Goal: Task Accomplishment & Management: Complete application form

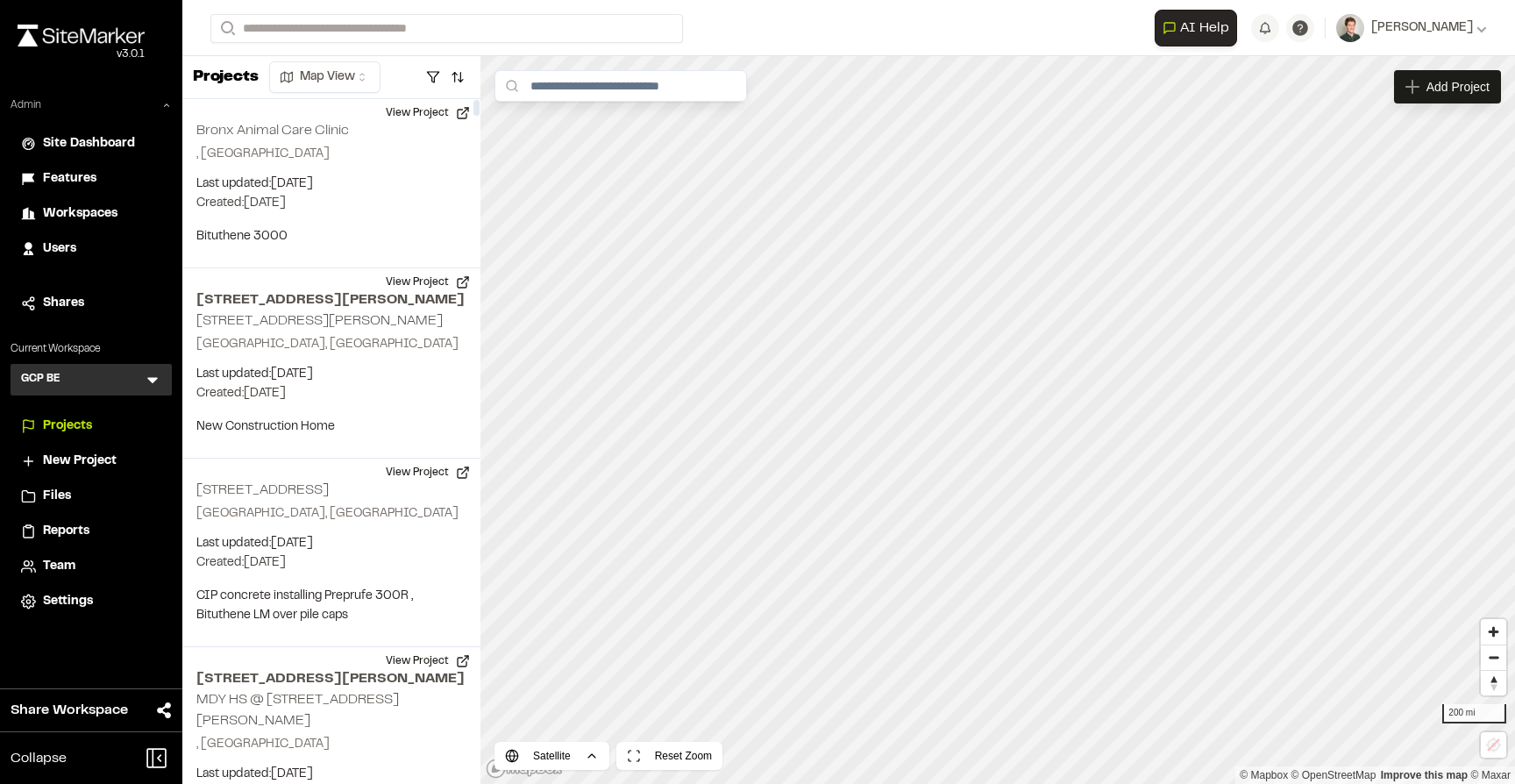
click at [164, 103] on icon at bounding box center [166, 105] width 10 height 10
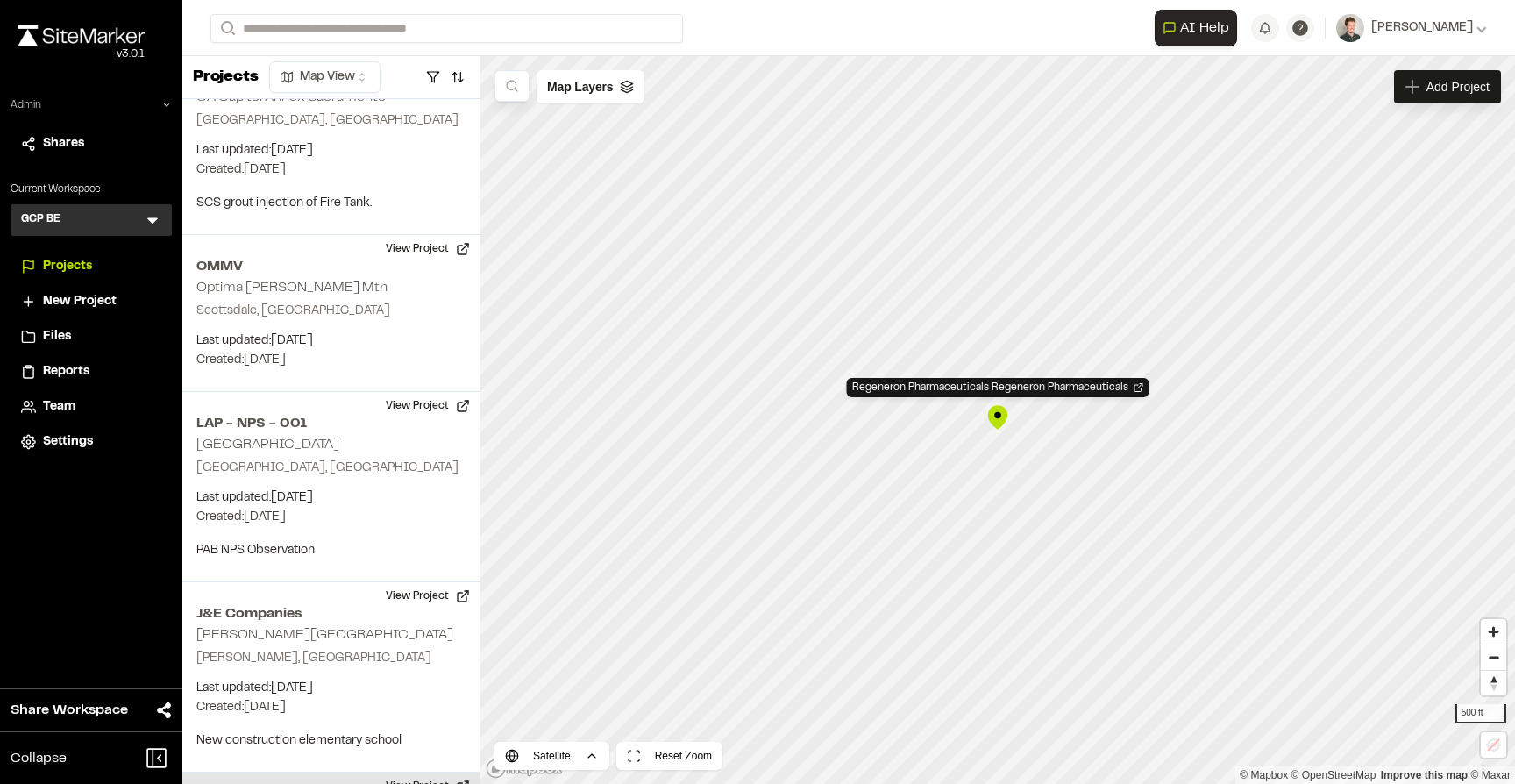
scroll to position [37232, 0]
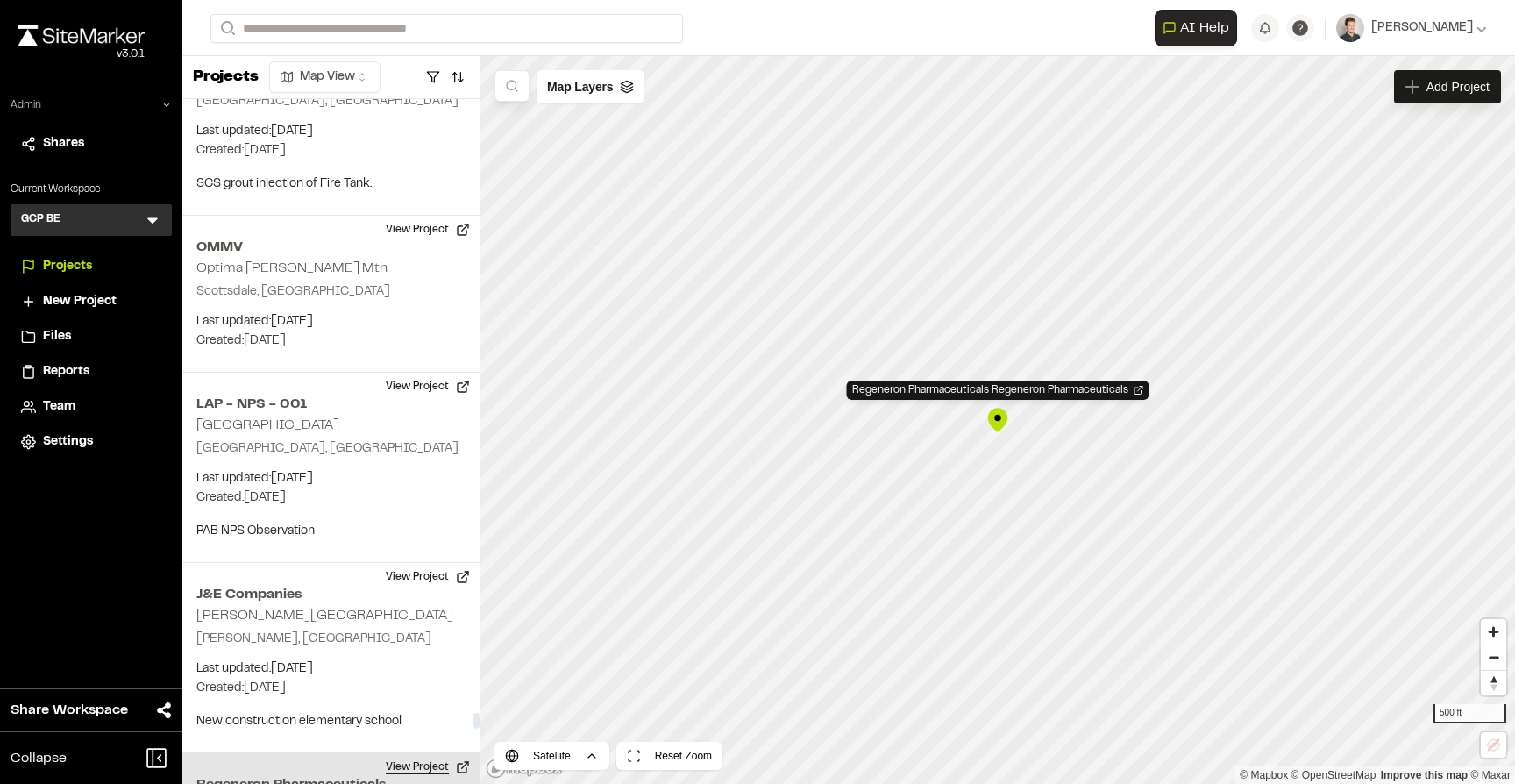
click at [427, 753] on button "View Project" at bounding box center [428, 767] width 105 height 28
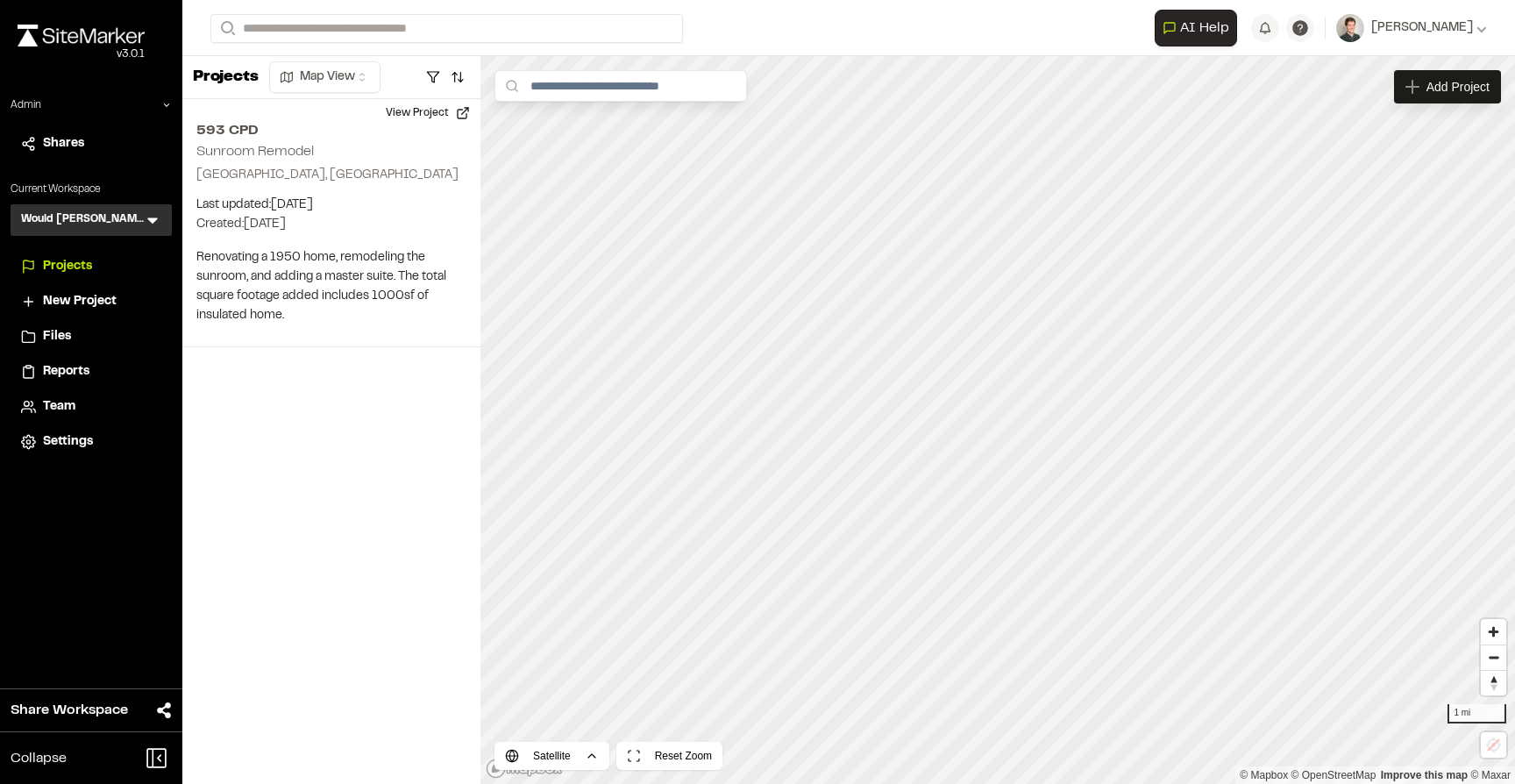
click at [152, 223] on icon at bounding box center [152, 221] width 10 height 7
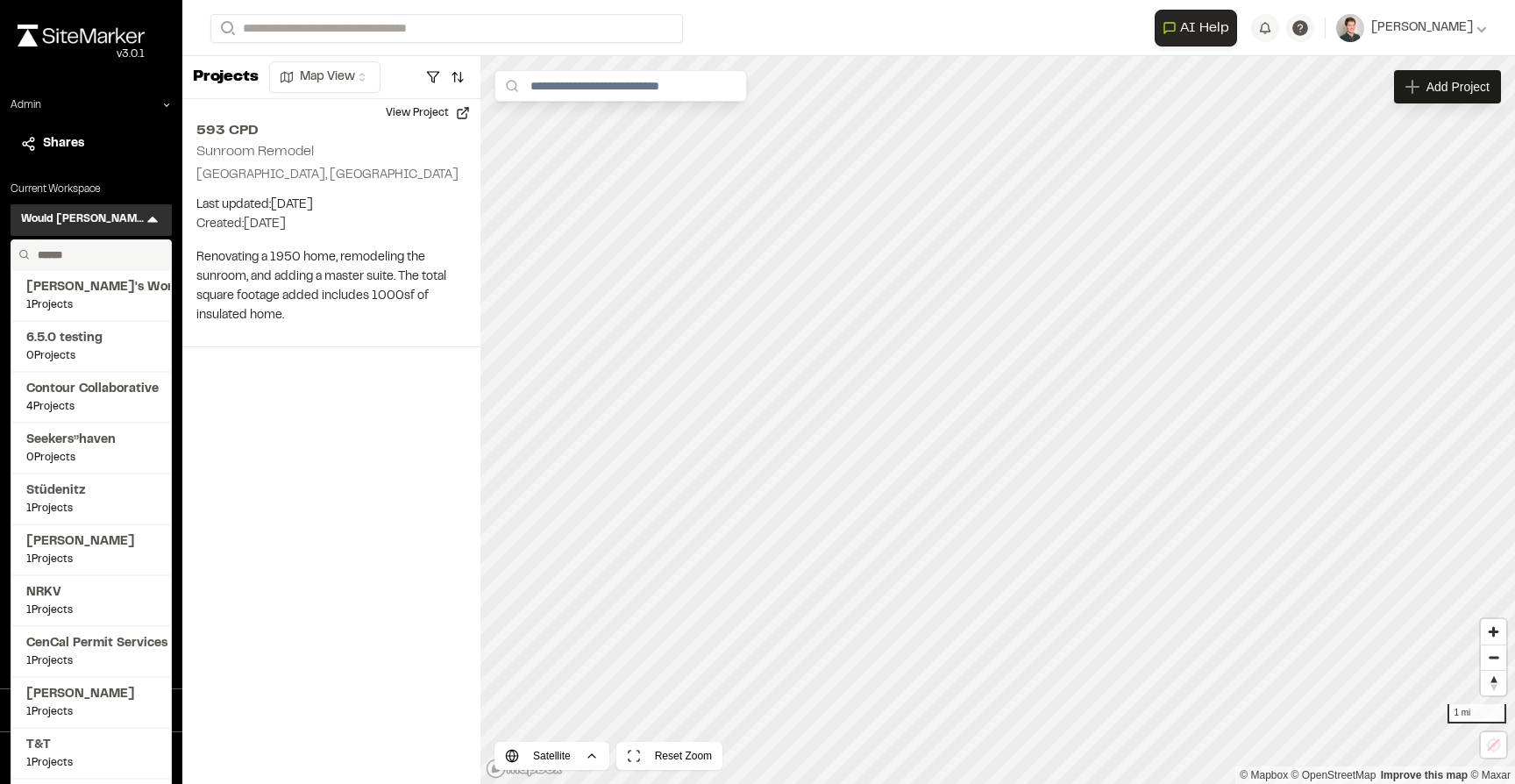
click at [72, 253] on input "text" at bounding box center [97, 256] width 133 height 30
type input "******"
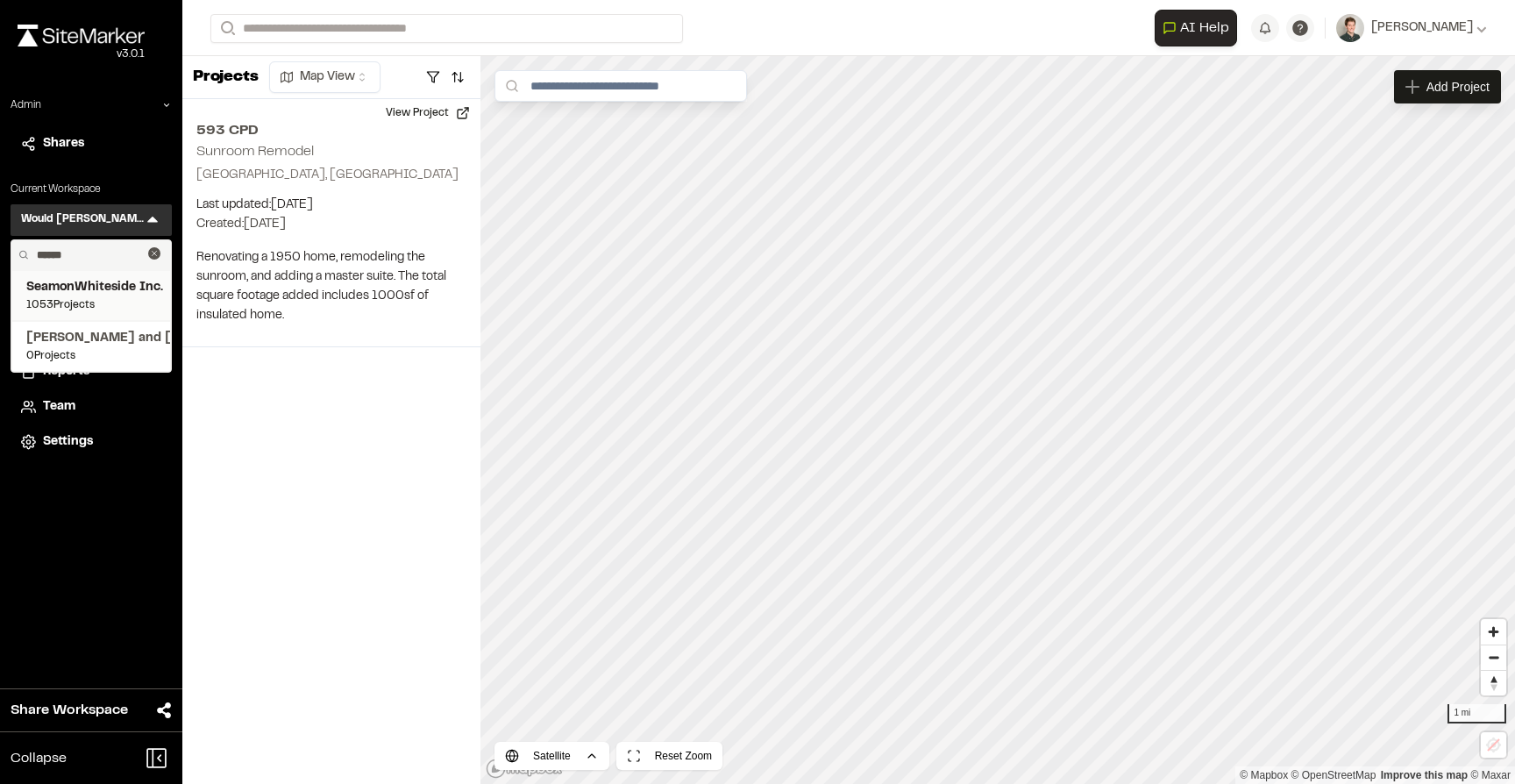
click at [81, 292] on span "SeamonWhiteside Inc." at bounding box center [91, 287] width 129 height 19
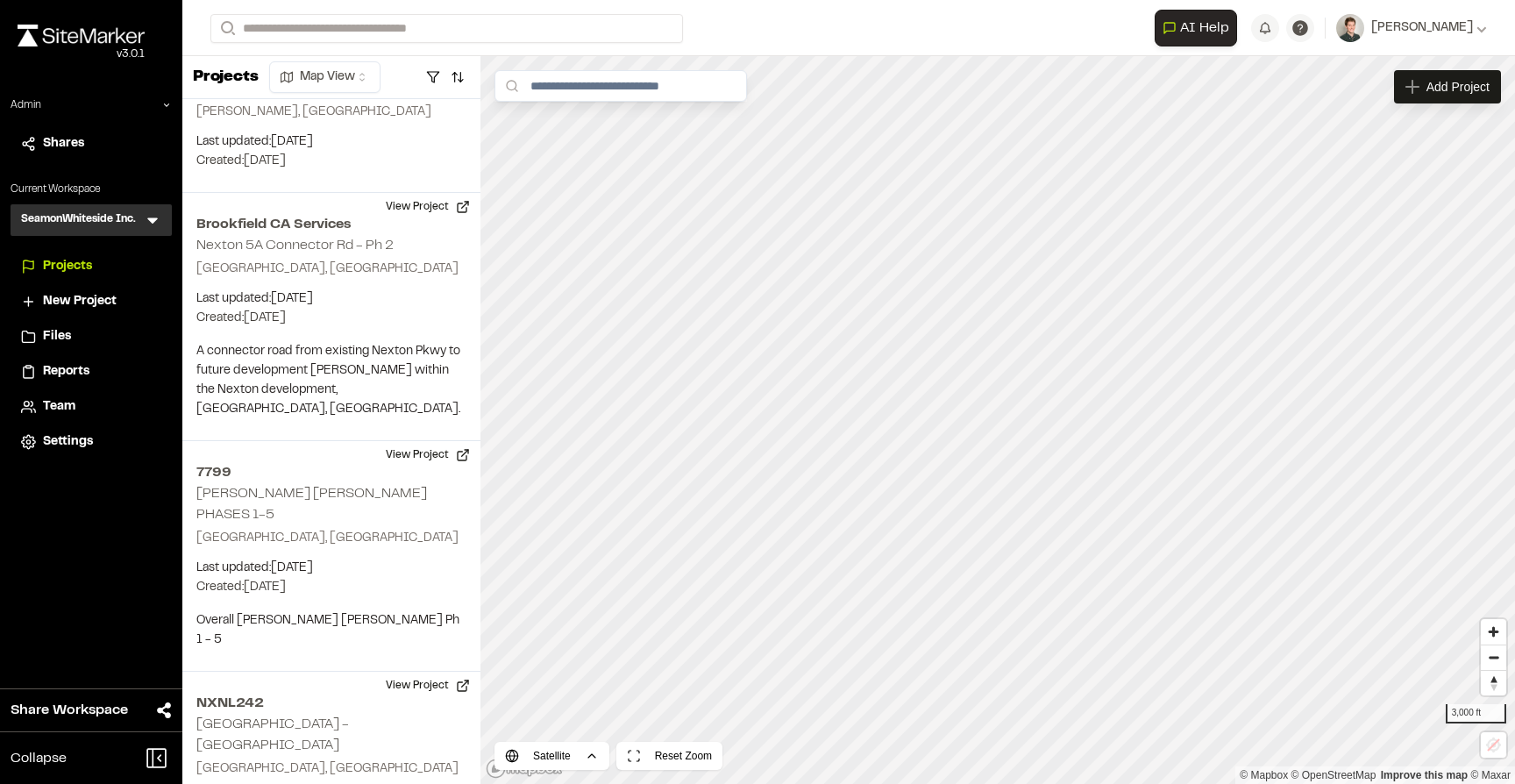
scroll to position [181343, 0]
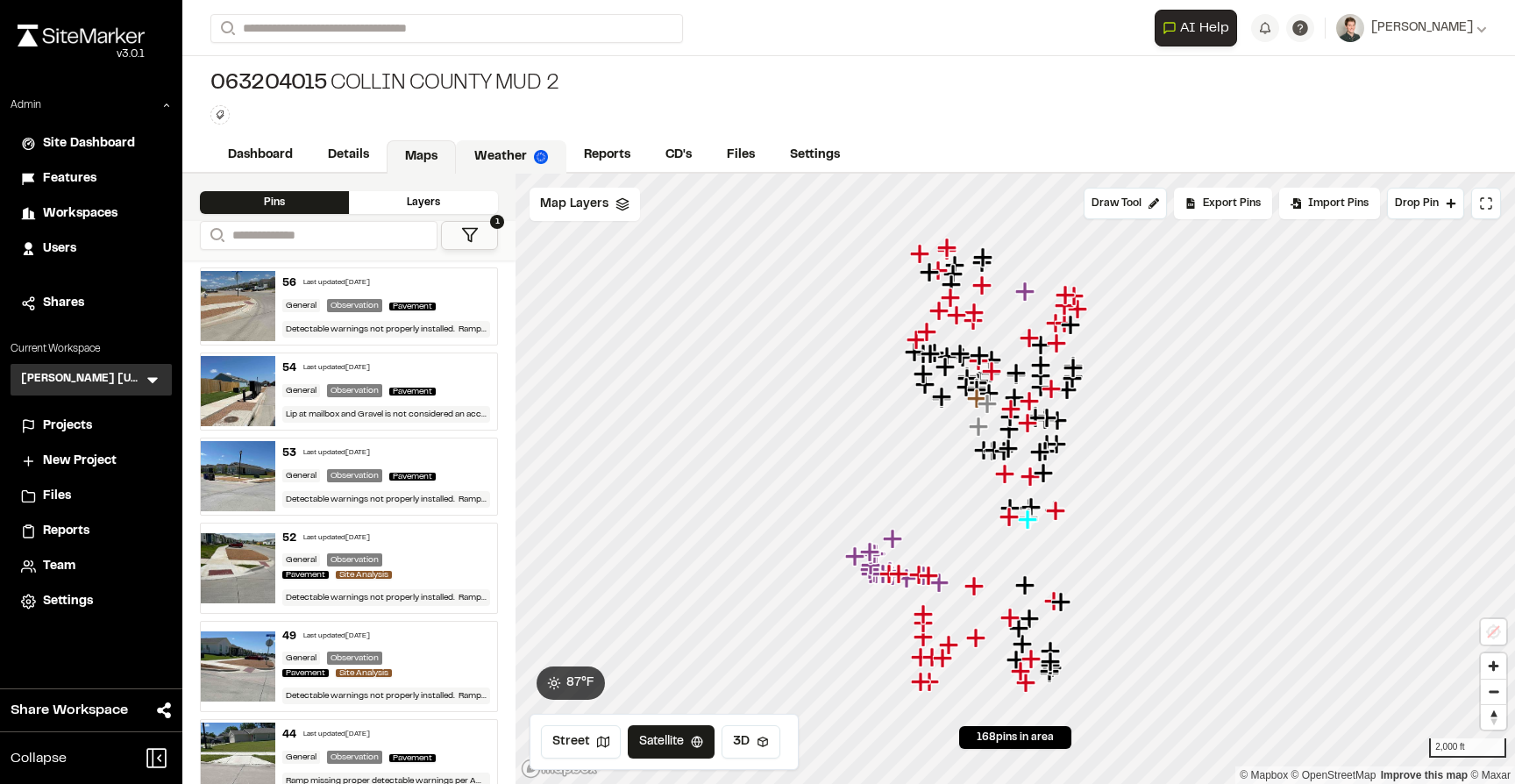
click at [494, 150] on link "Weather" at bounding box center [511, 157] width 110 height 33
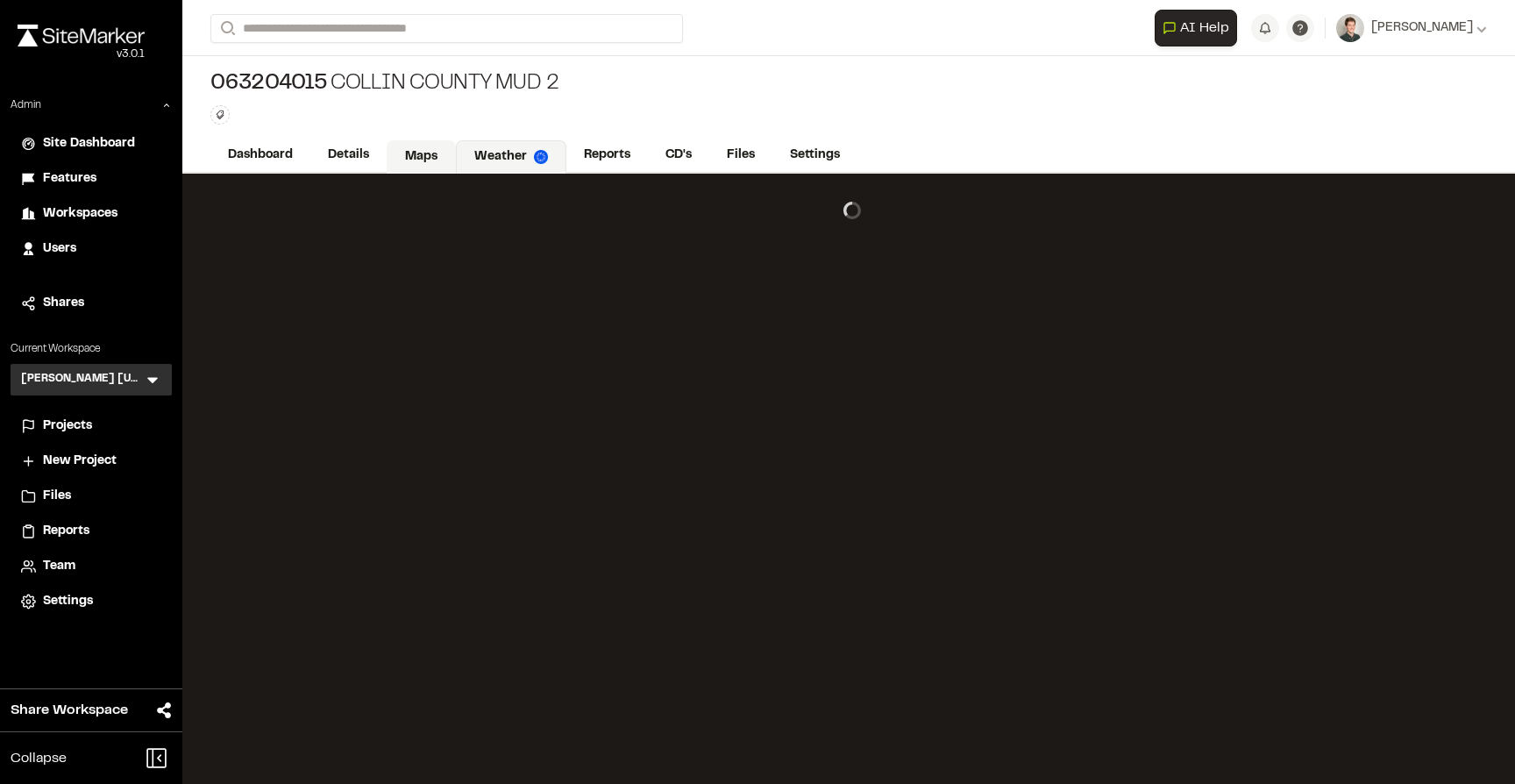
click at [424, 150] on link "Maps" at bounding box center [421, 157] width 69 height 33
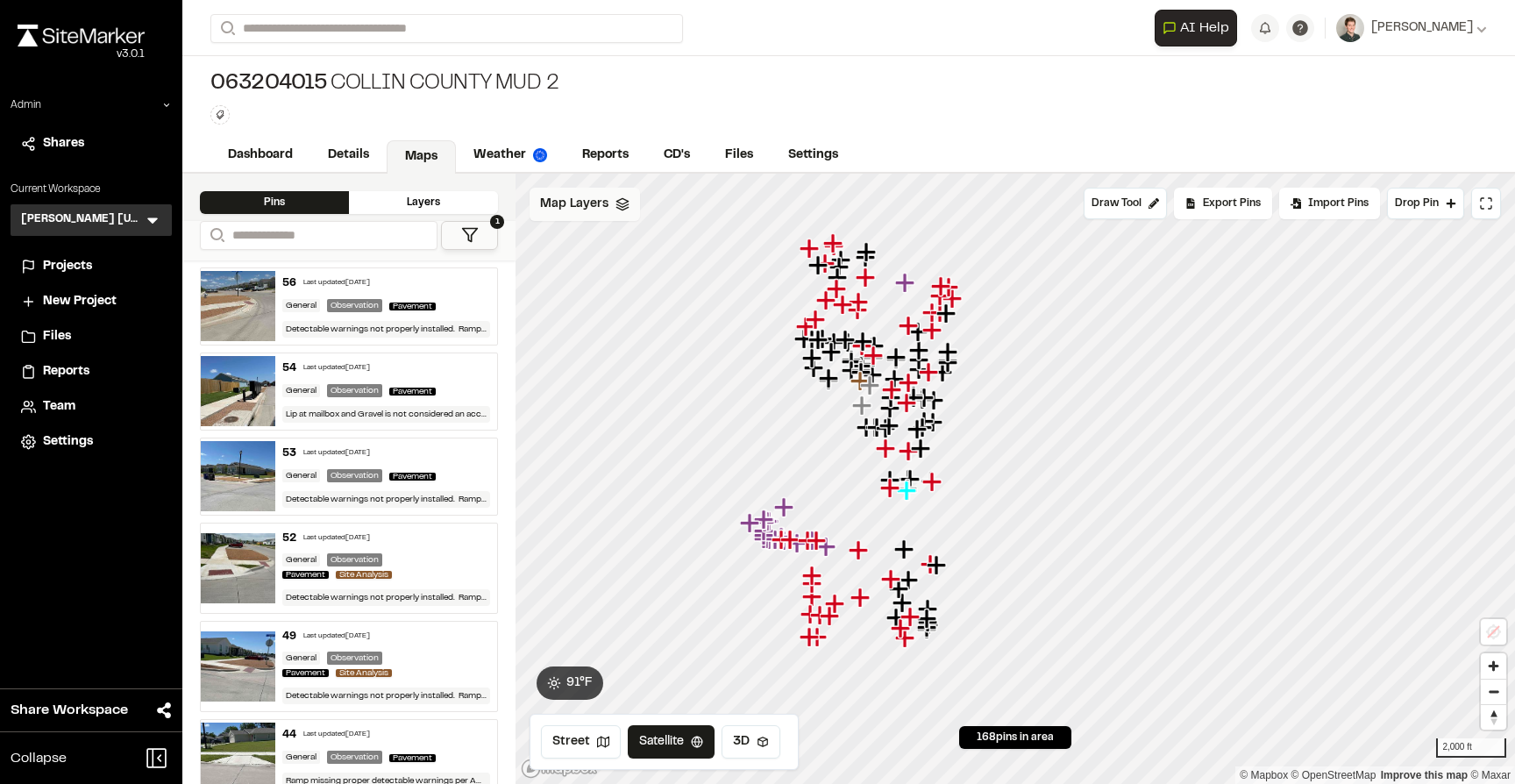
click at [609, 216] on div "Map Layers" at bounding box center [584, 204] width 110 height 33
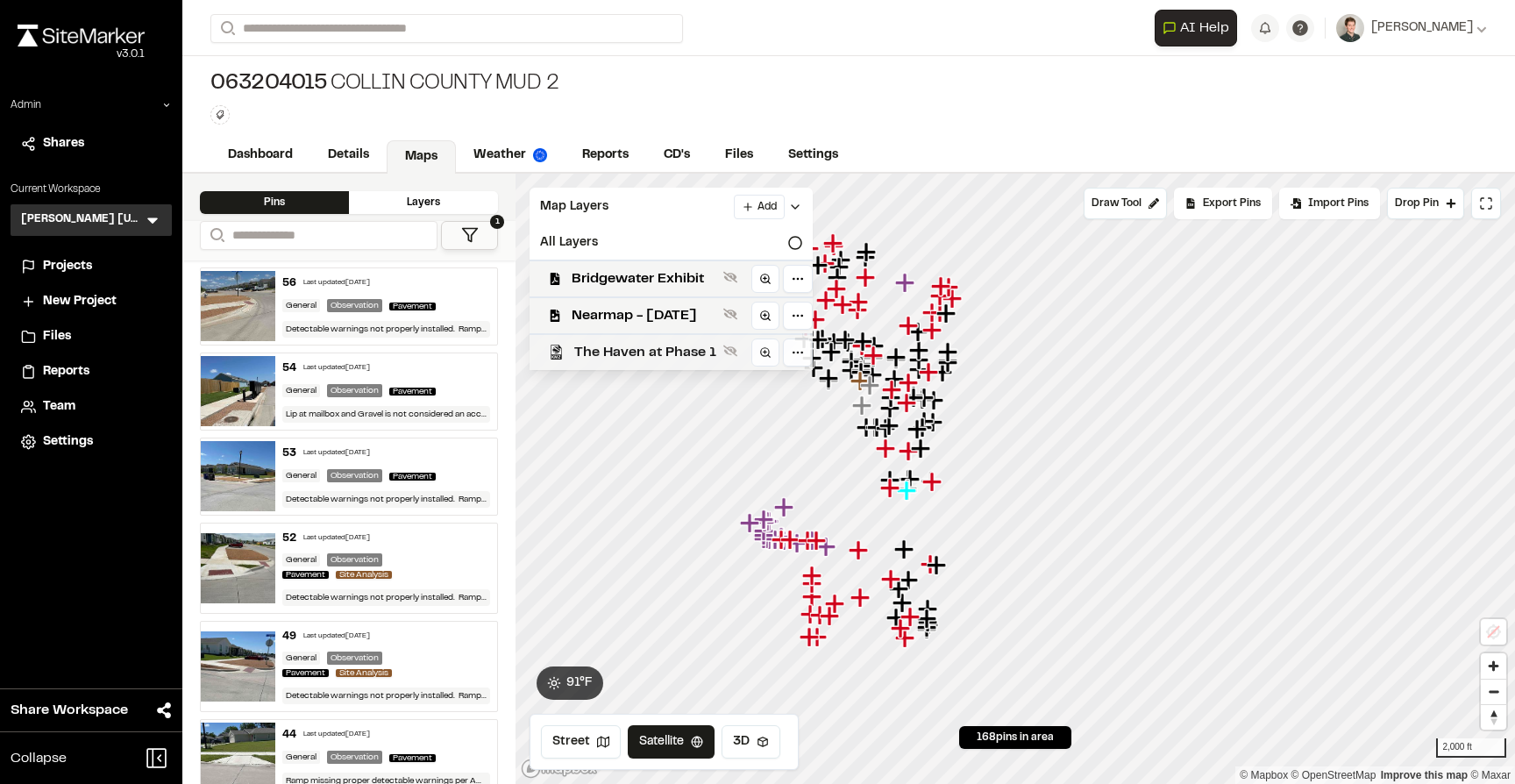
click at [606, 347] on span "The Haven at Phase 1" at bounding box center [646, 352] width 143 height 21
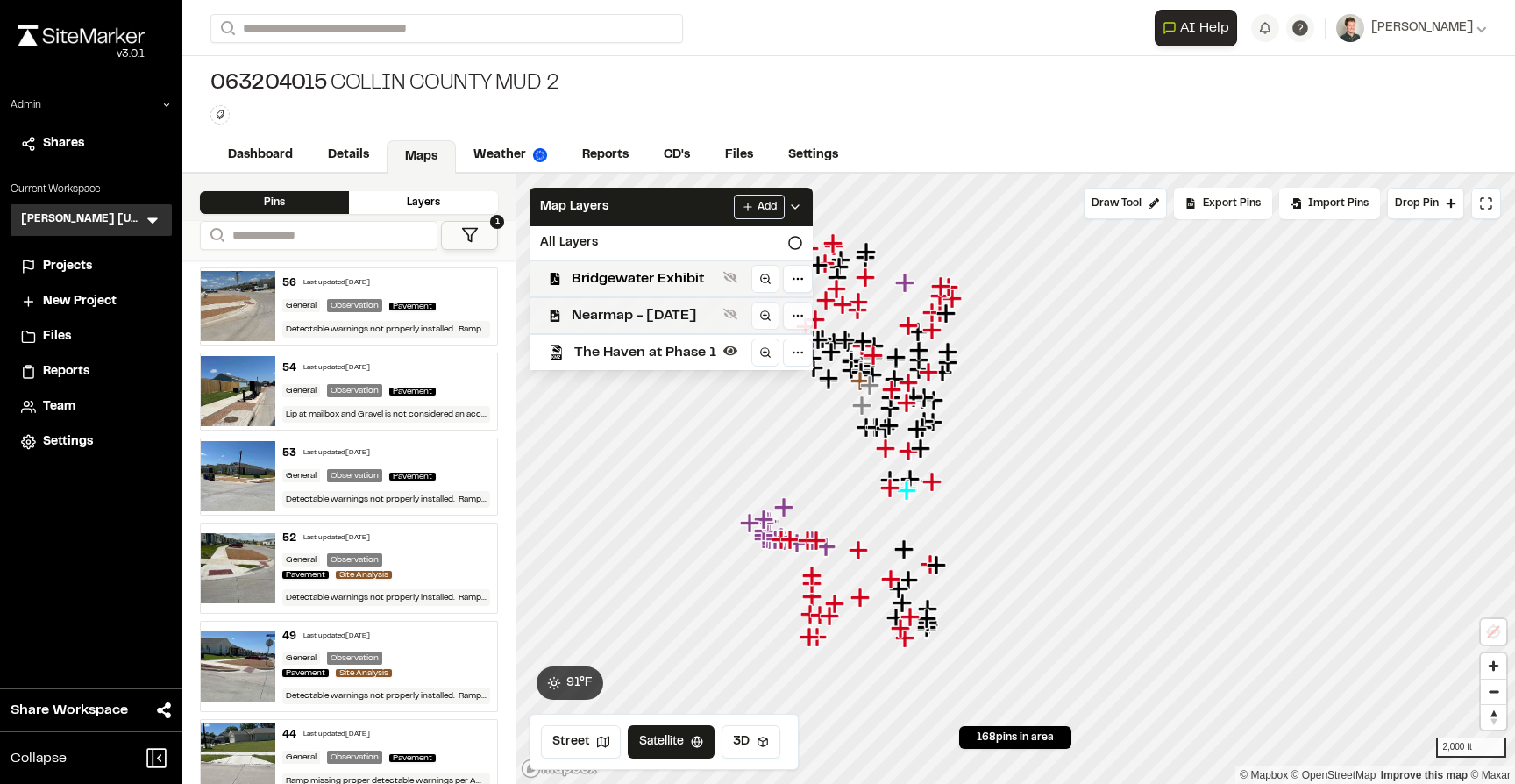
click at [607, 321] on span "Nearmap - May 20th 2025" at bounding box center [644, 315] width 144 height 21
click at [610, 280] on span "Bridgewater Exhibit" at bounding box center [644, 278] width 144 height 21
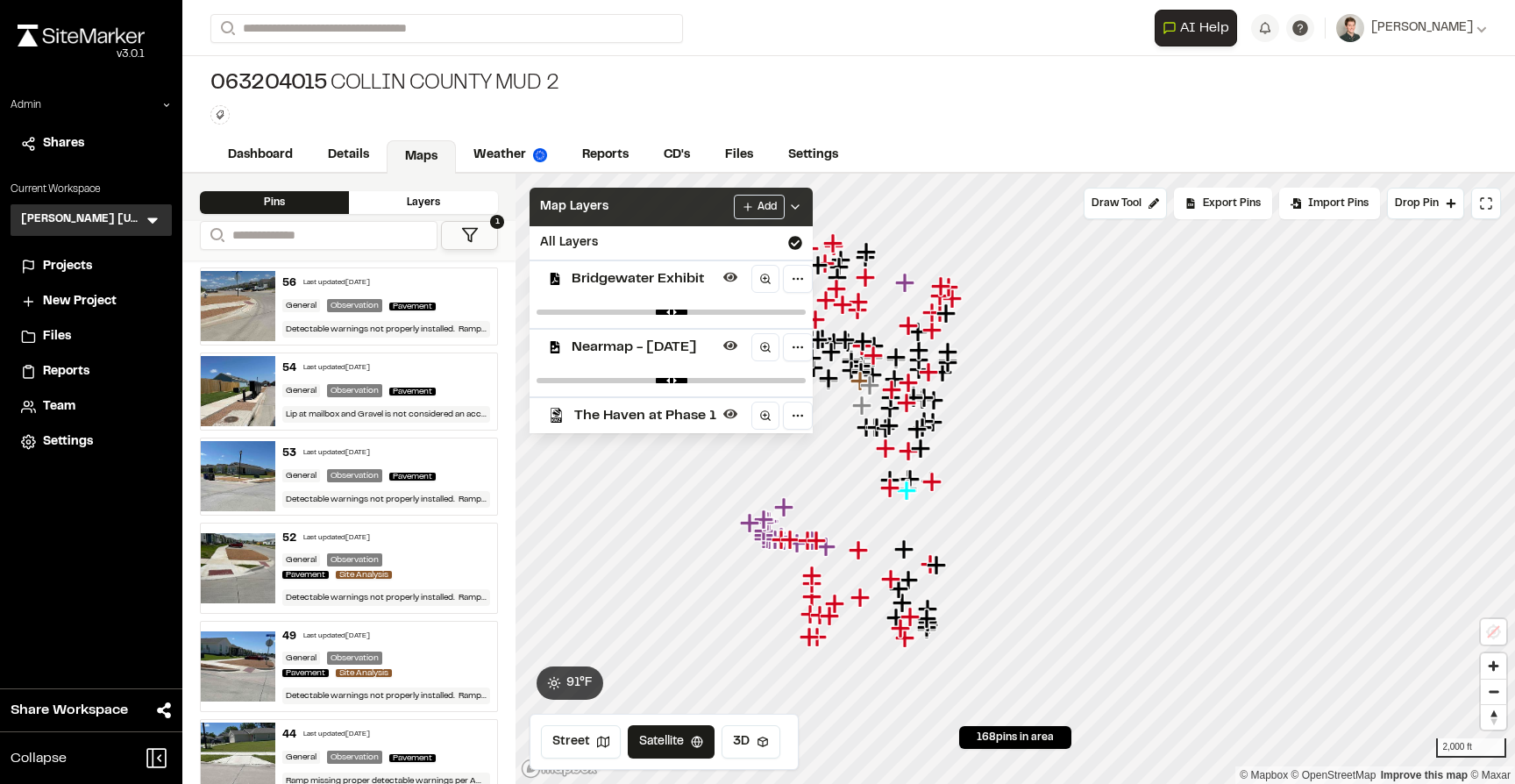
click at [614, 211] on div "Map Layers Add" at bounding box center [671, 207] width 283 height 39
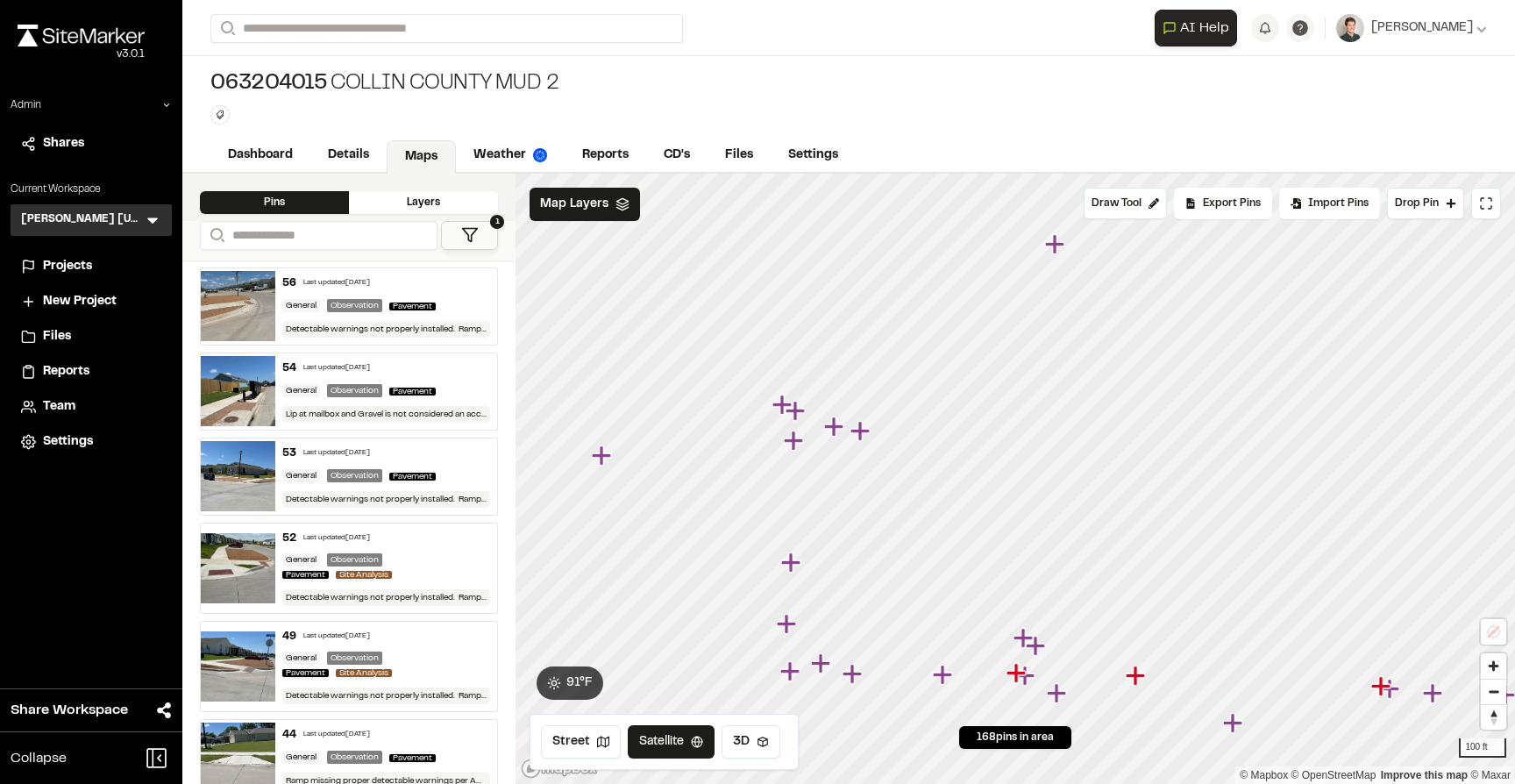
click at [1057, 245] on icon "Map marker" at bounding box center [1054, 243] width 19 height 19
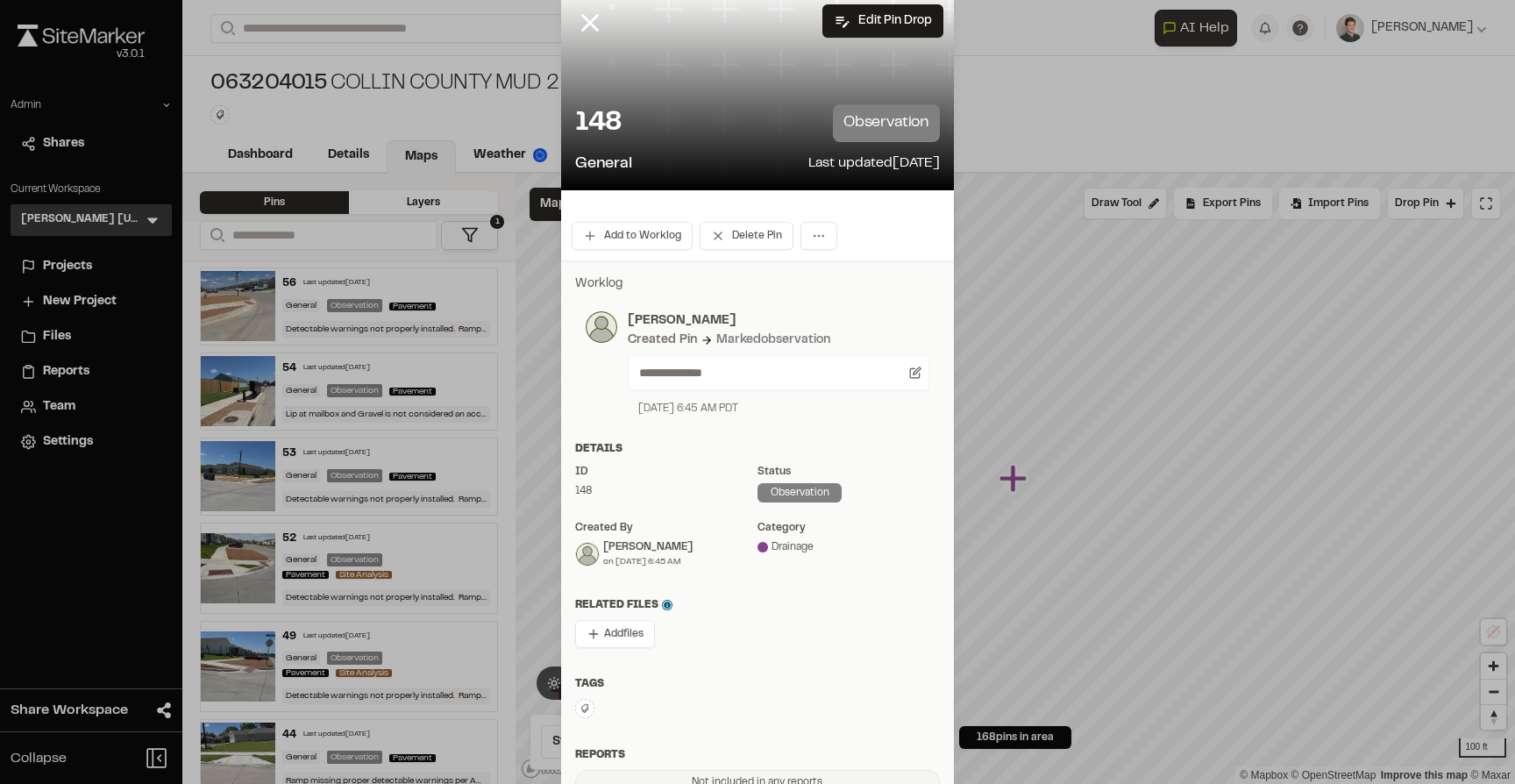
scroll to position [44, 0]
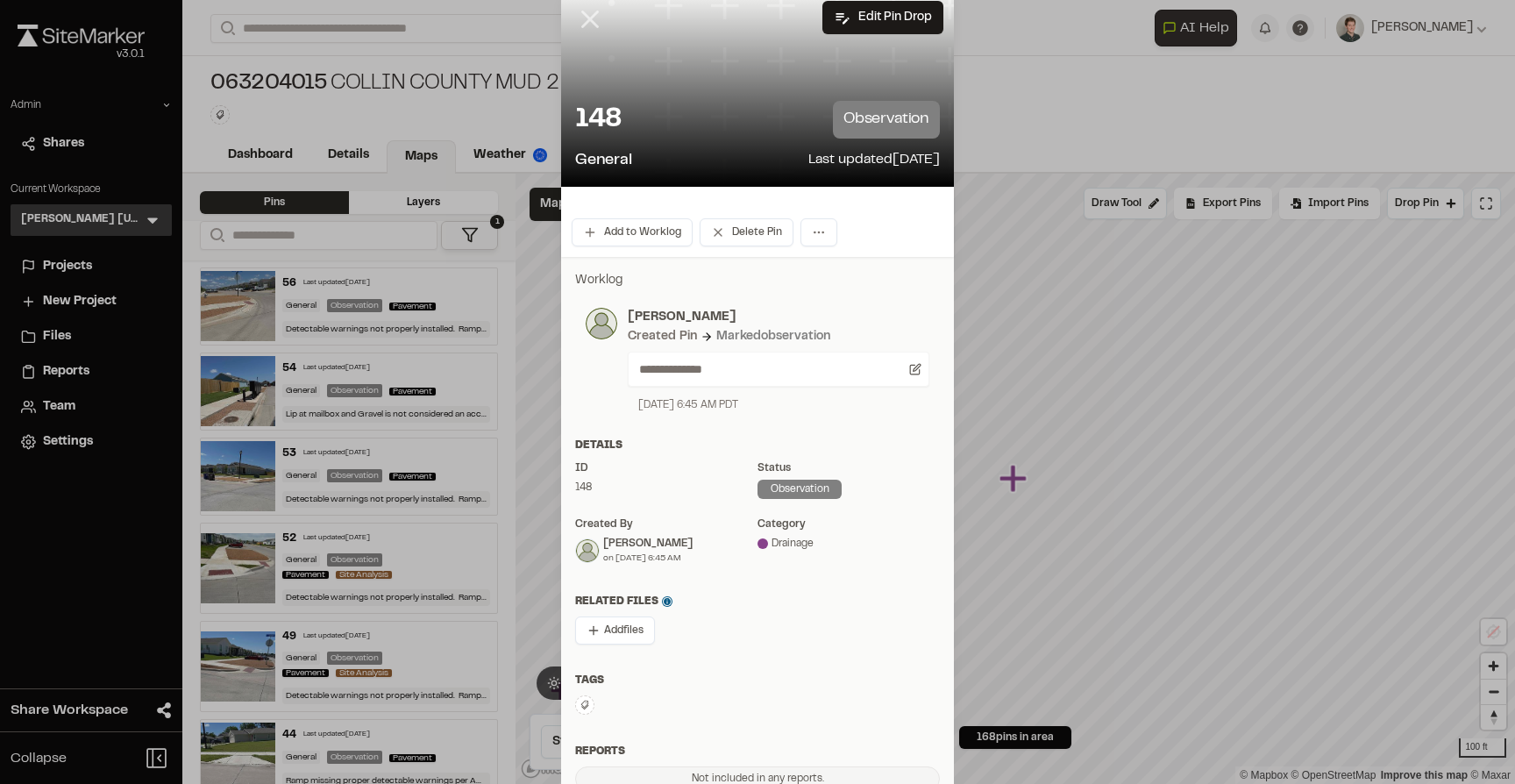
click at [587, 25] on icon at bounding box center [590, 20] width 30 height 30
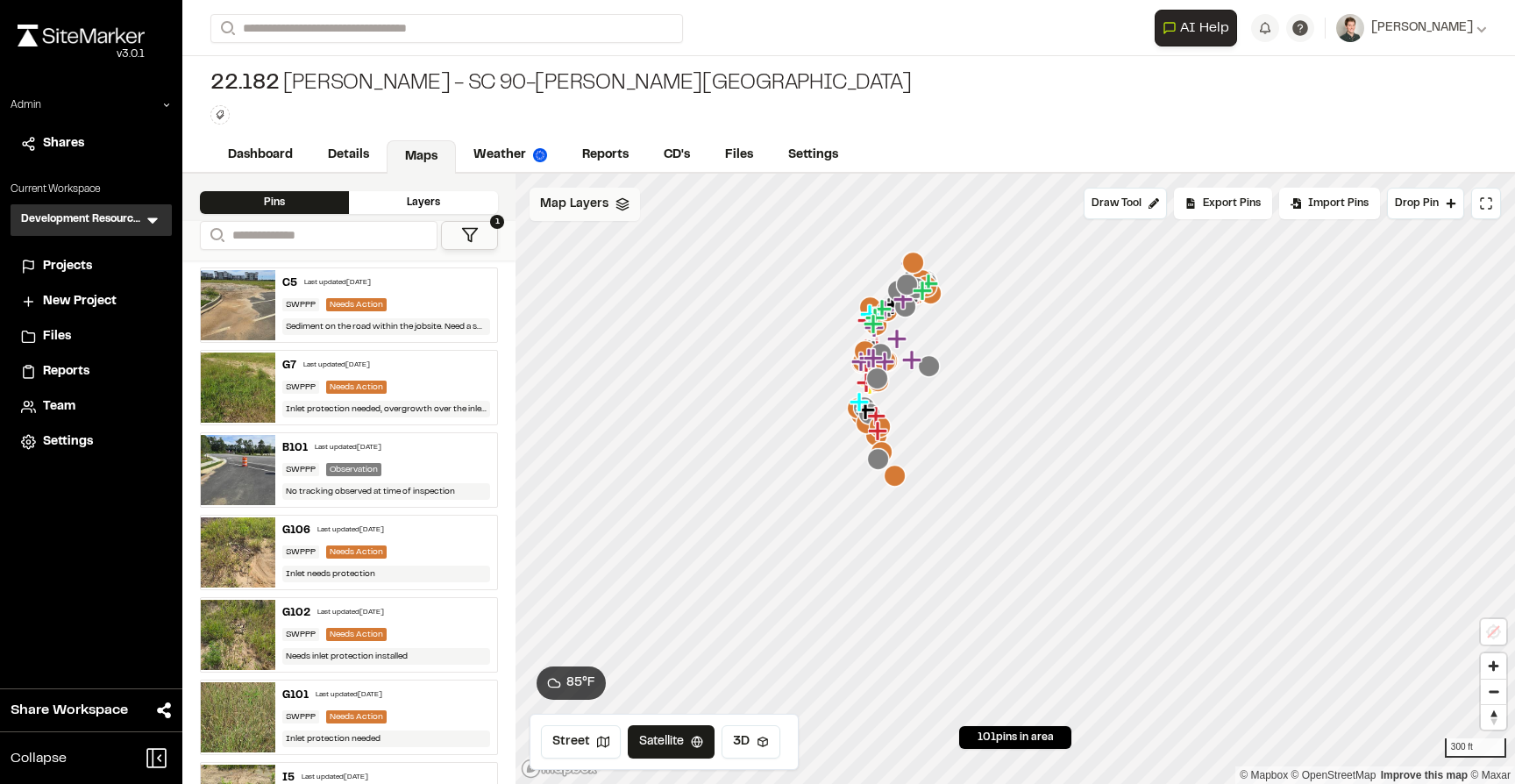
click at [585, 205] on span "Map Layers" at bounding box center [574, 204] width 68 height 19
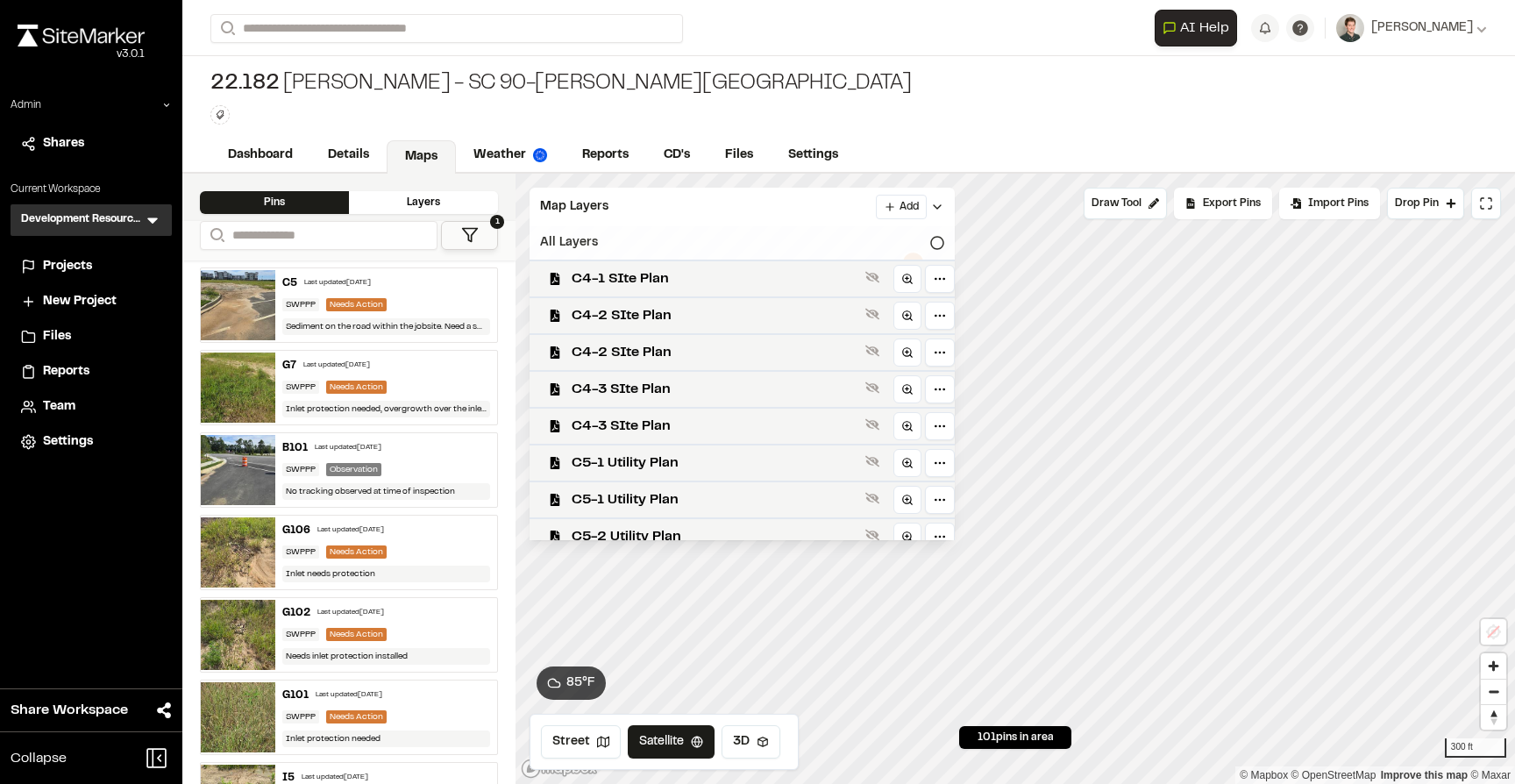
click at [620, 246] on div "All Layers" at bounding box center [742, 242] width 426 height 33
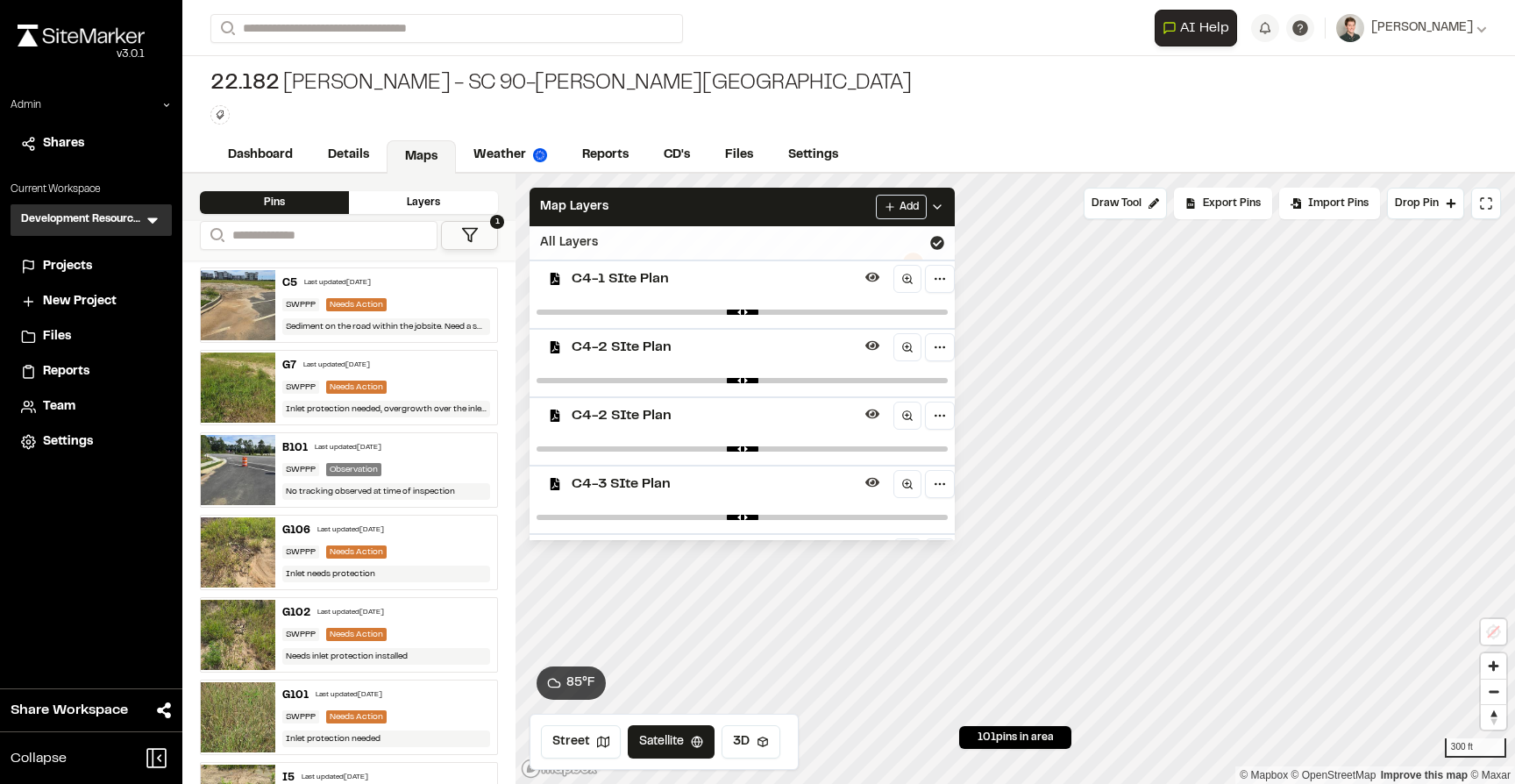
click at [620, 246] on div "All Layers" at bounding box center [742, 242] width 426 height 33
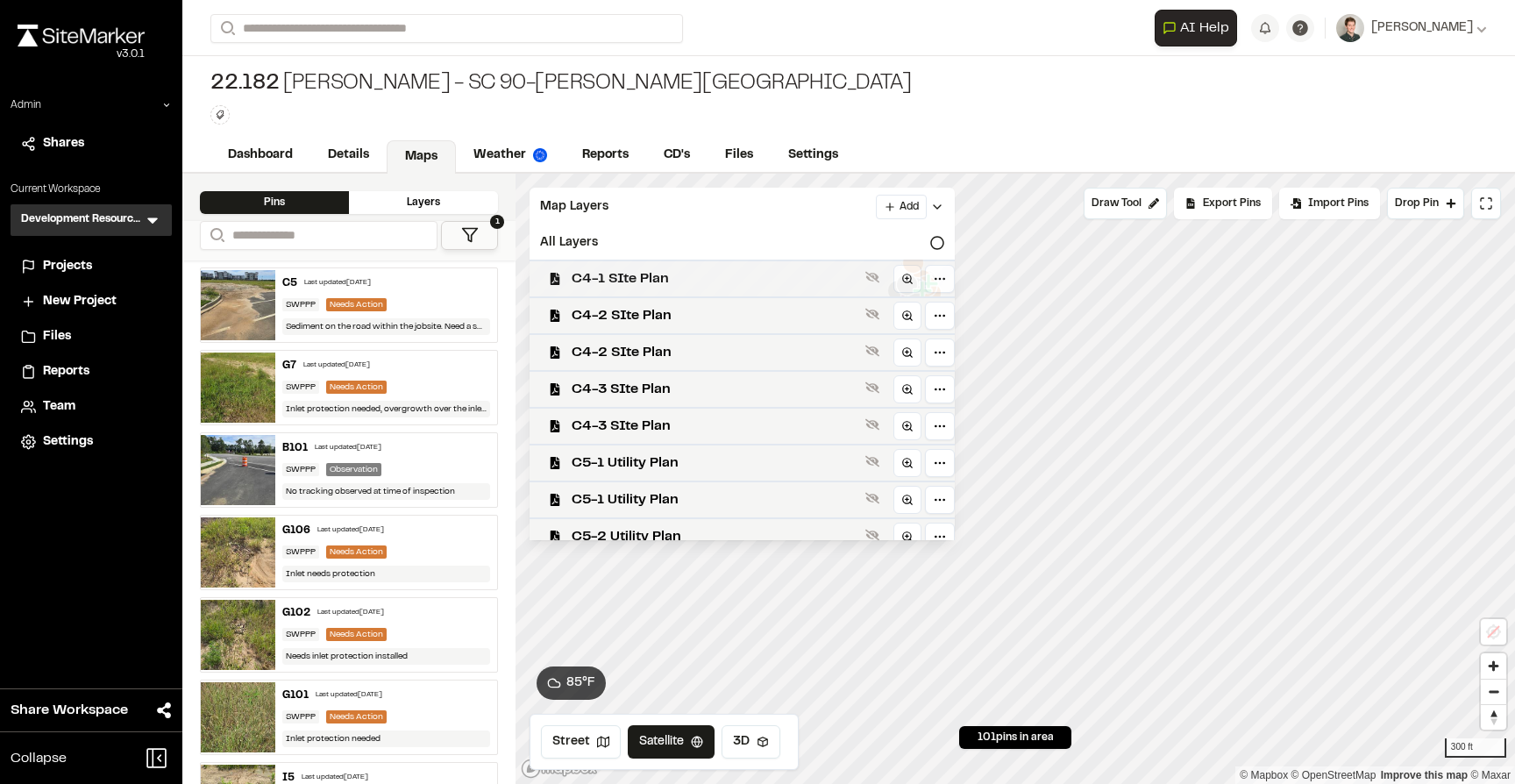
click at [631, 278] on span "C4-1 SIte Plan" at bounding box center [715, 278] width 287 height 21
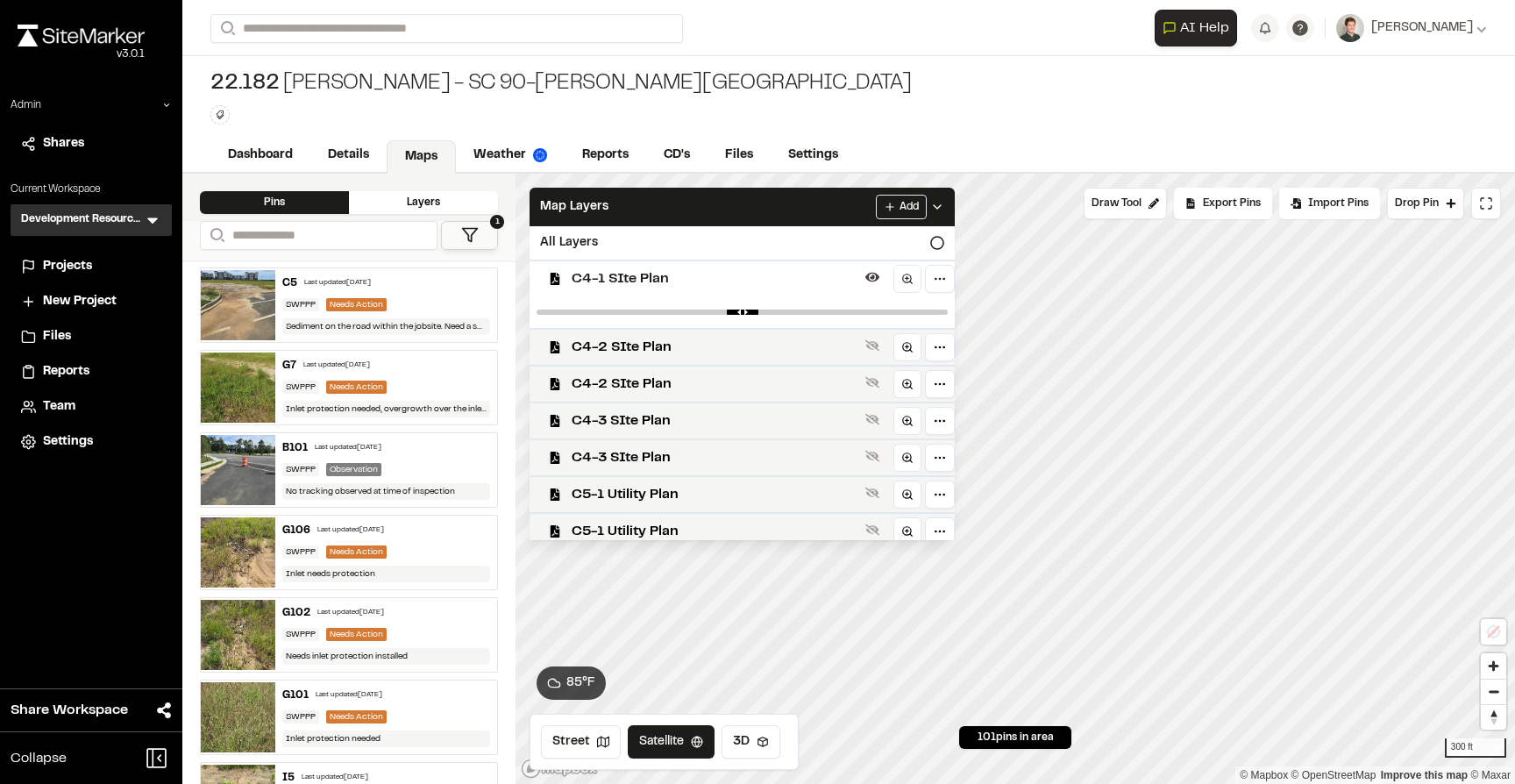
click at [631, 317] on div at bounding box center [742, 311] width 426 height 31
click at [634, 277] on span "C4-1 SIte Plan" at bounding box center [715, 278] width 287 height 21
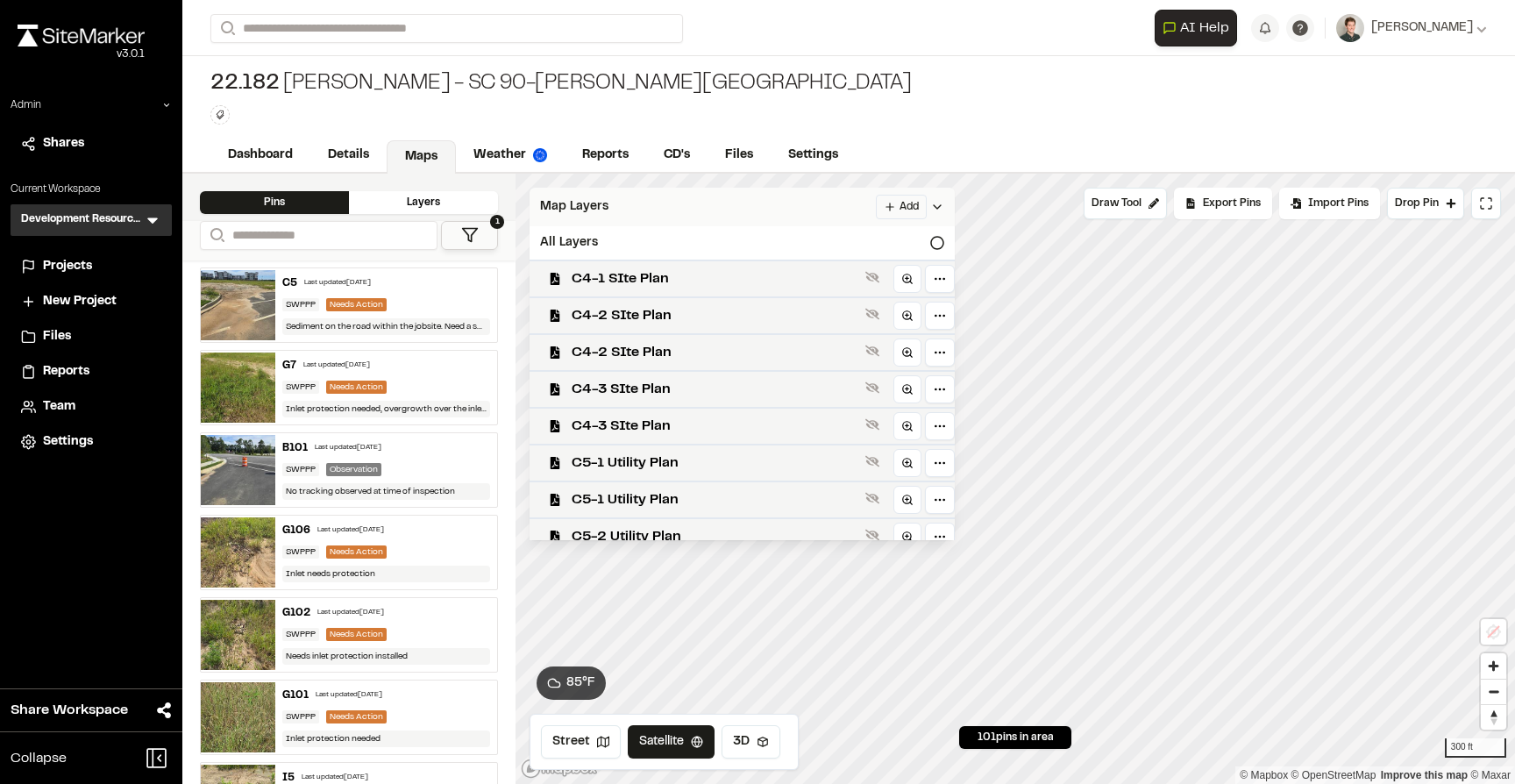
click at [636, 208] on div "Map Layers Add" at bounding box center [742, 207] width 426 height 39
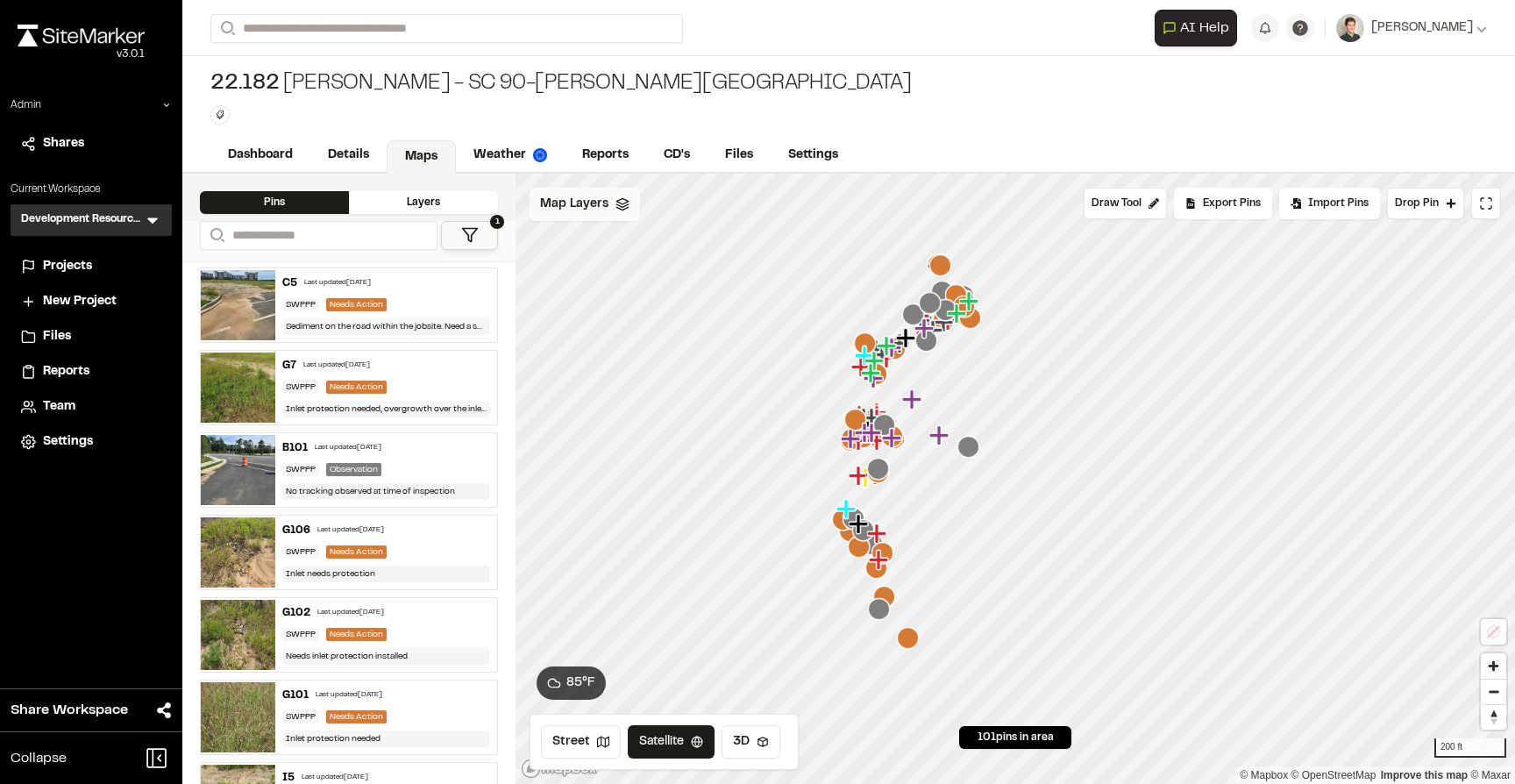
click at [565, 205] on span "Map Layers" at bounding box center [574, 204] width 68 height 19
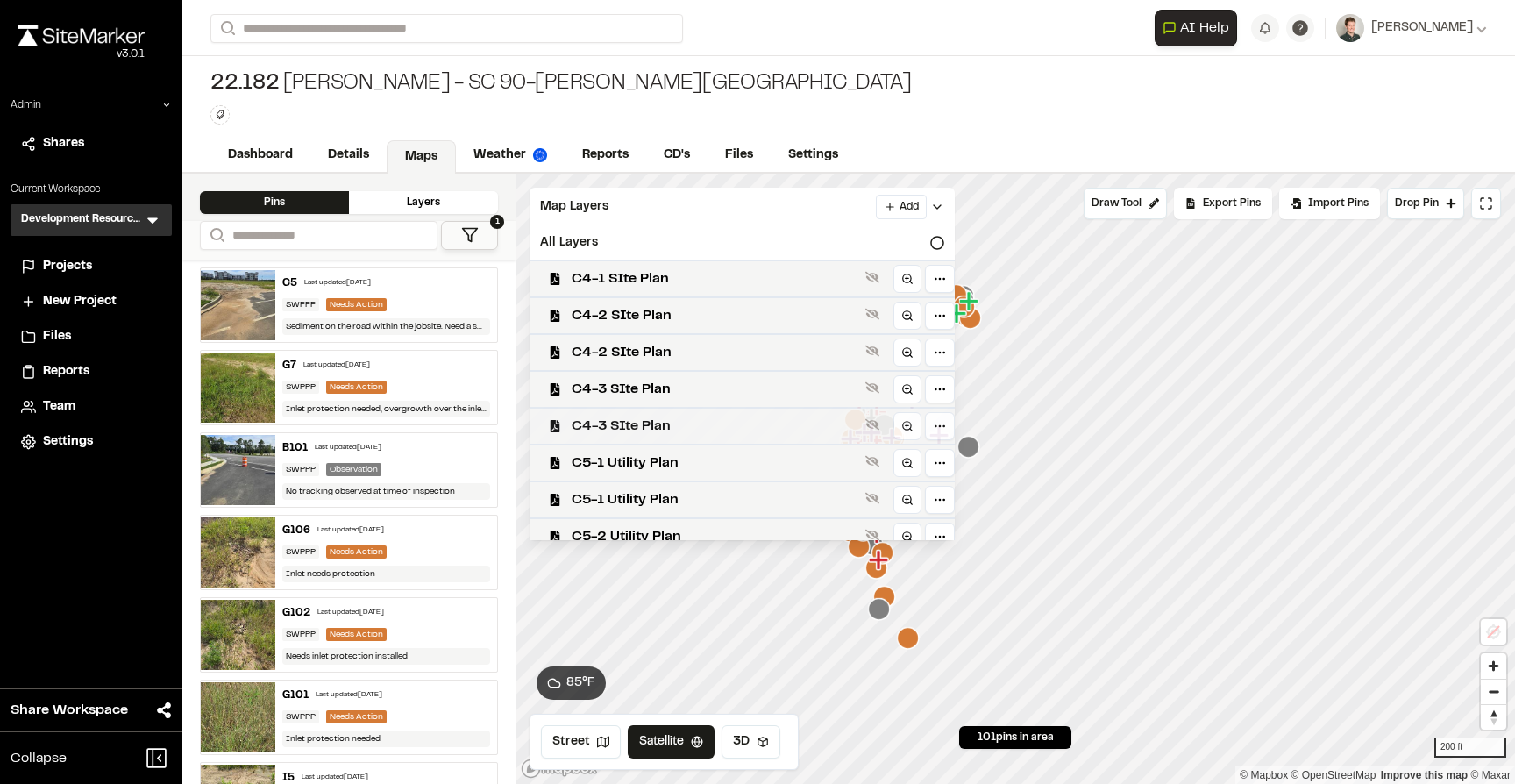
scroll to position [345, 0]
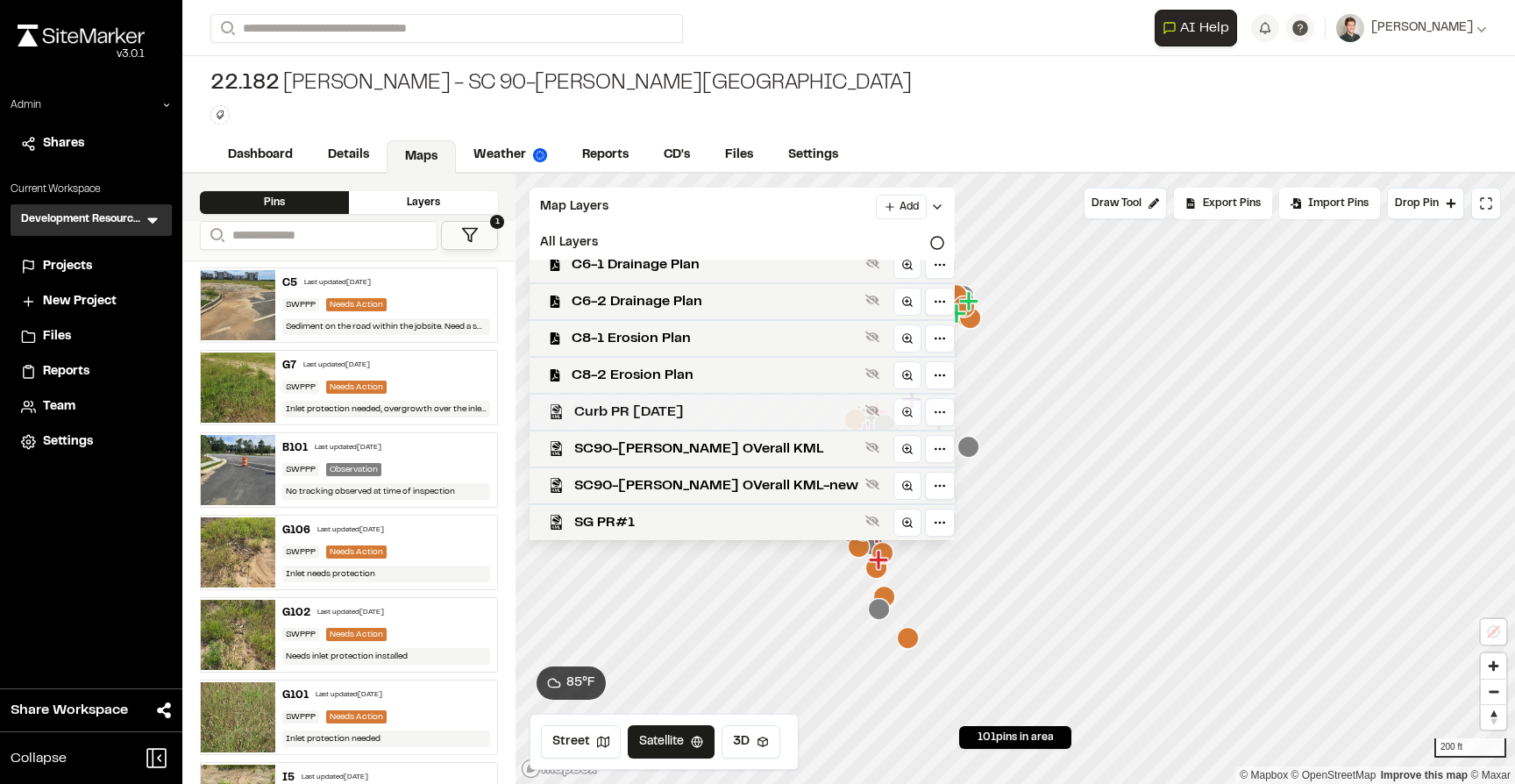
click at [624, 420] on span "Curb PR 12/4/24" at bounding box center [716, 411] width 284 height 21
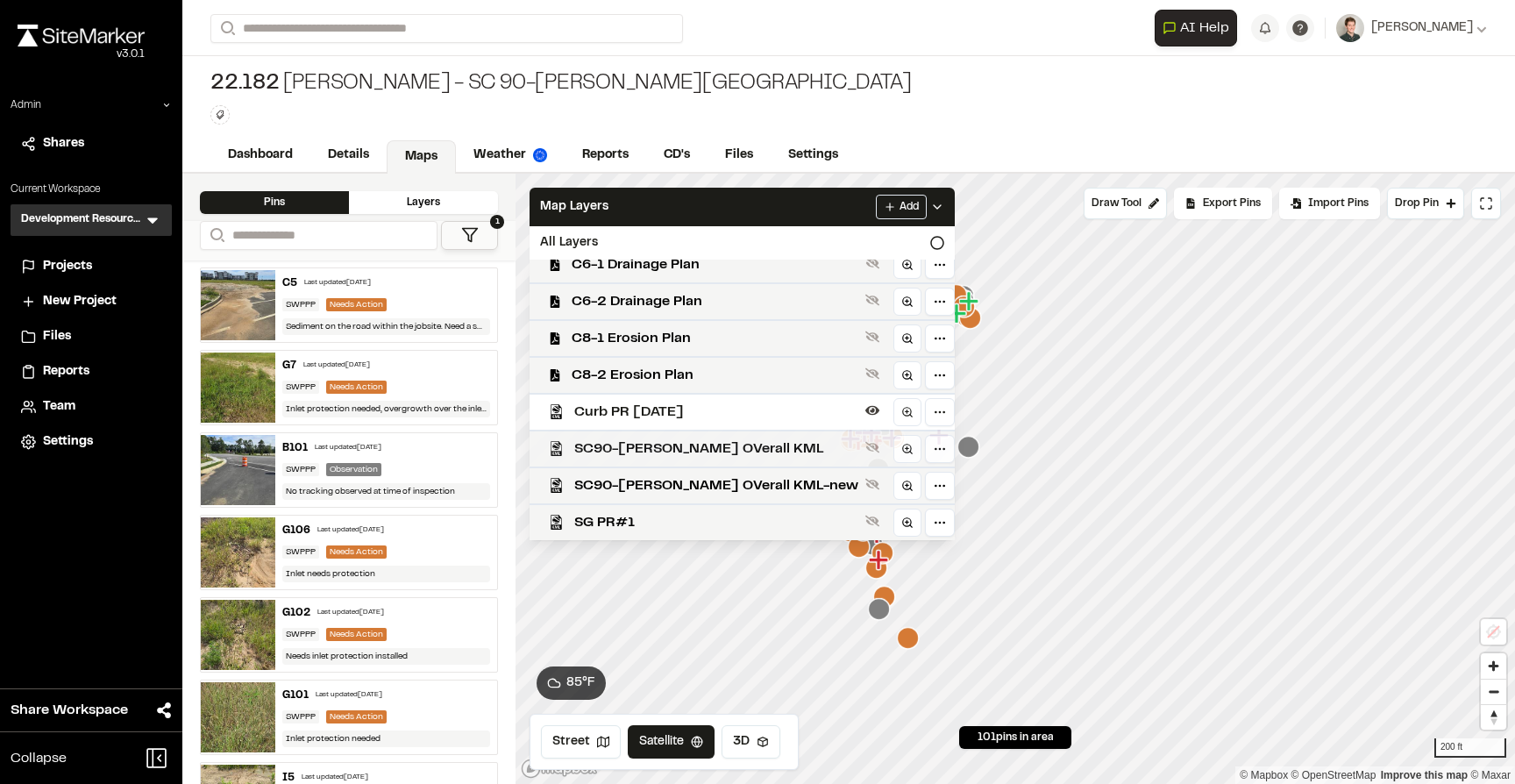
click at [624, 445] on span "SC90-Robert Edge OVerall KML" at bounding box center [716, 449] width 284 height 21
click at [624, 484] on span "SC90-Robert Edge OVerall KML-new" at bounding box center [716, 486] width 284 height 21
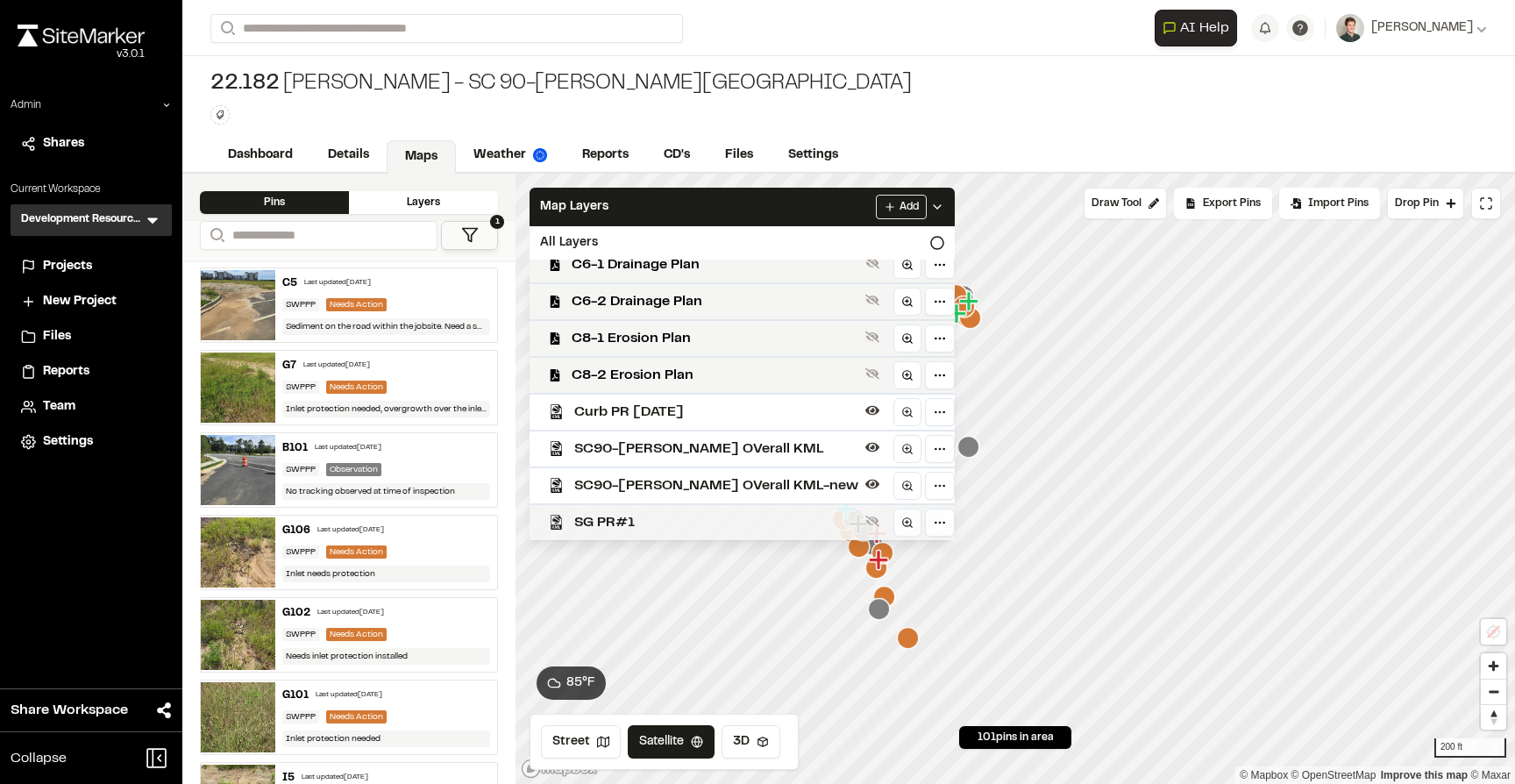
click at [624, 509] on div "SG PR#1" at bounding box center [734, 521] width 439 height 37
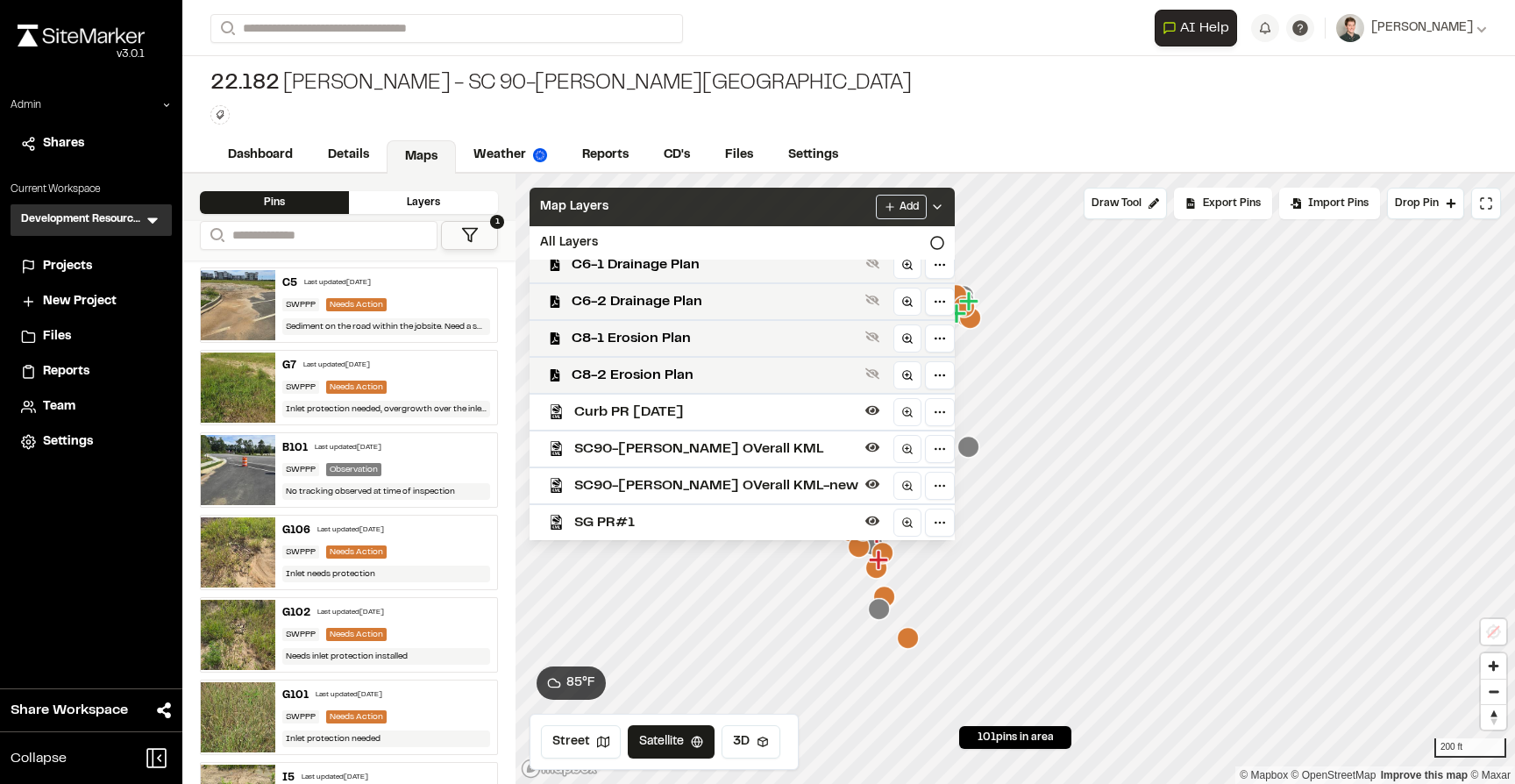
click at [632, 211] on div "Map Layers Add" at bounding box center [742, 207] width 426 height 39
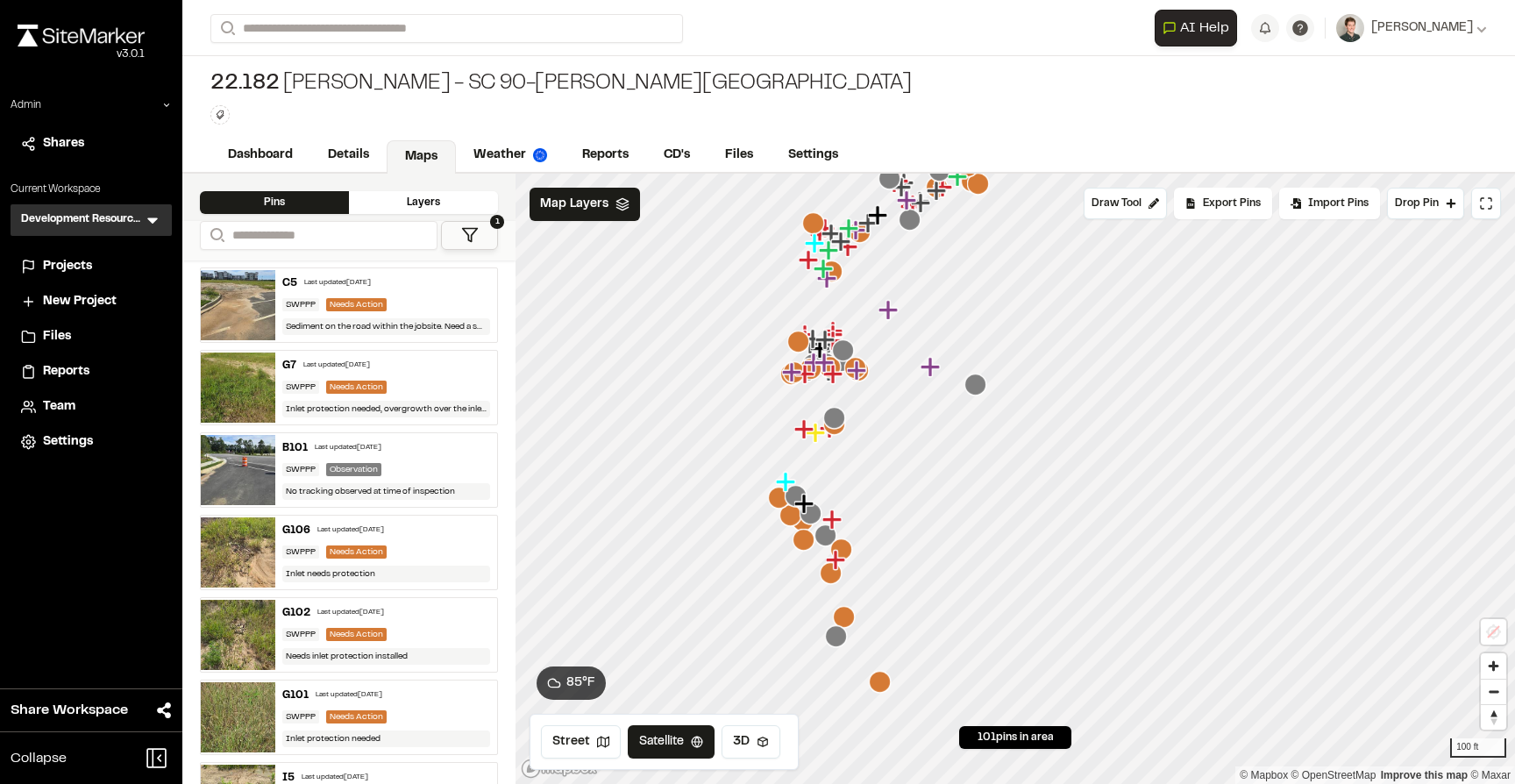
click at [929, 368] on icon "Map marker" at bounding box center [930, 366] width 19 height 19
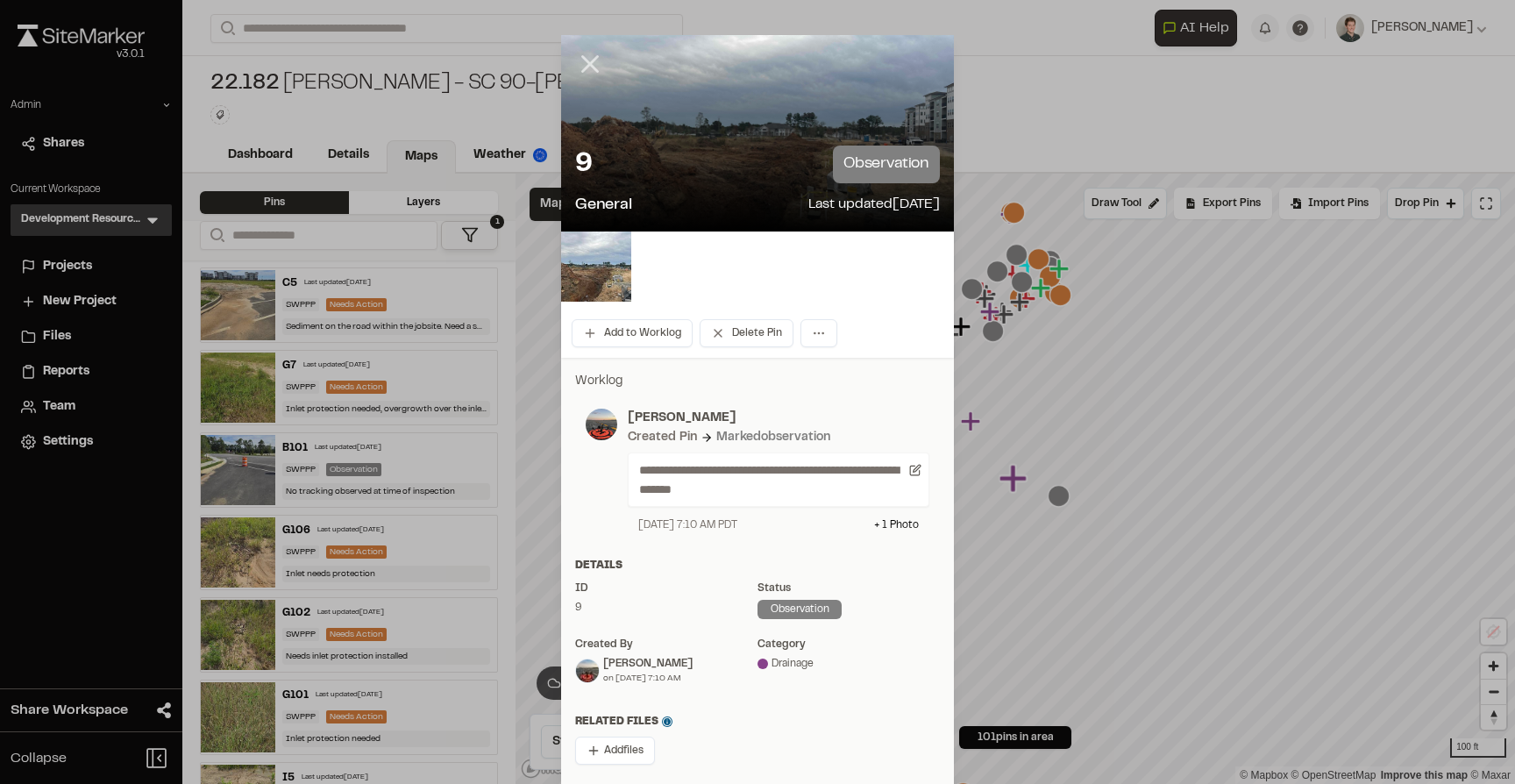
click at [589, 63] on line at bounding box center [591, 64] width 15 height 15
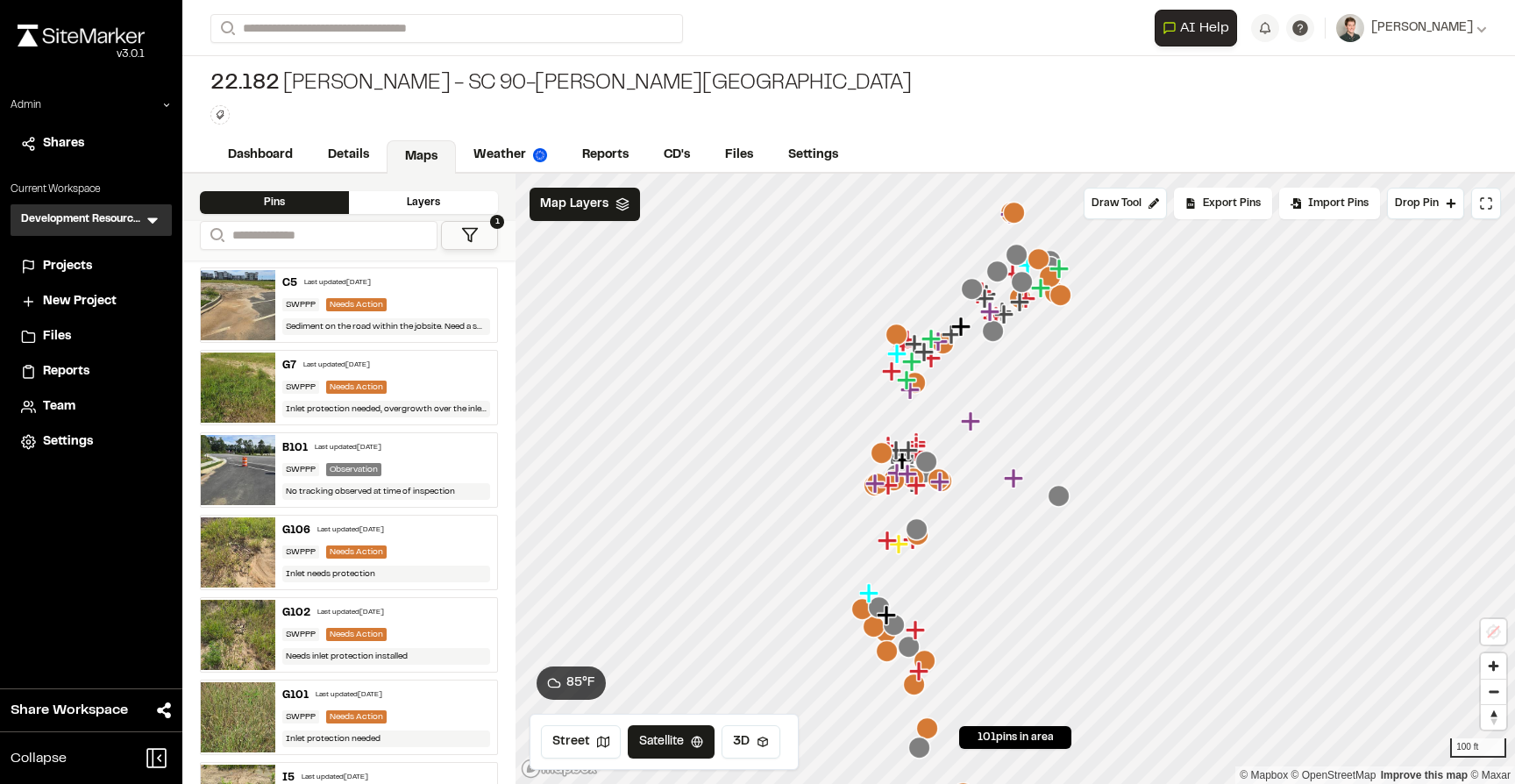
click at [1018, 214] on icon "Map marker" at bounding box center [1014, 212] width 22 height 22
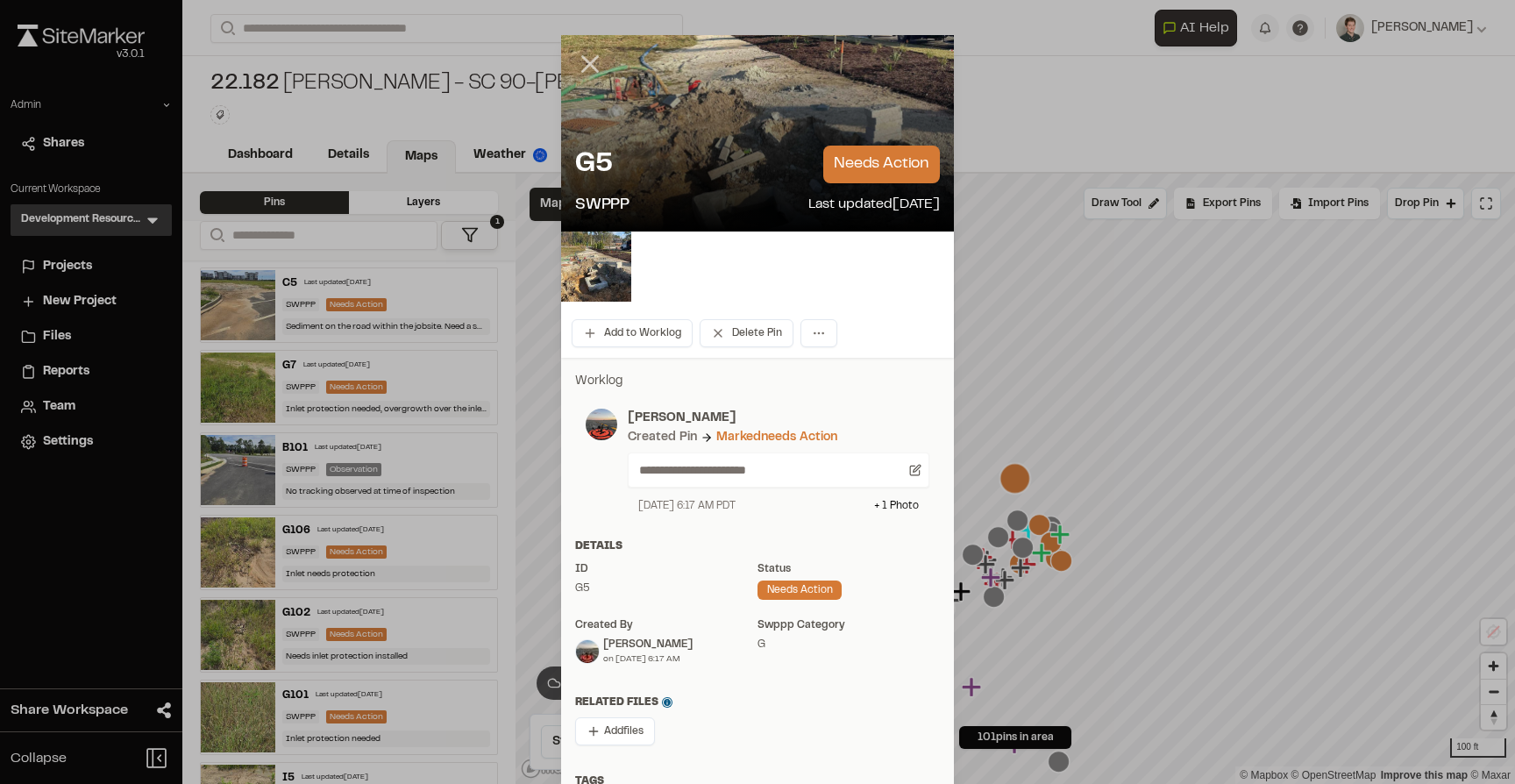
click at [591, 64] on line at bounding box center [591, 64] width 15 height 15
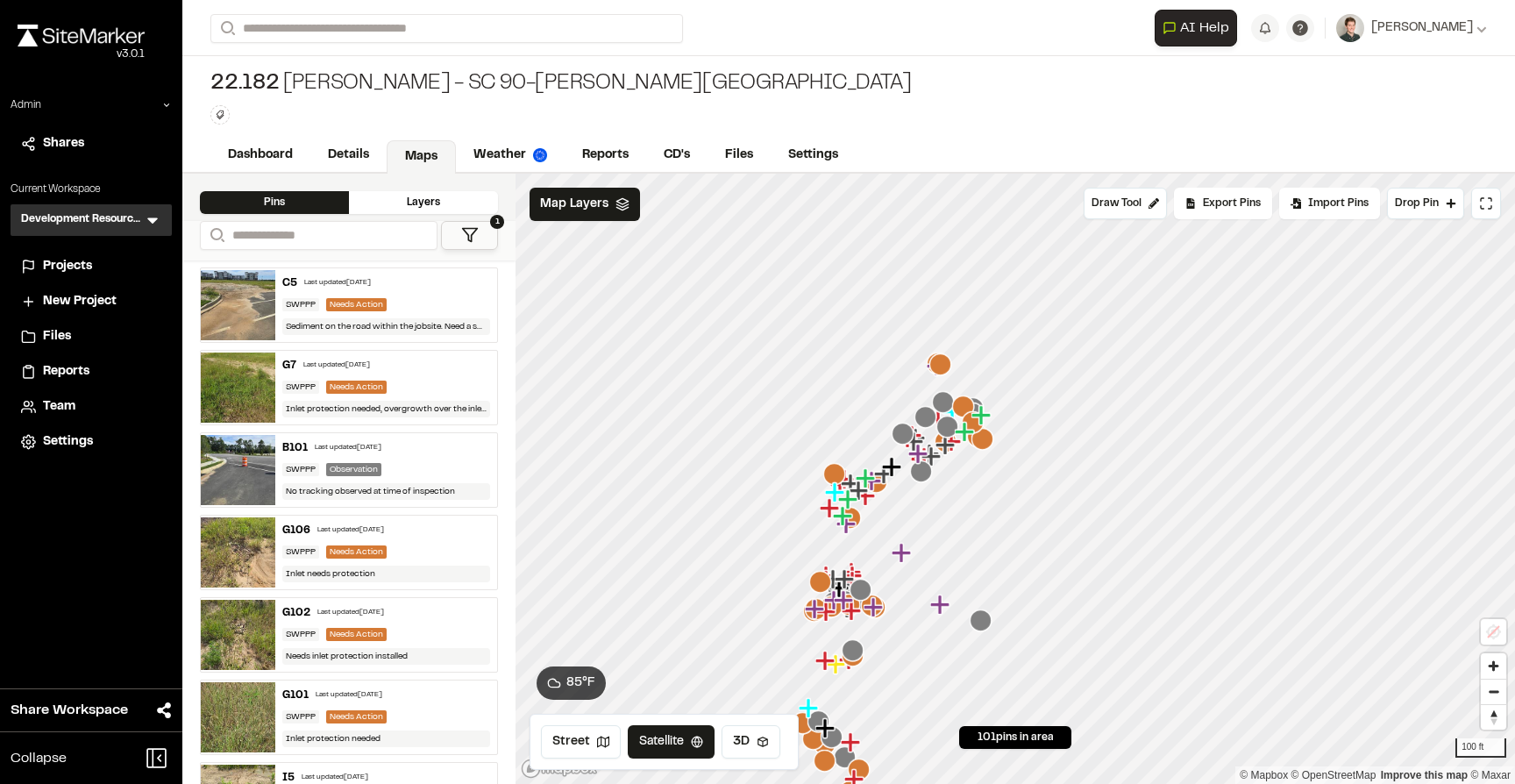
click at [153, 221] on icon at bounding box center [152, 221] width 10 height 7
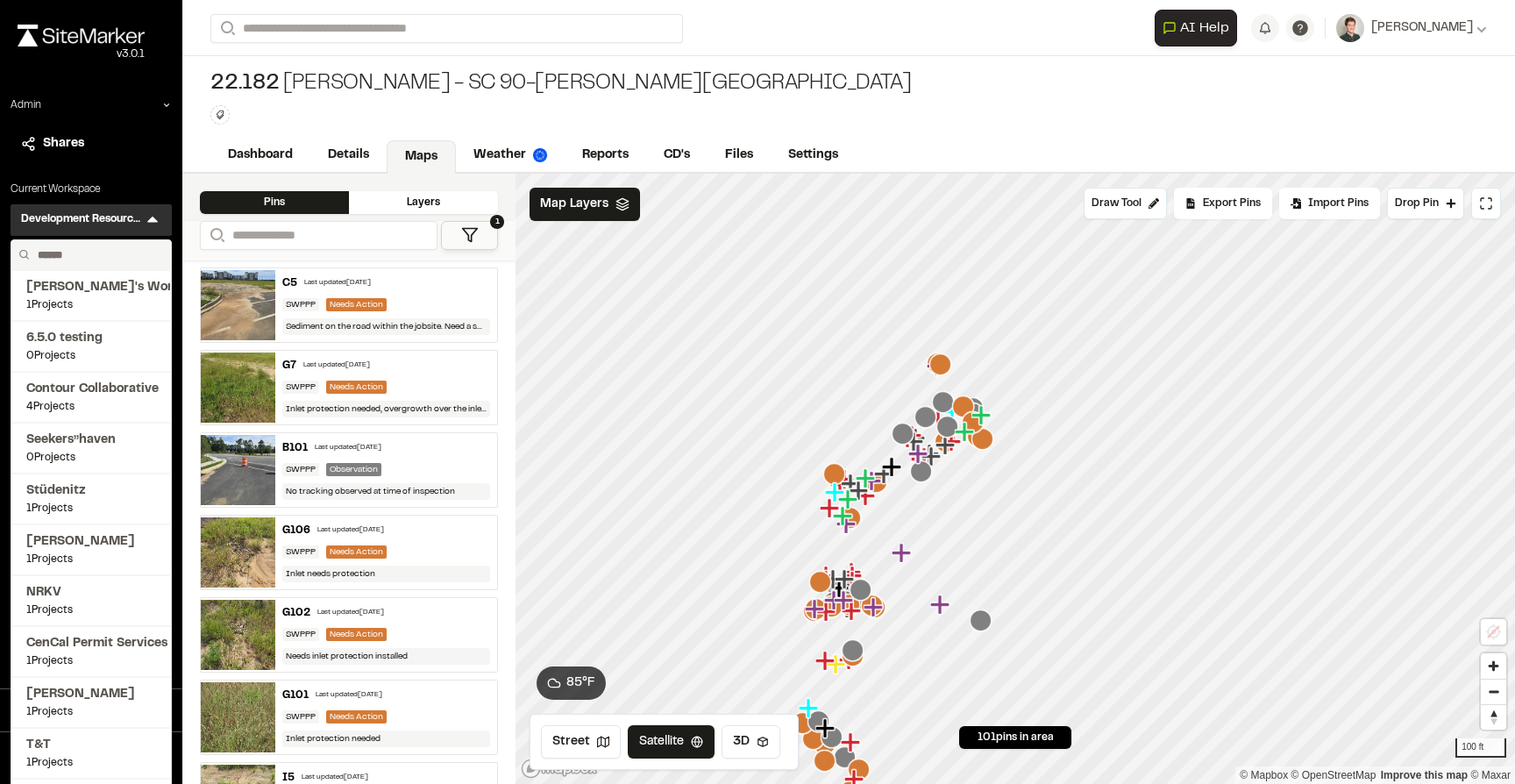
click at [107, 259] on input "text" at bounding box center [97, 256] width 133 height 30
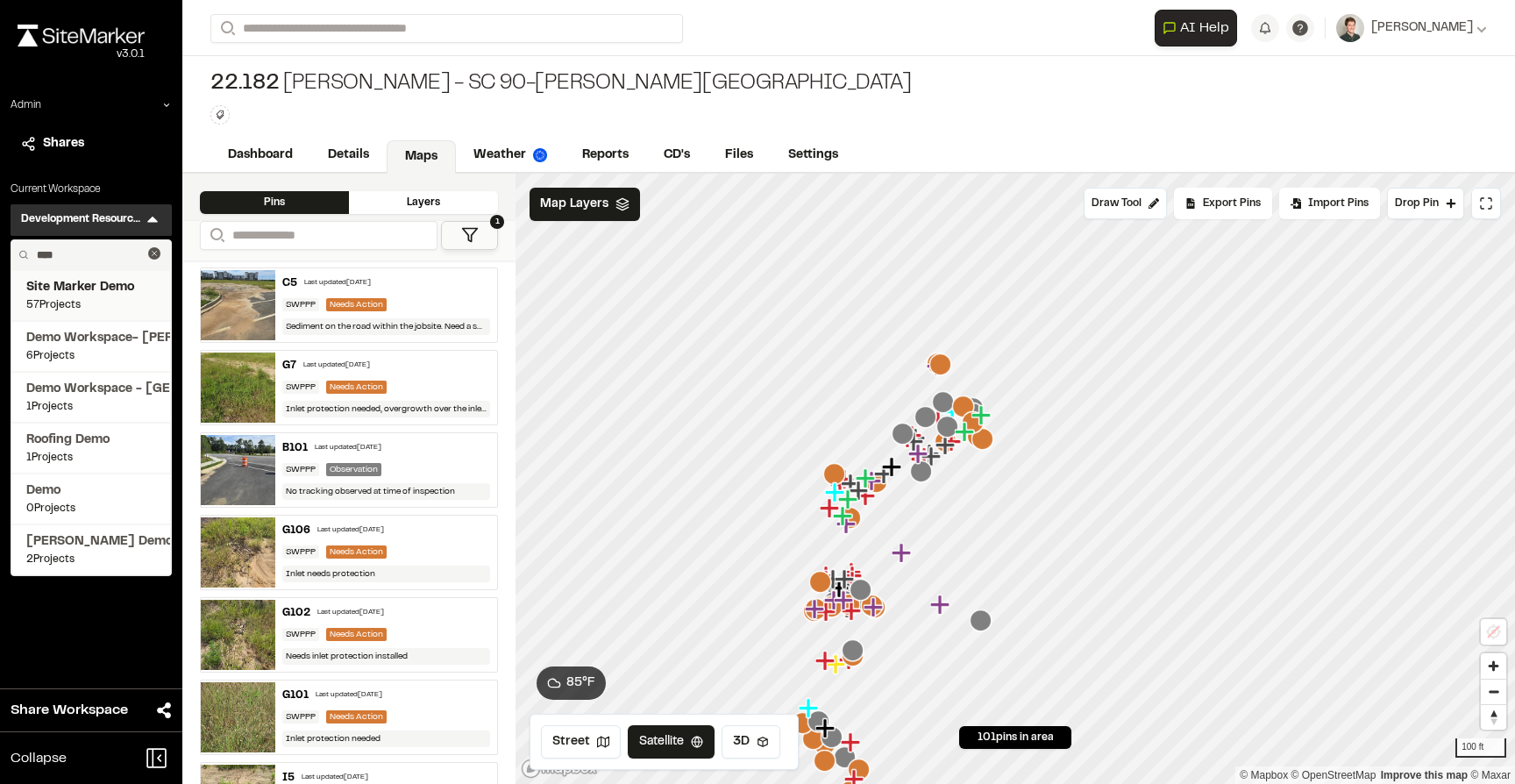
type input "****"
click at [93, 292] on span "Site Marker Demo" at bounding box center [91, 287] width 129 height 19
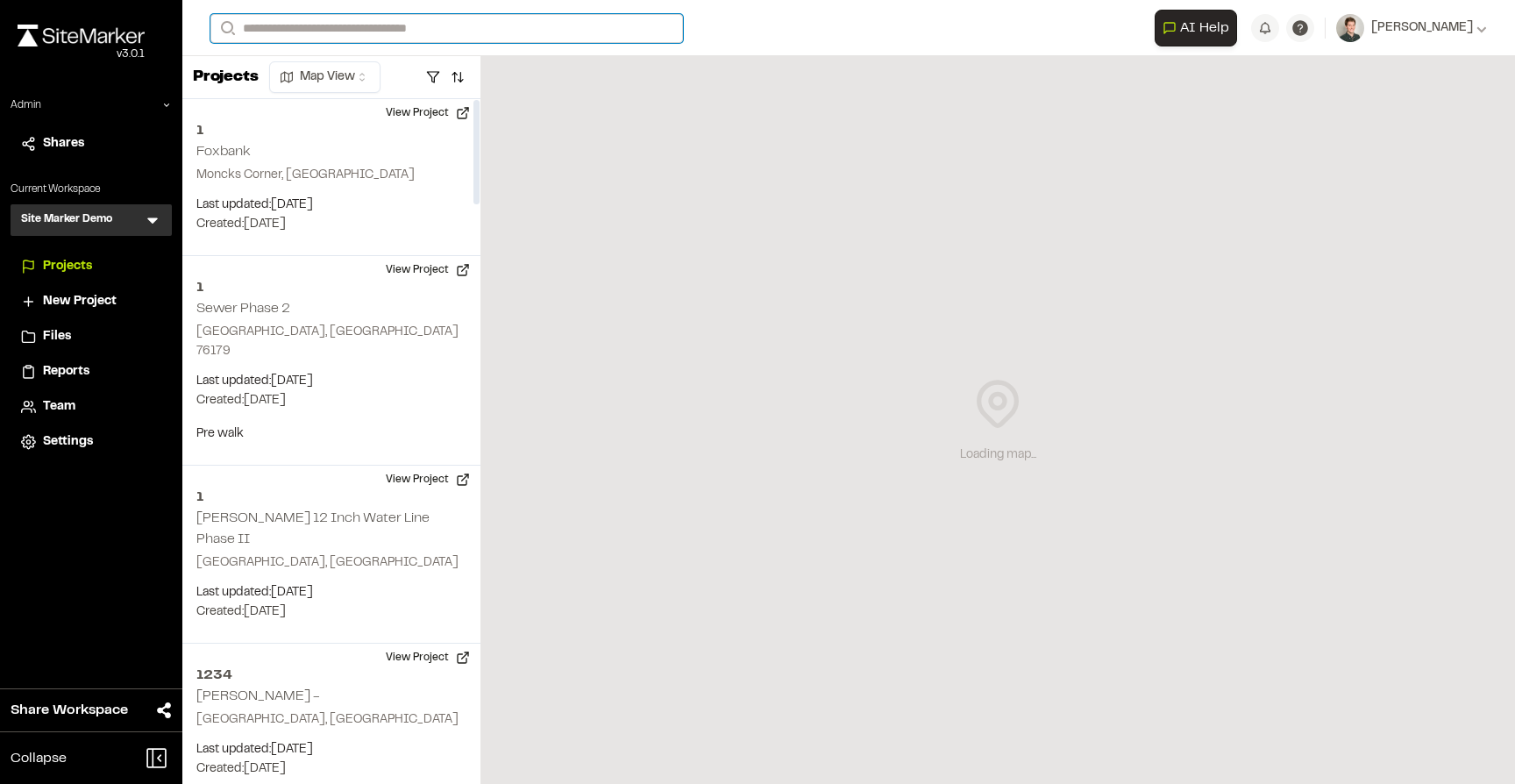
click at [413, 25] on input "Search" at bounding box center [446, 28] width 473 height 29
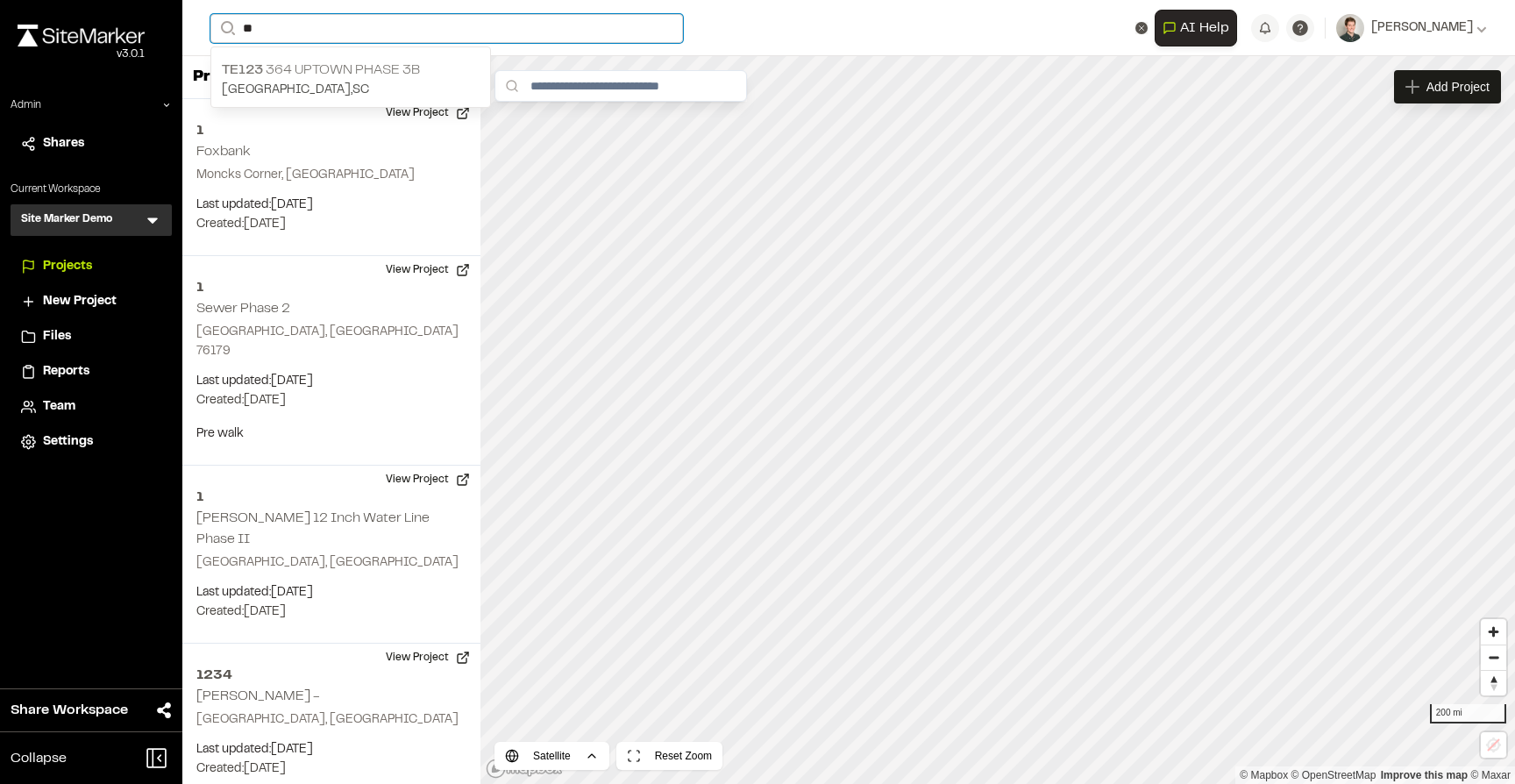
type input "**"
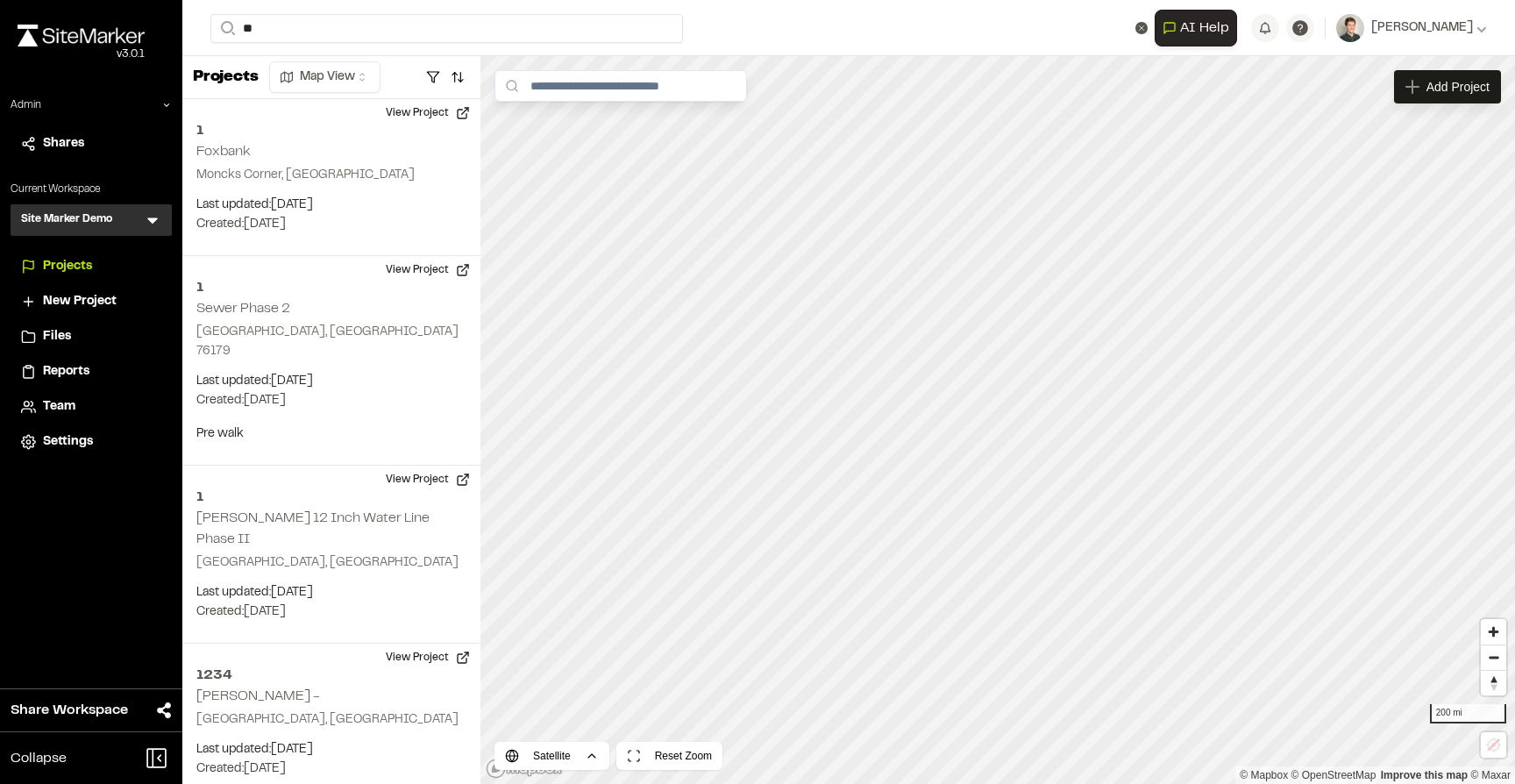
click at [403, 70] on p "TE123 364 Uptown Phase 3B" at bounding box center [350, 70] width 258 height 21
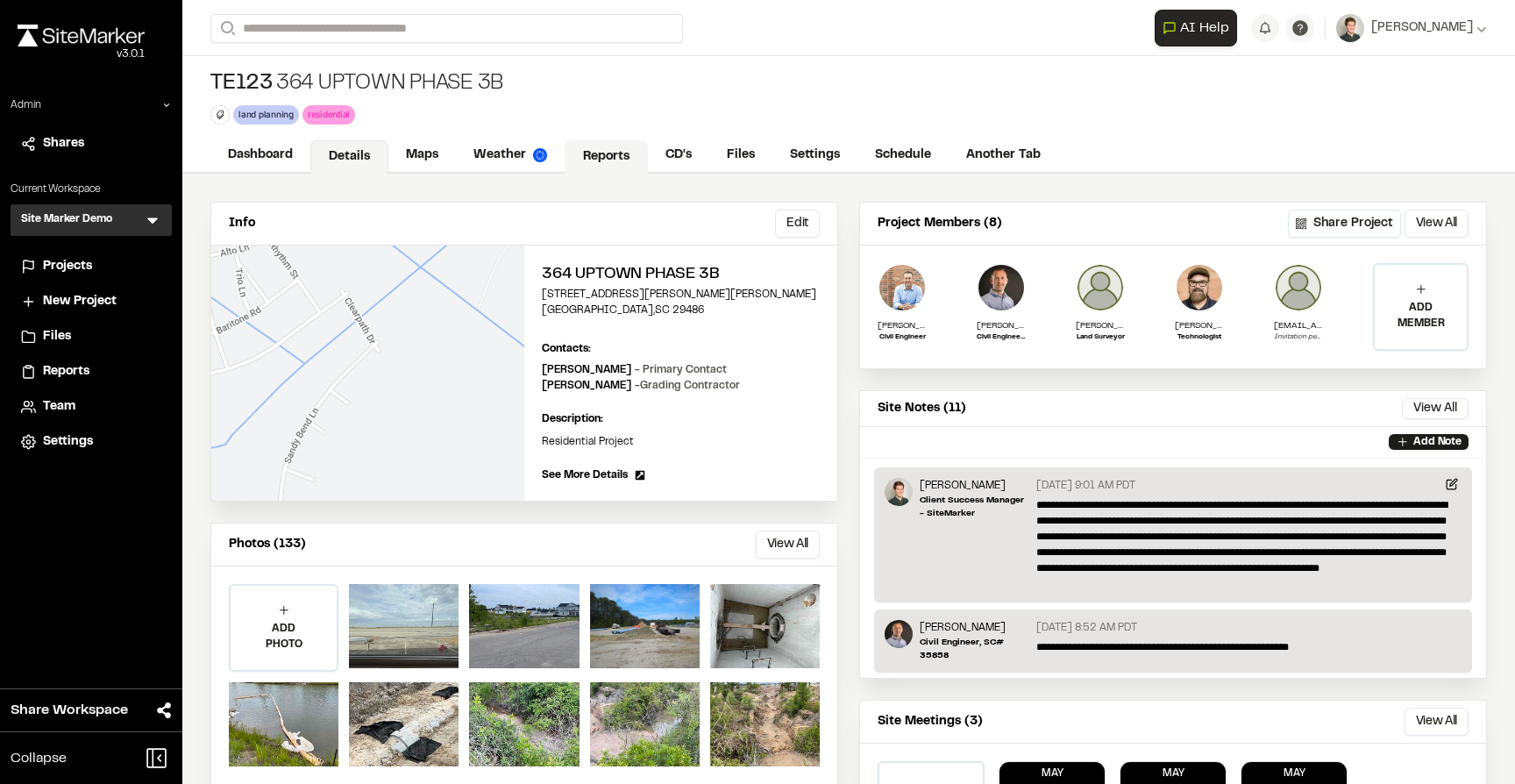
click at [596, 157] on link "Reports" at bounding box center [606, 157] width 83 height 33
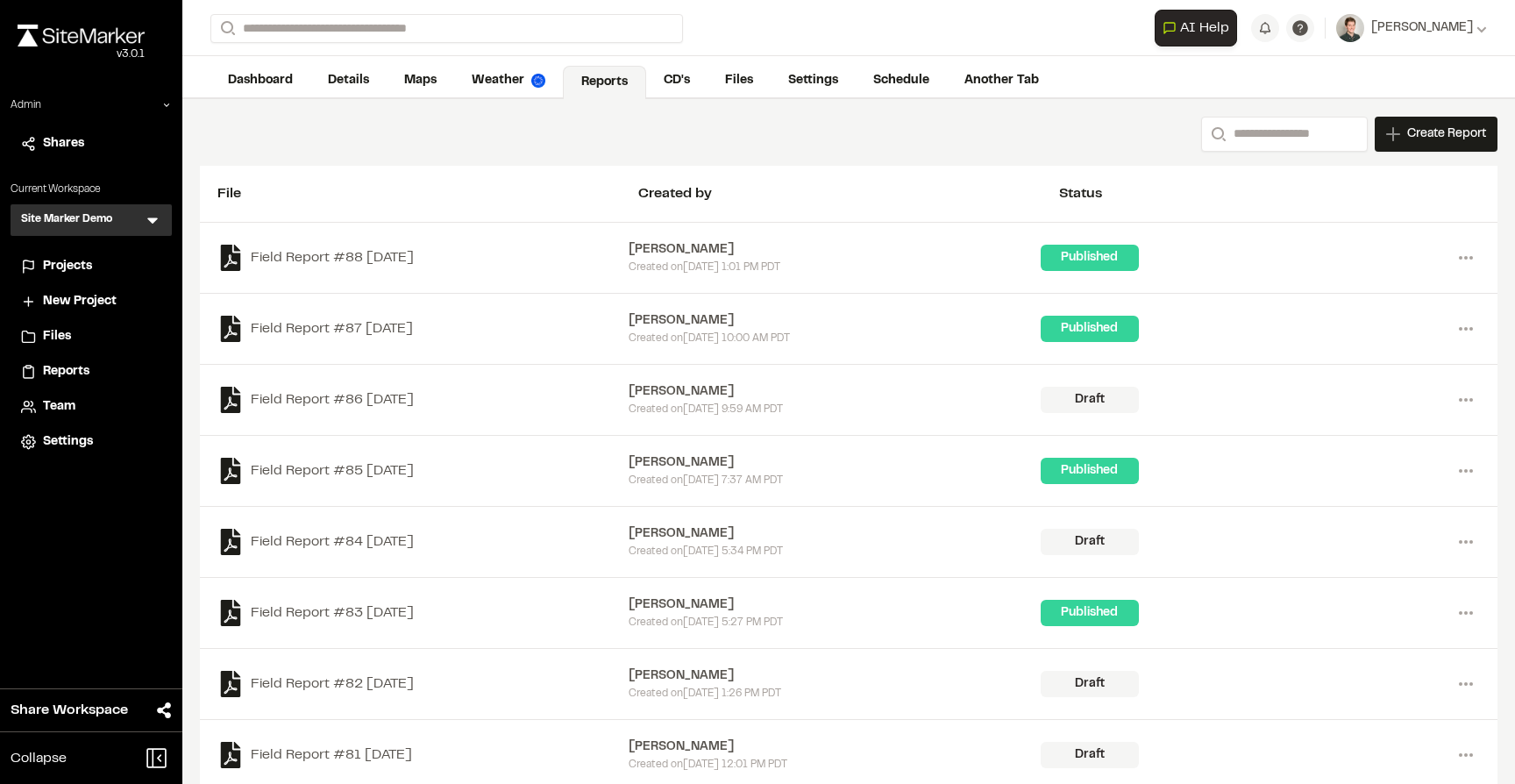
scroll to position [86, 0]
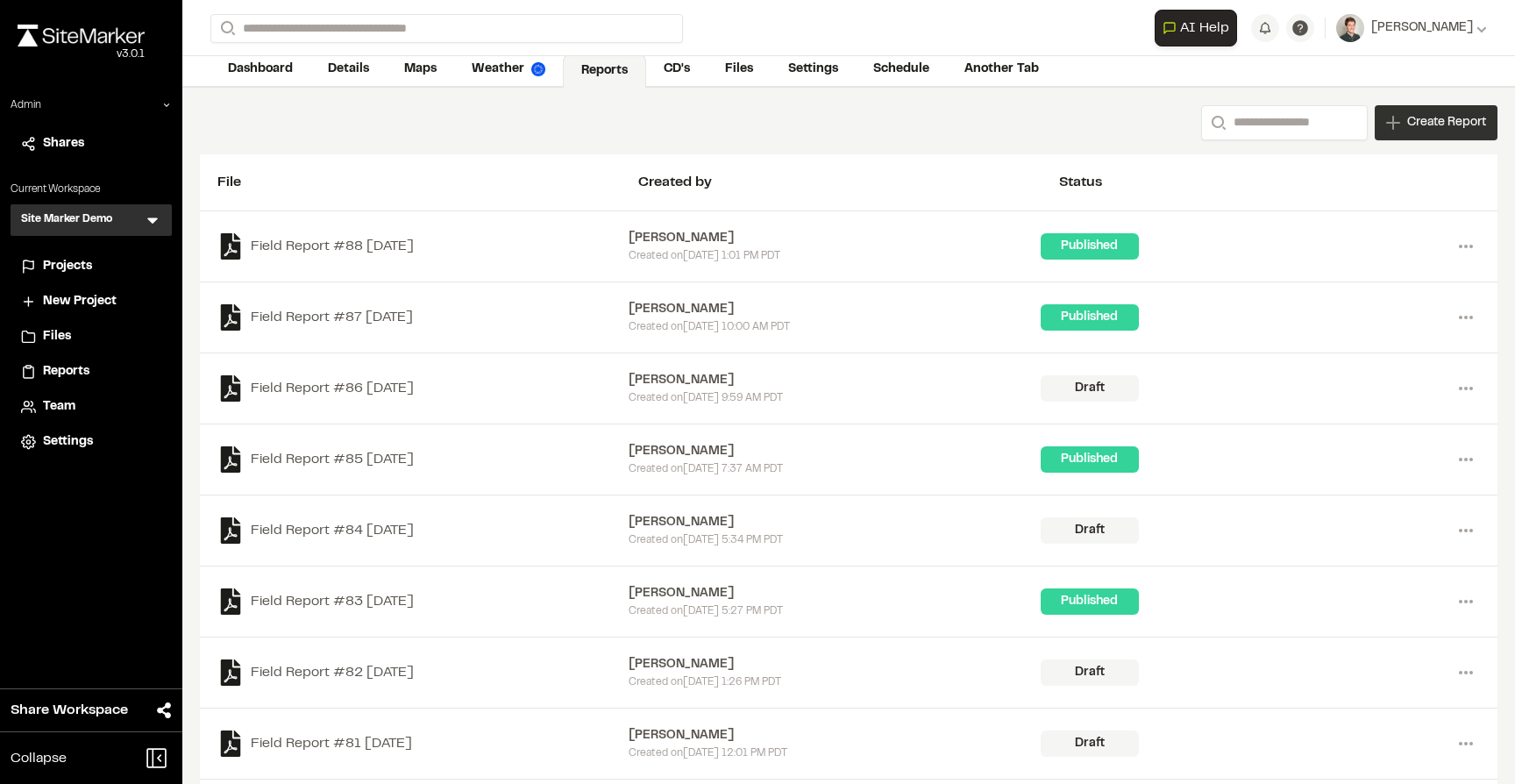
click at [1389, 130] on div "Create Report" at bounding box center [1437, 122] width 123 height 35
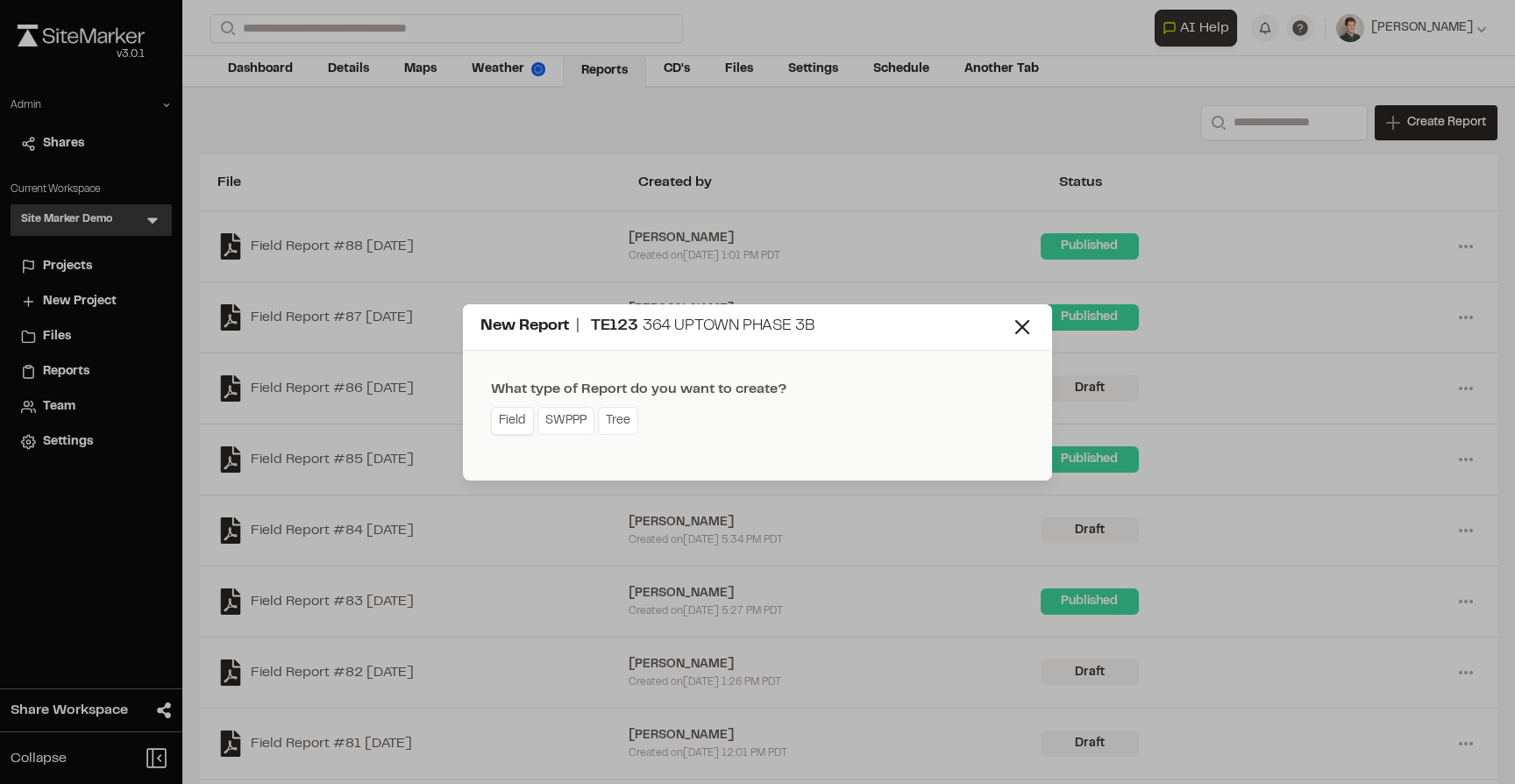
click at [513, 426] on link "Field" at bounding box center [513, 421] width 43 height 28
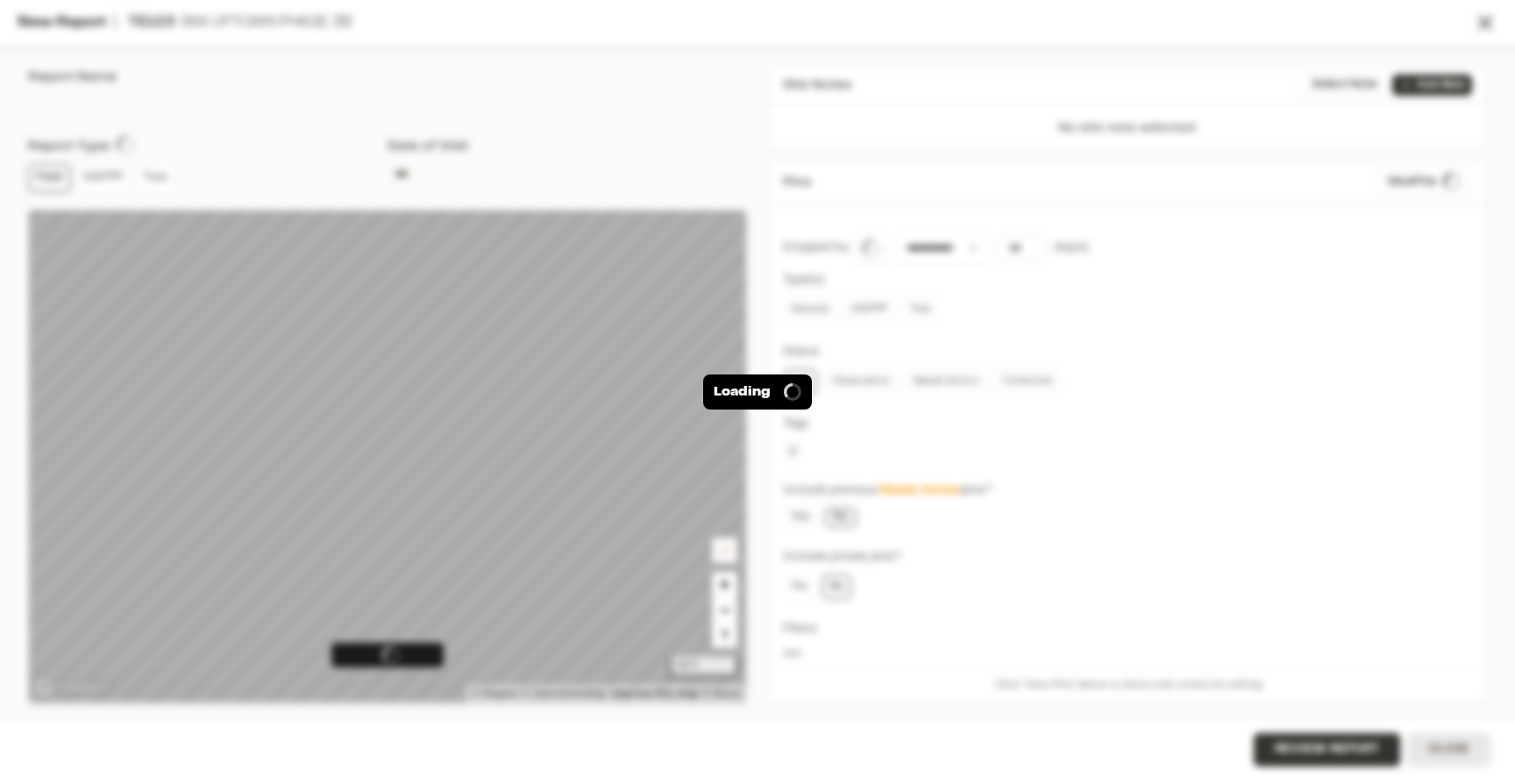
type input "**********"
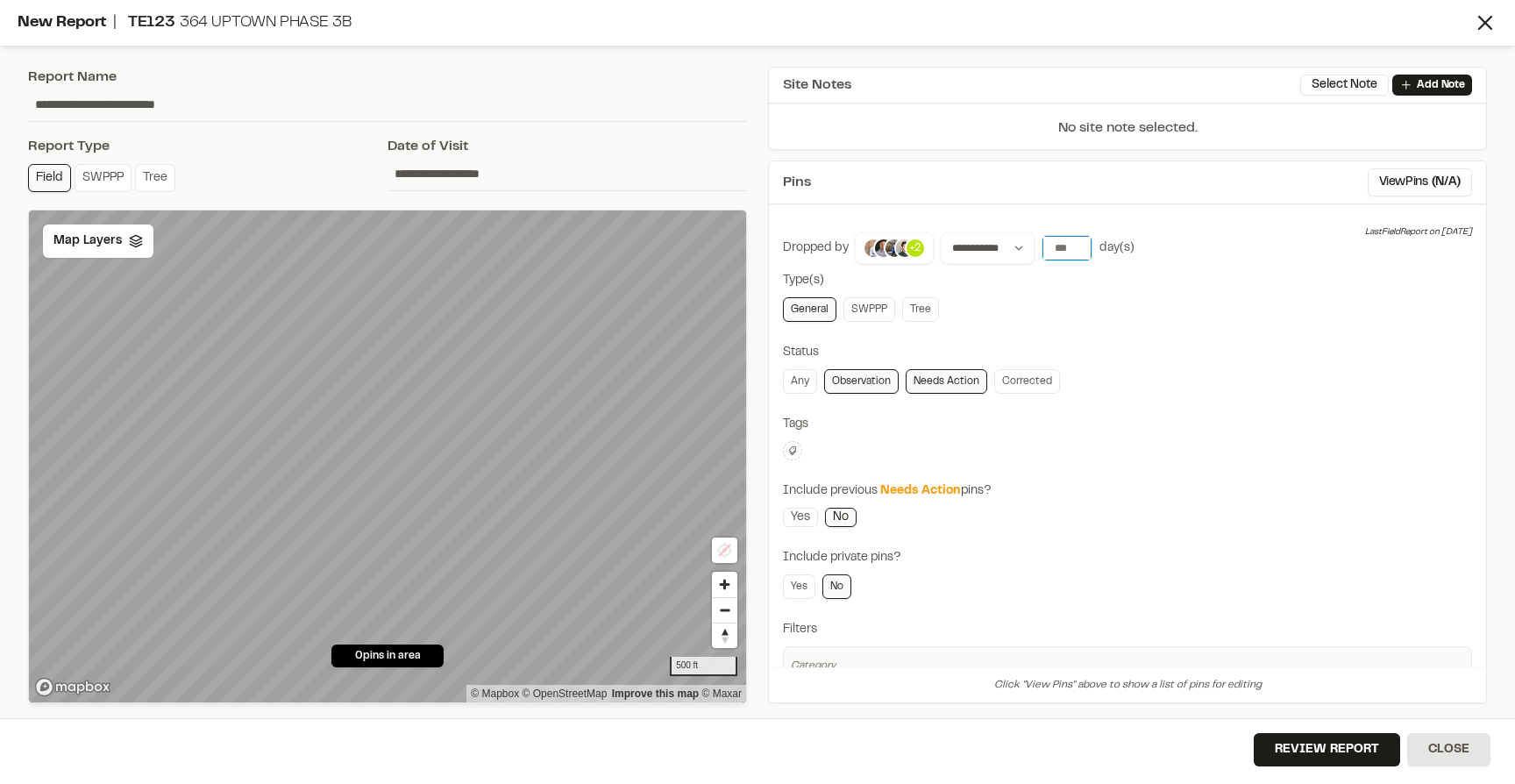
click at [1059, 245] on input "number" at bounding box center [1068, 248] width 49 height 25
type input "*"
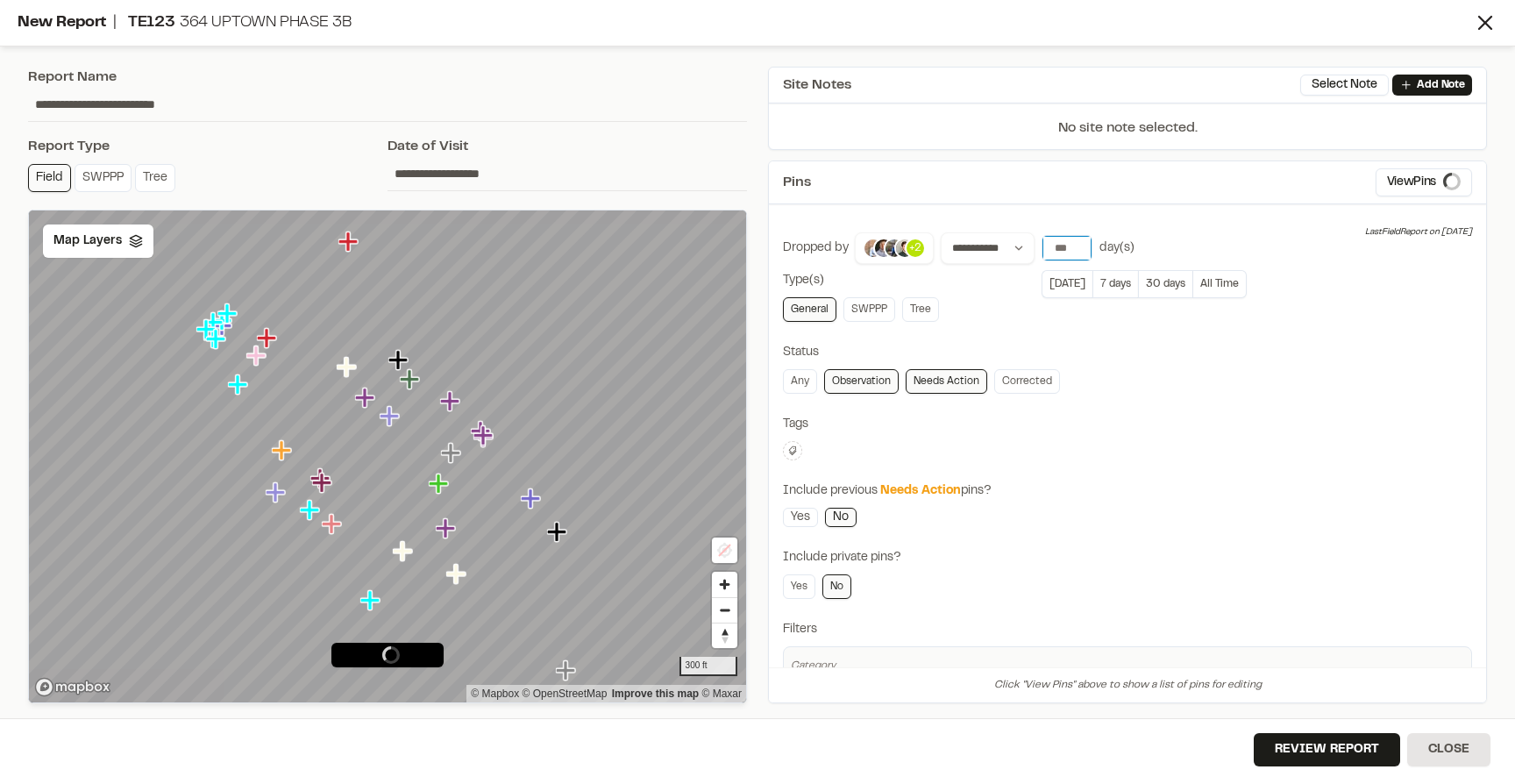
type input "****"
click at [1149, 215] on div "**********" at bounding box center [1128, 431] width 719 height 542
click at [124, 240] on div "Map Layers" at bounding box center [98, 241] width 110 height 33
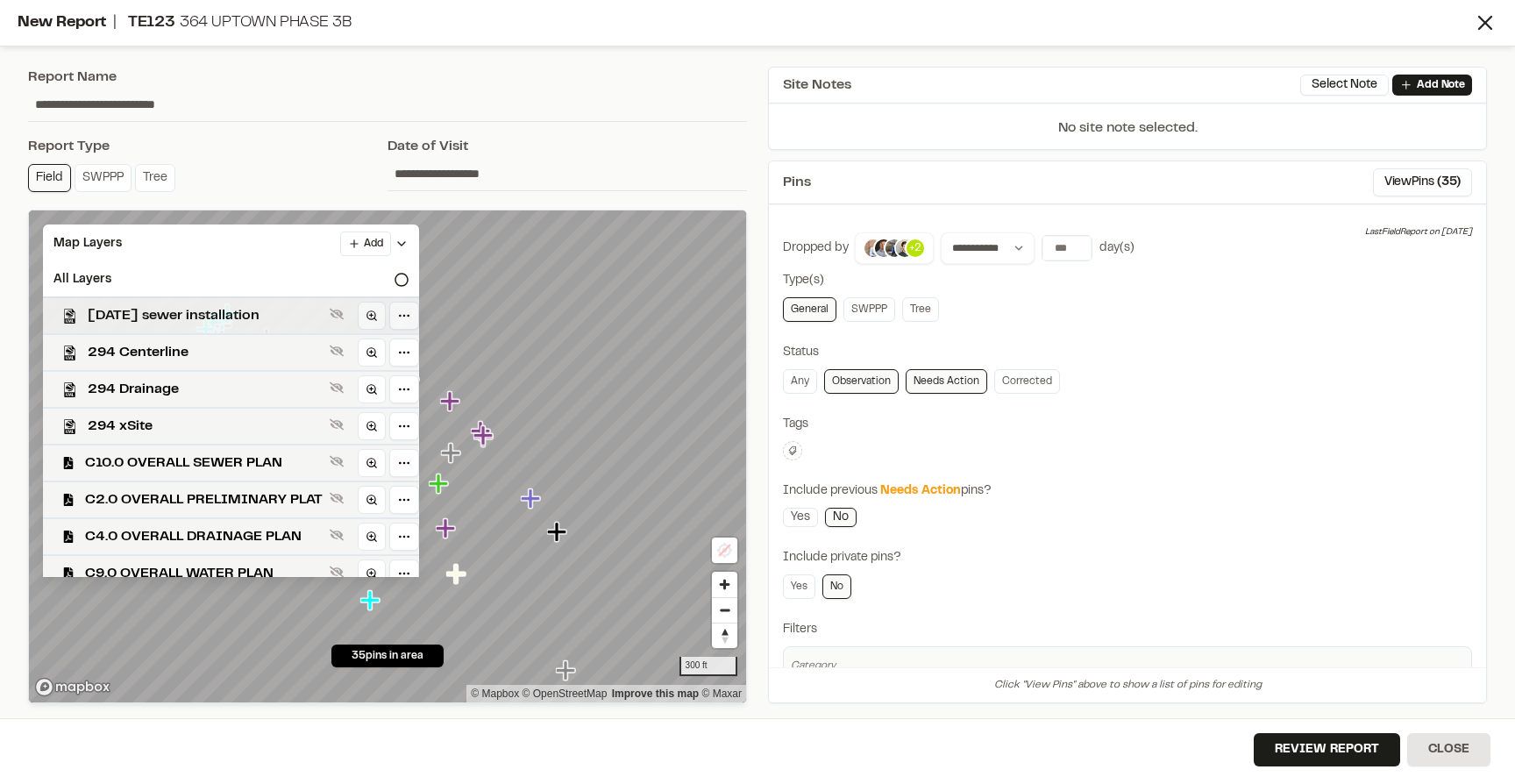
click at [161, 307] on span "2-18-25 sewer installation" at bounding box center [205, 315] width 235 height 21
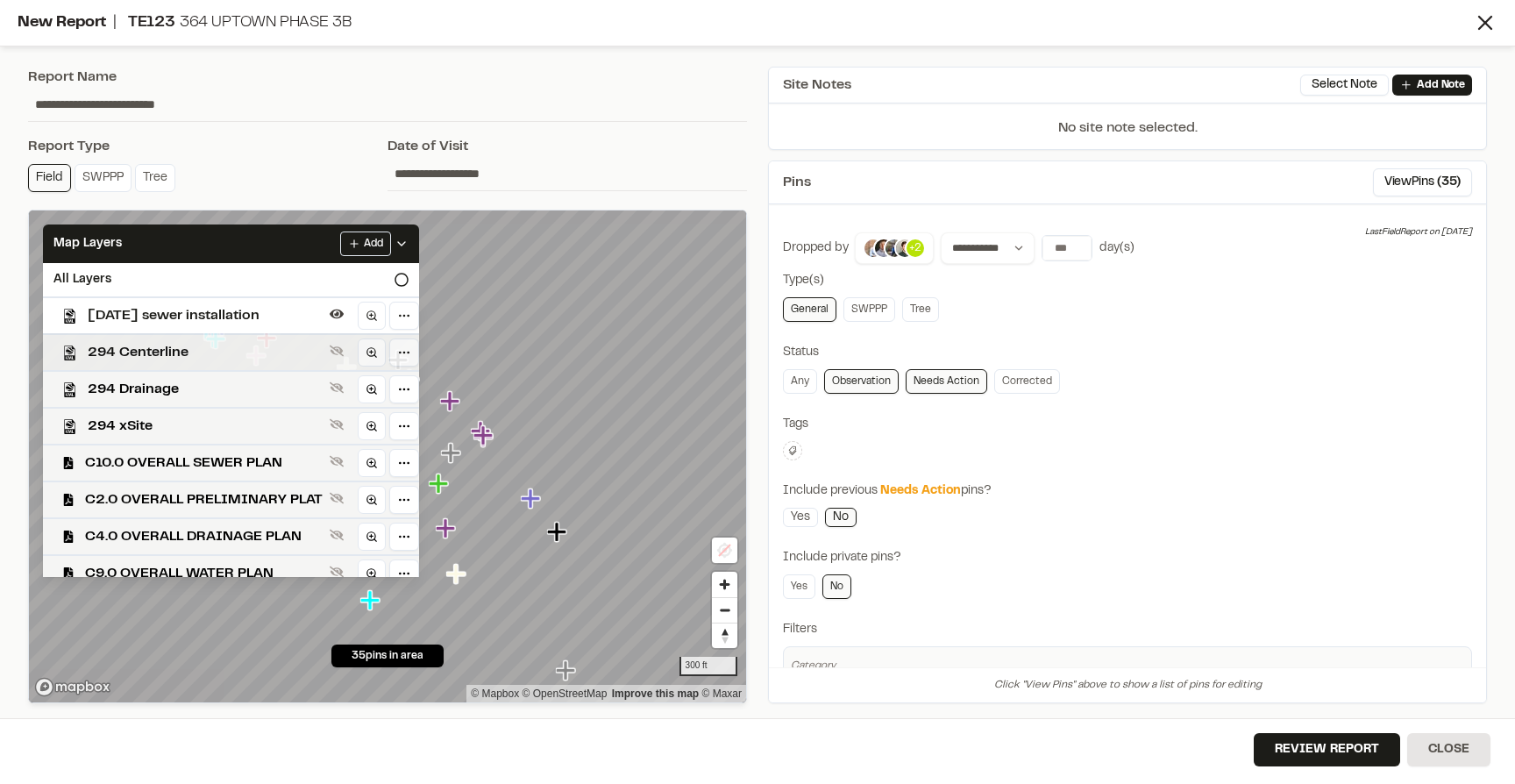
click at [155, 337] on div "294 Centerline" at bounding box center [224, 351] width 390 height 37
click at [139, 398] on span "294 Drainage" at bounding box center [205, 389] width 235 height 21
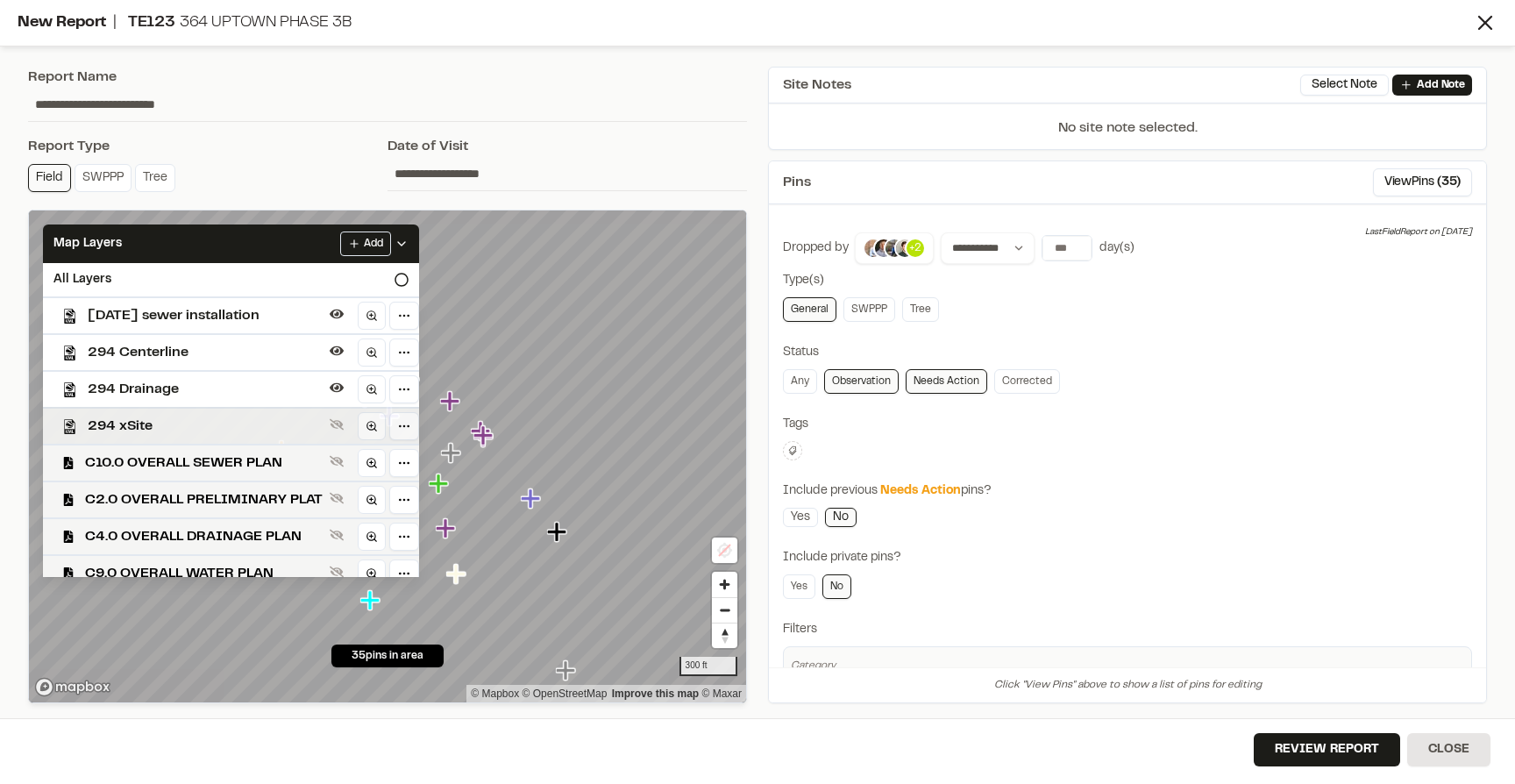
click at [134, 425] on span "294 xSite" at bounding box center [205, 425] width 235 height 21
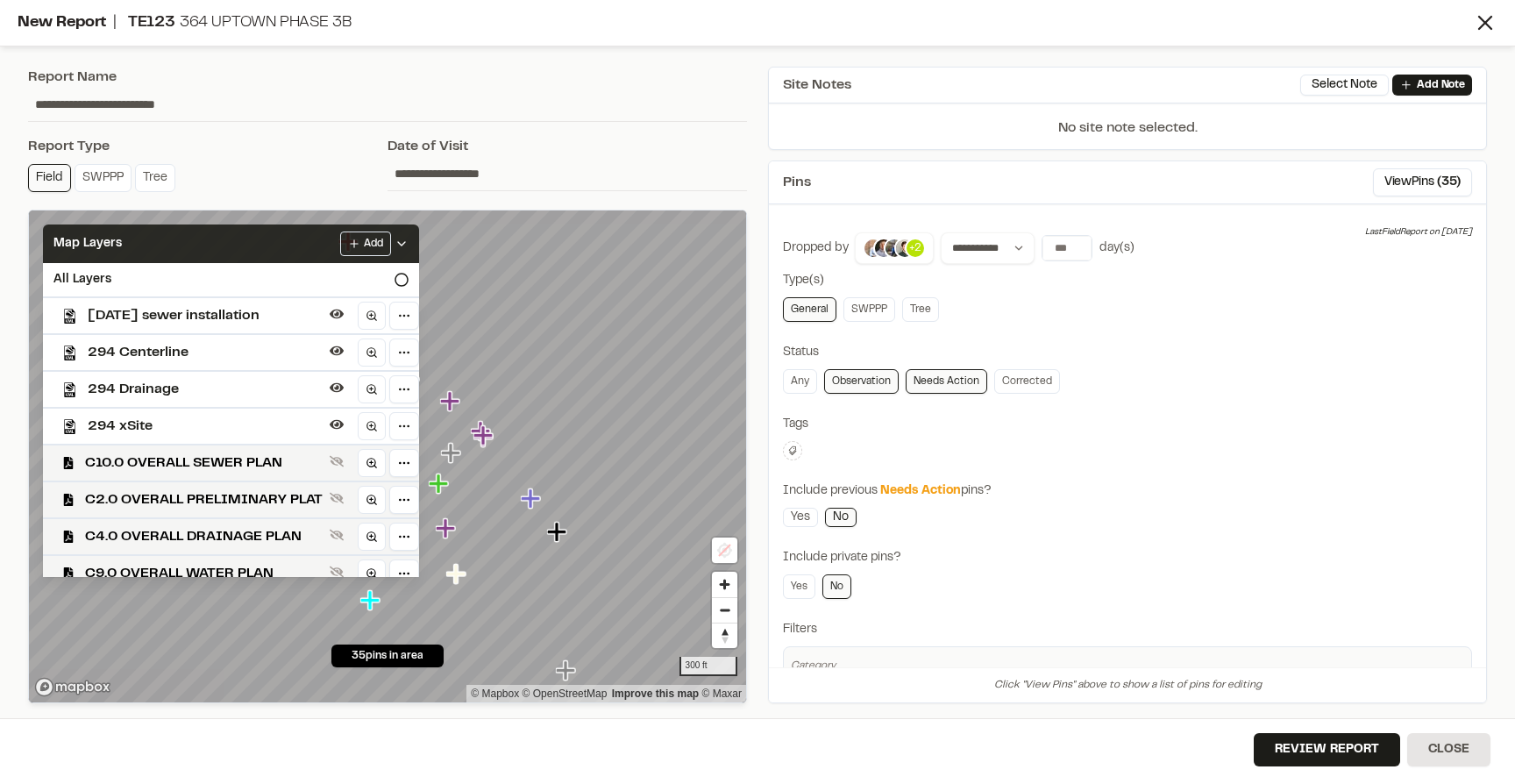
click at [179, 243] on div "Map Layers Add" at bounding box center [231, 243] width 377 height 39
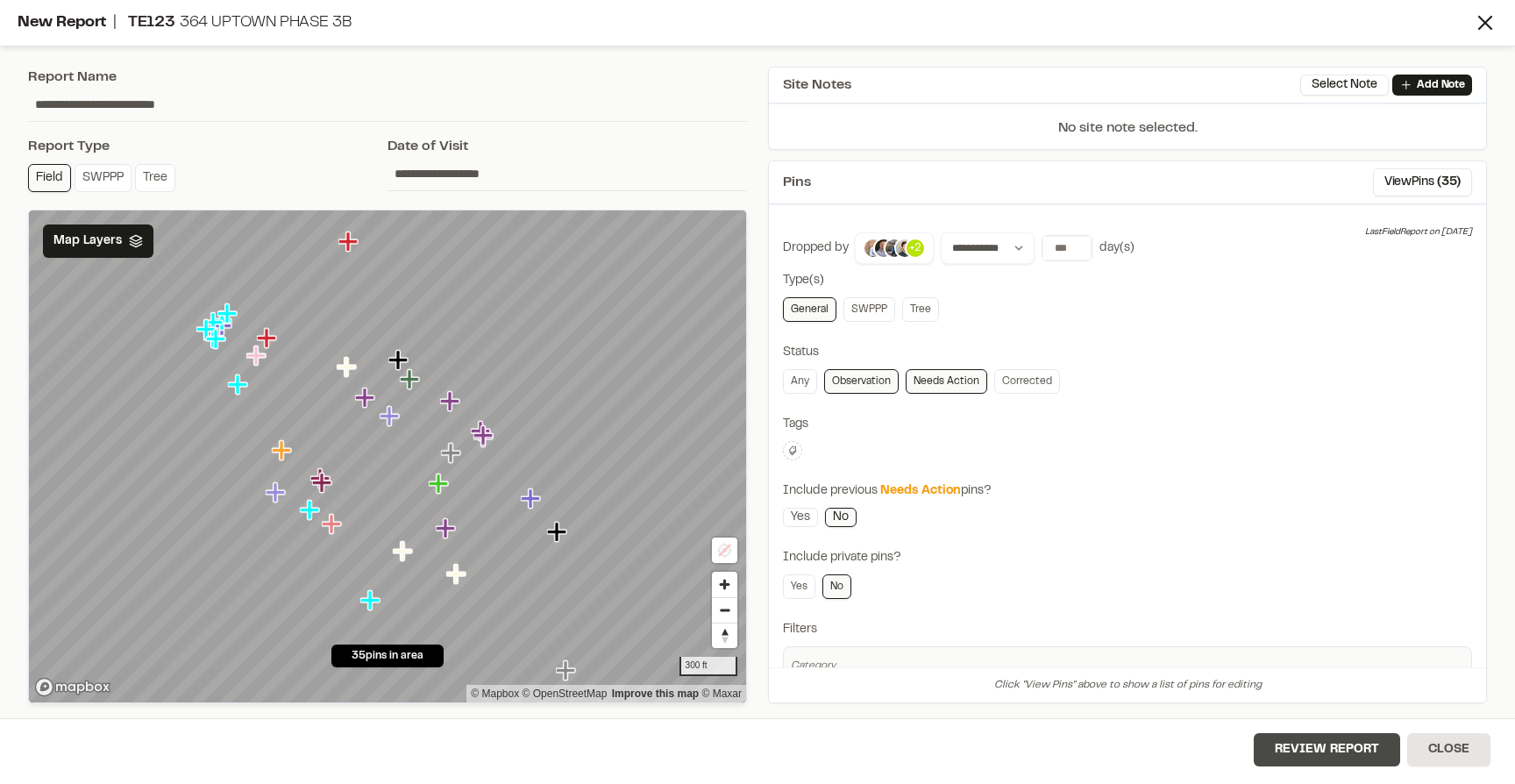
click at [1272, 745] on button "Review Report" at bounding box center [1326, 749] width 146 height 33
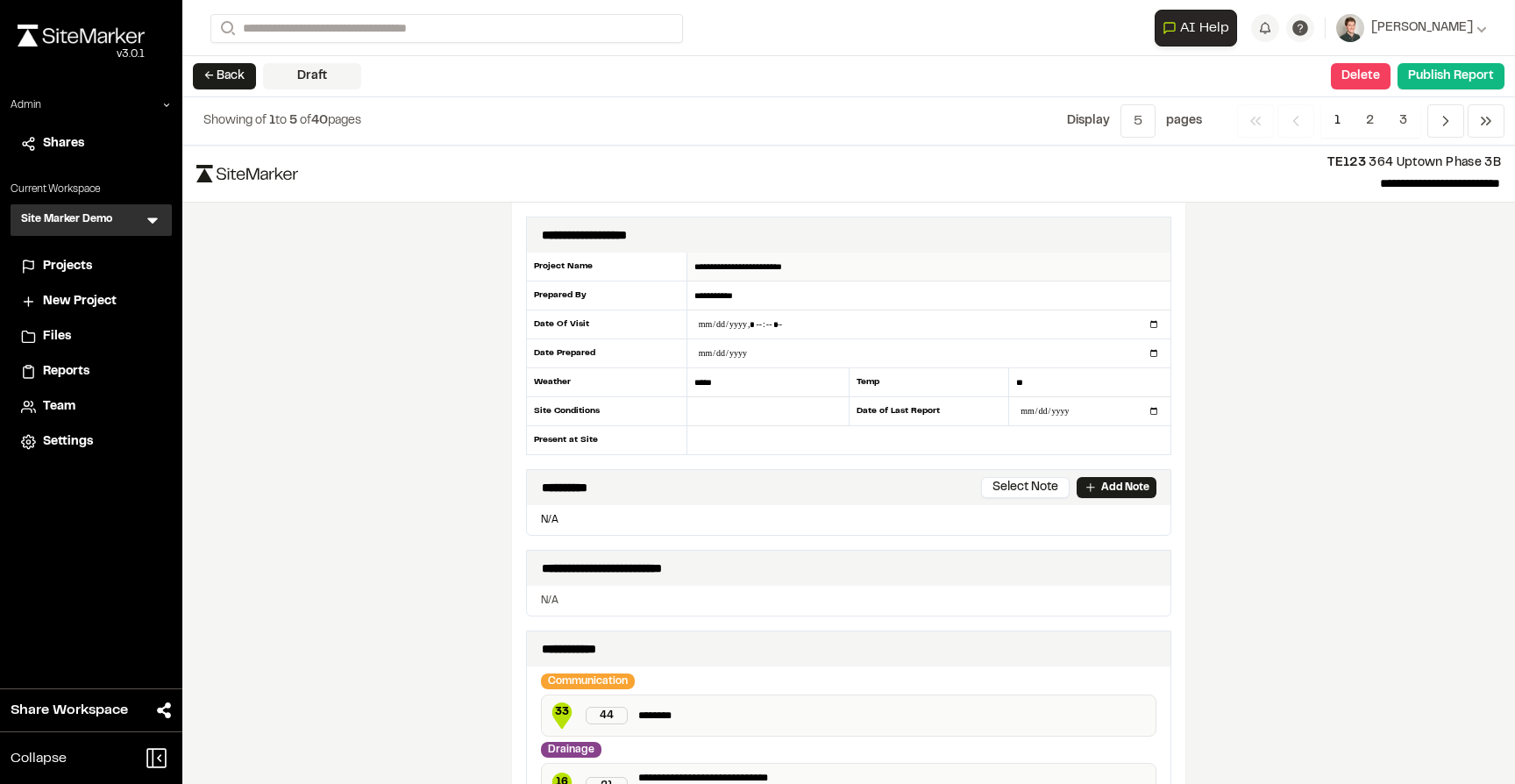
click at [823, 263] on input "**********" at bounding box center [929, 267] width 483 height 29
click at [800, 295] on input "**********" at bounding box center [929, 295] width 483 height 29
click at [820, 320] on input "datetime-local" at bounding box center [929, 325] width 483 height 28
click at [805, 325] on input "datetime-local" at bounding box center [929, 325] width 483 height 28
click at [1179, 288] on div "**********" at bounding box center [849, 587] width 673 height 769
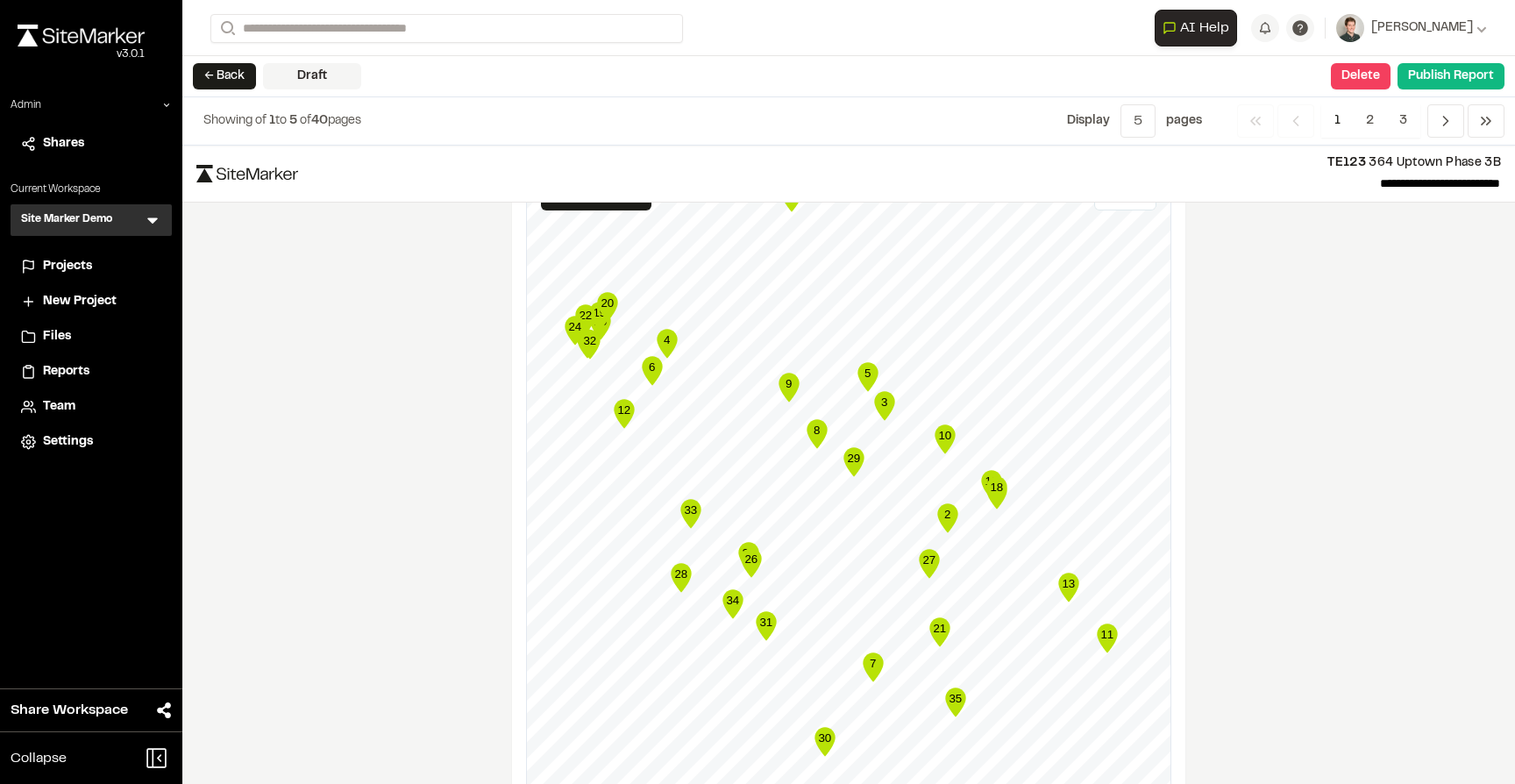
scroll to position [3048, 0]
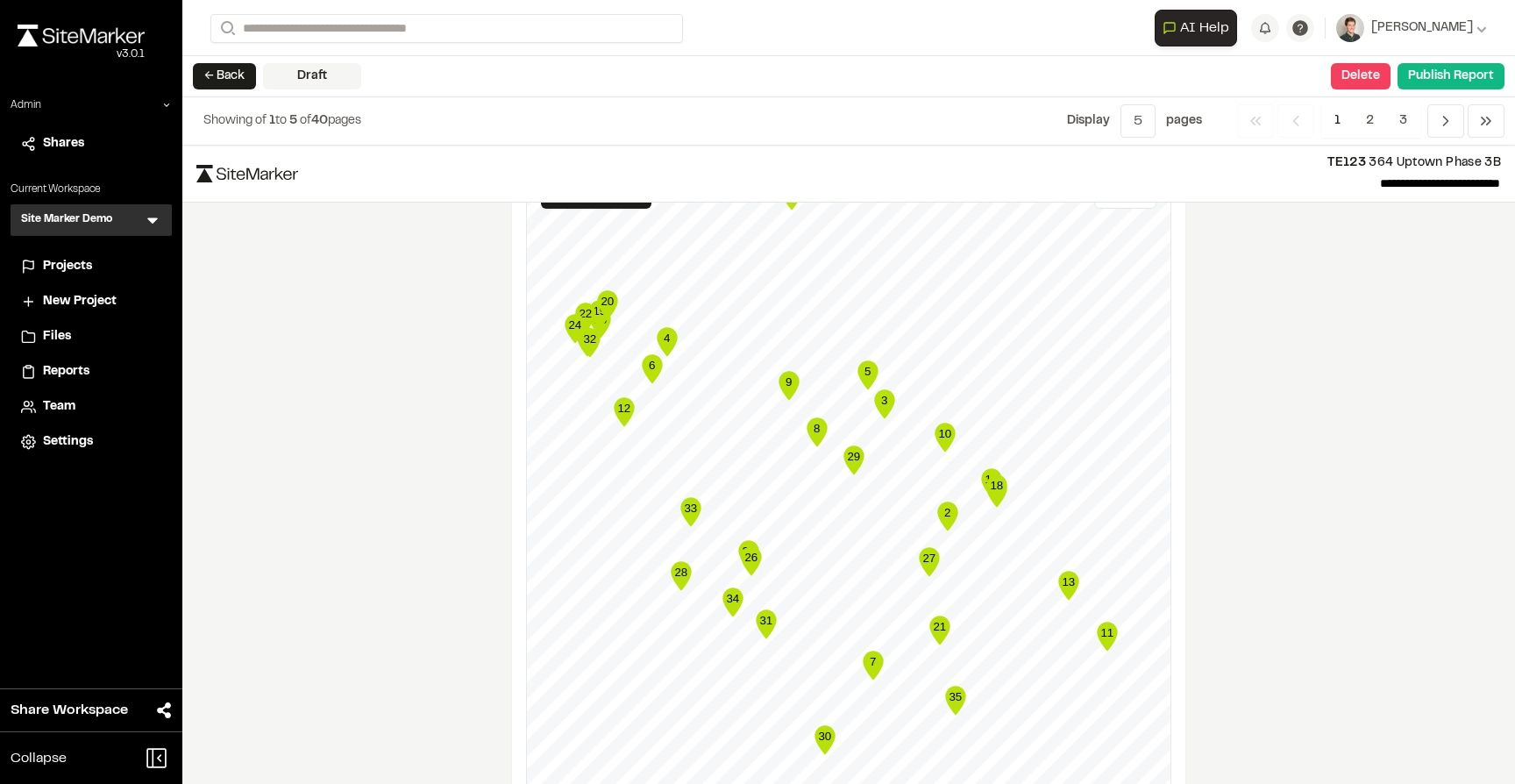
click at [866, 378] on icon "Map marker" at bounding box center [867, 375] width 20 height 29
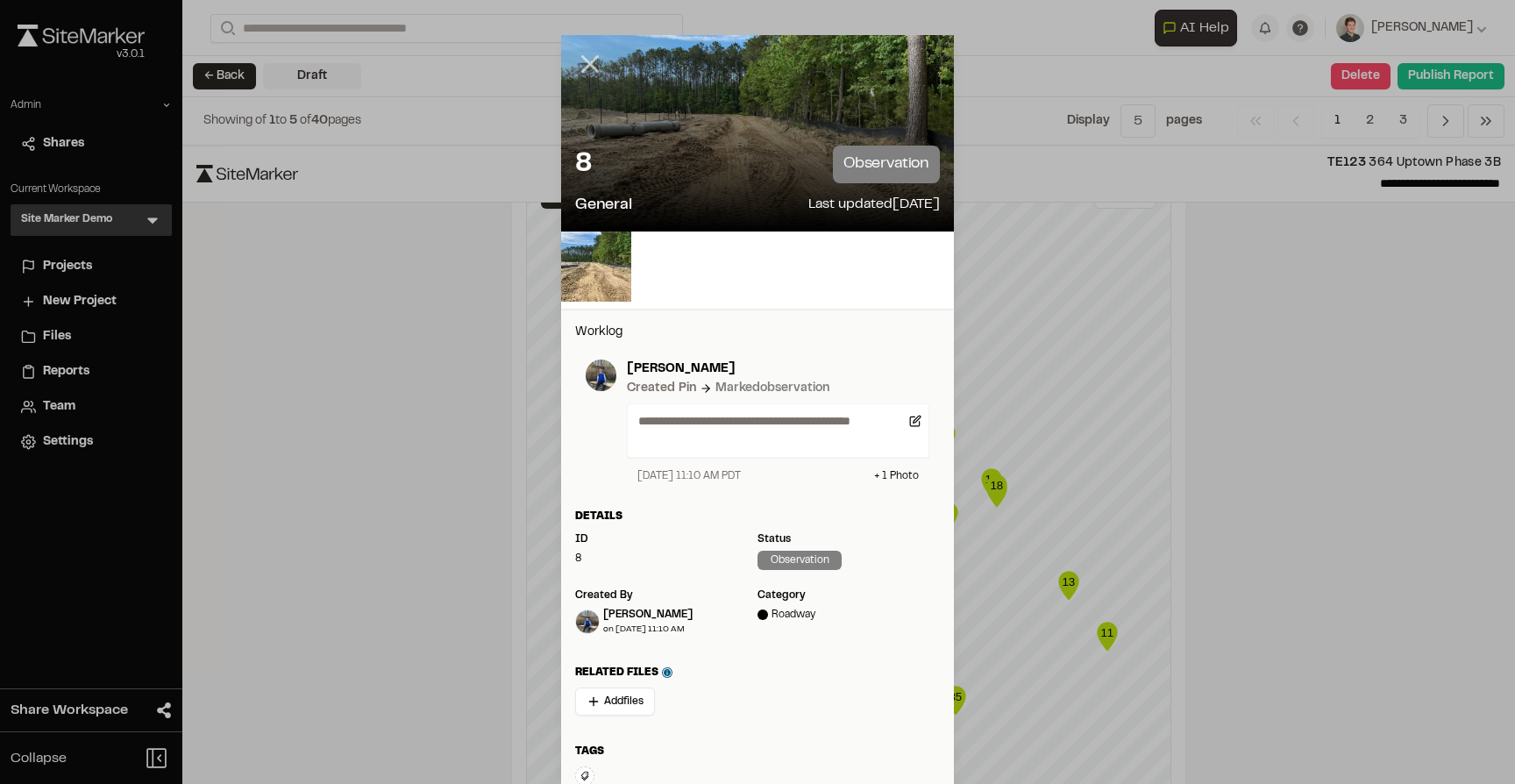
click at [586, 66] on line at bounding box center [591, 64] width 15 height 15
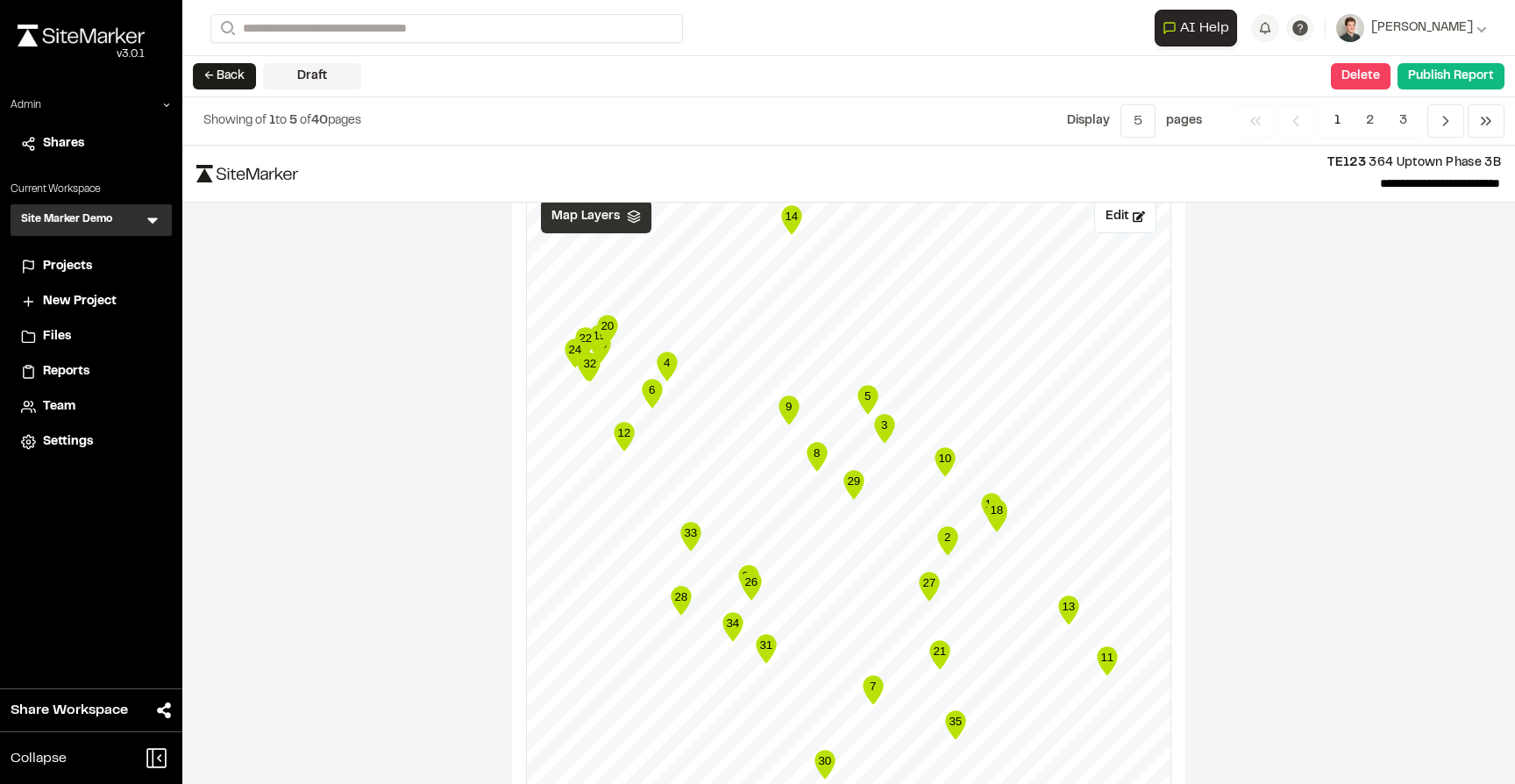
scroll to position [3021, 0]
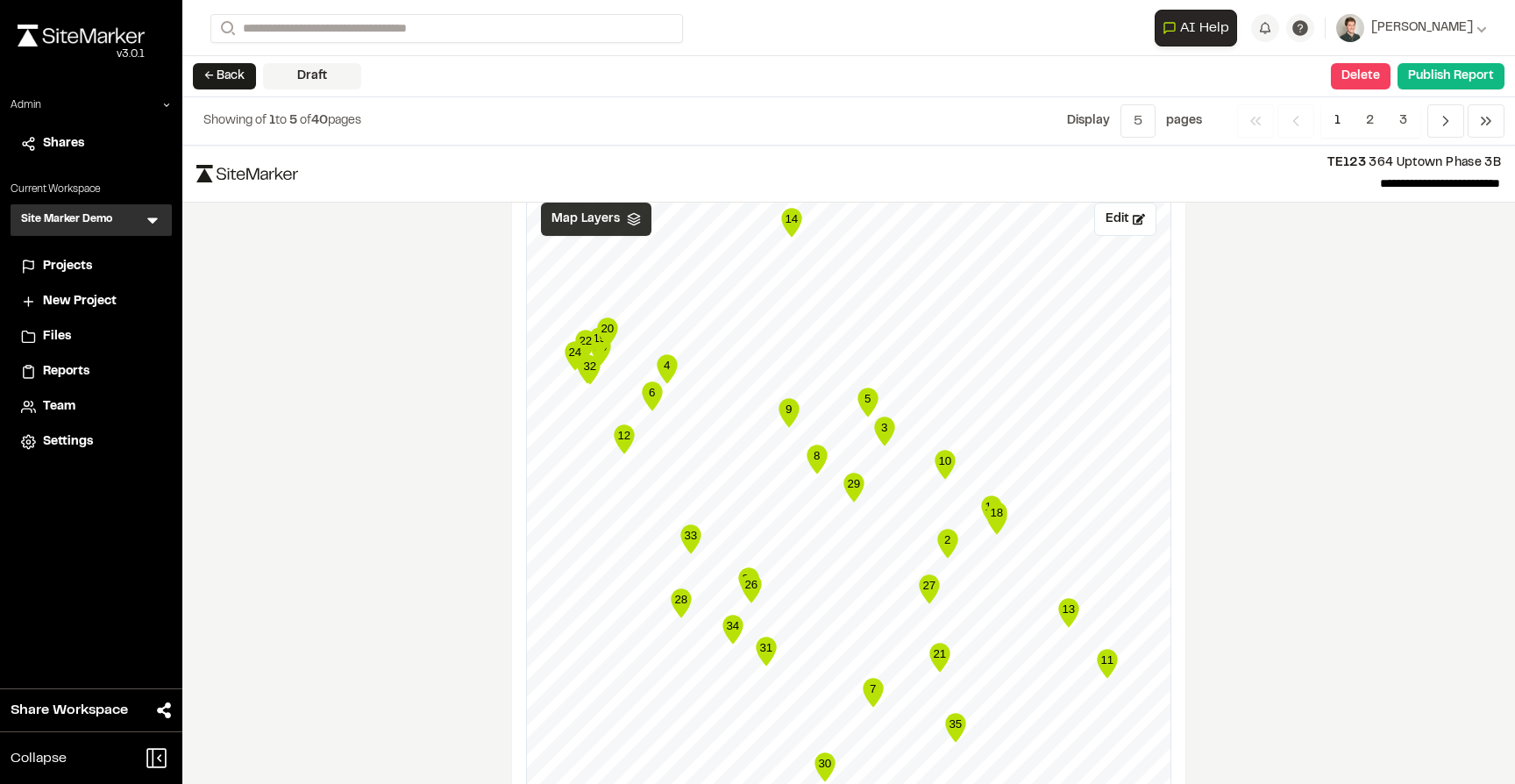
click at [591, 218] on span "Map Layers" at bounding box center [585, 219] width 68 height 19
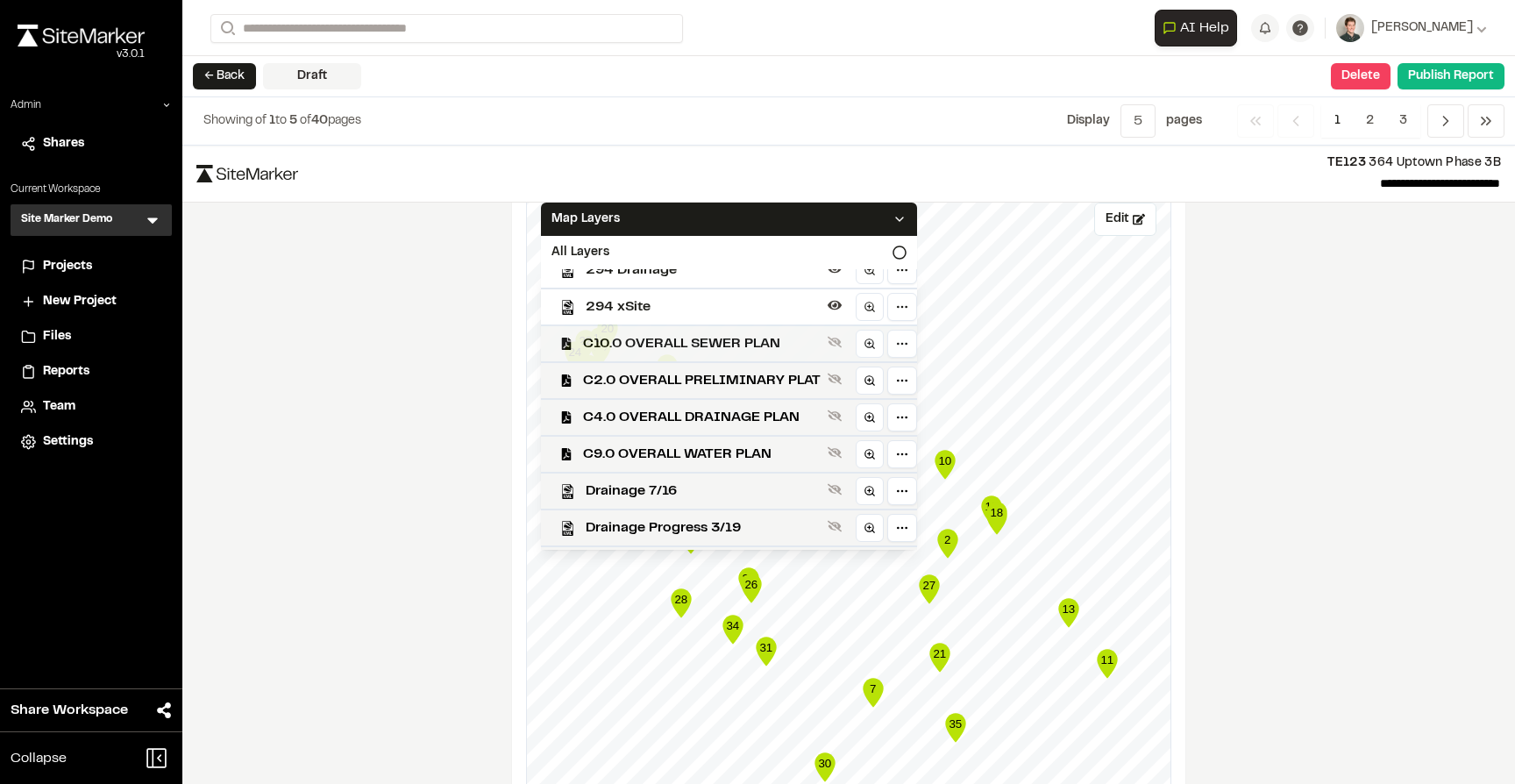
scroll to position [96, 0]
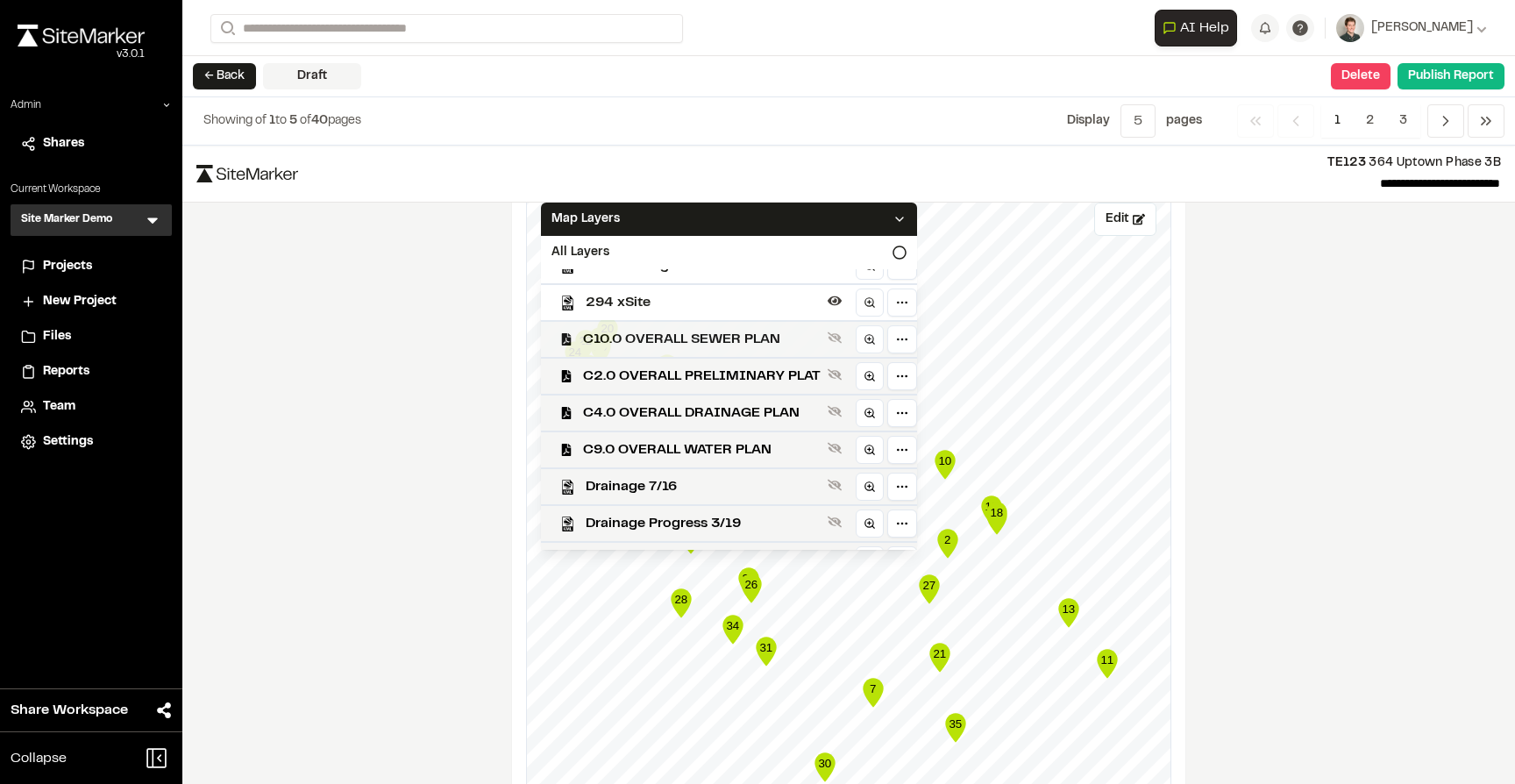
click at [692, 332] on span "C10.0 OVERALL SEWER PLAN" at bounding box center [702, 339] width 238 height 21
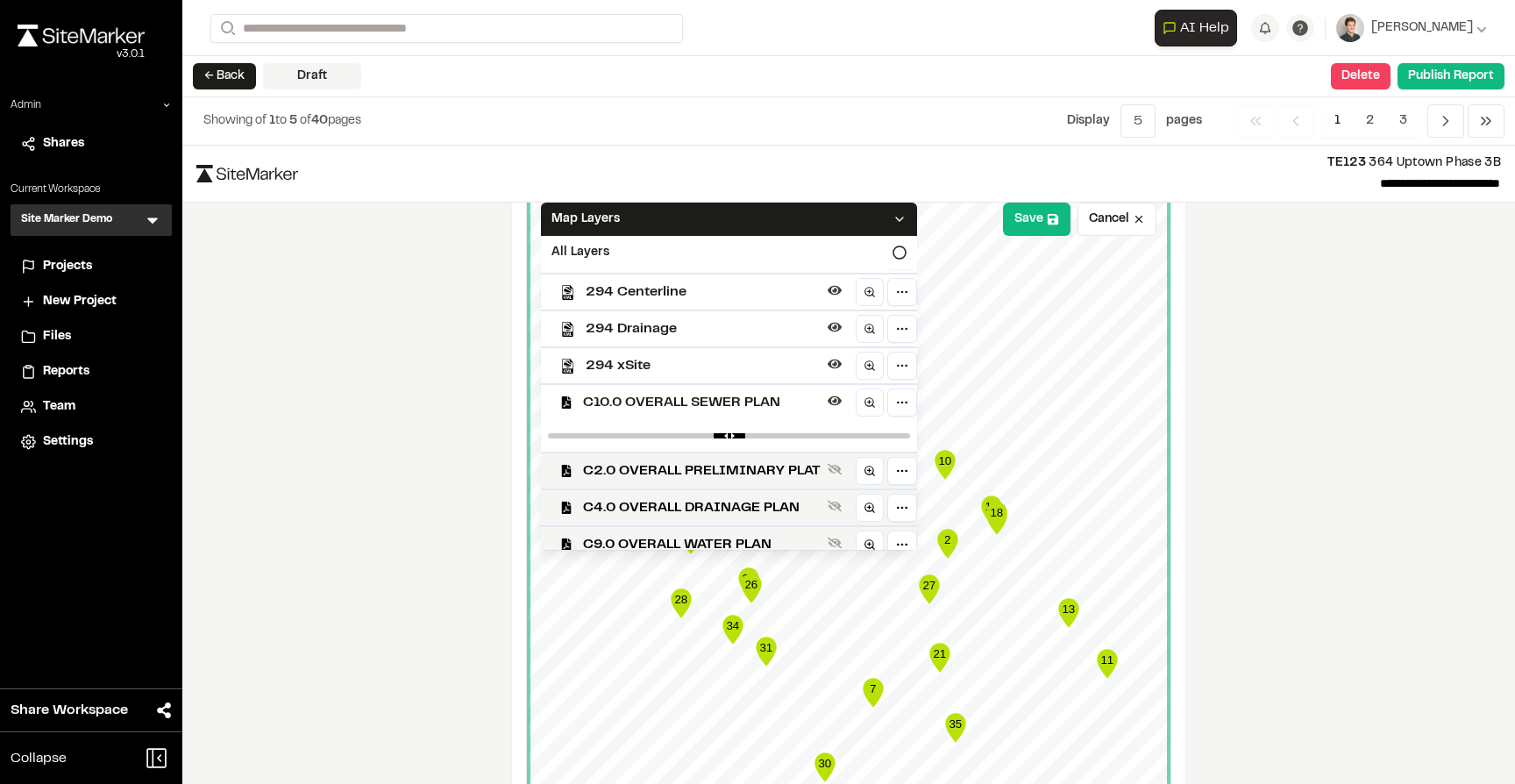
scroll to position [26, 0]
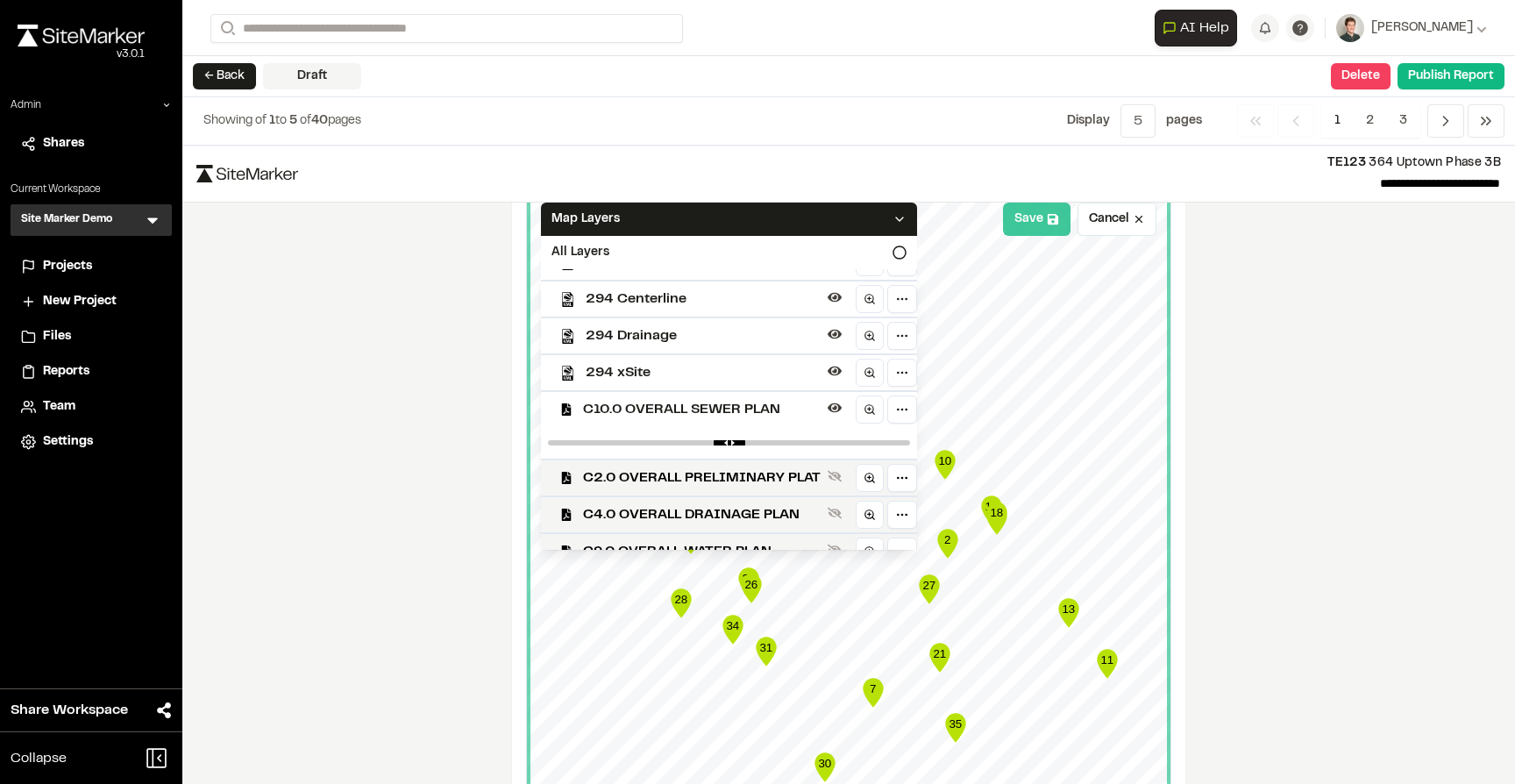
click at [1032, 219] on button "Save" at bounding box center [1037, 219] width 68 height 33
click at [845, 215] on div "Map Layers" at bounding box center [729, 219] width 377 height 33
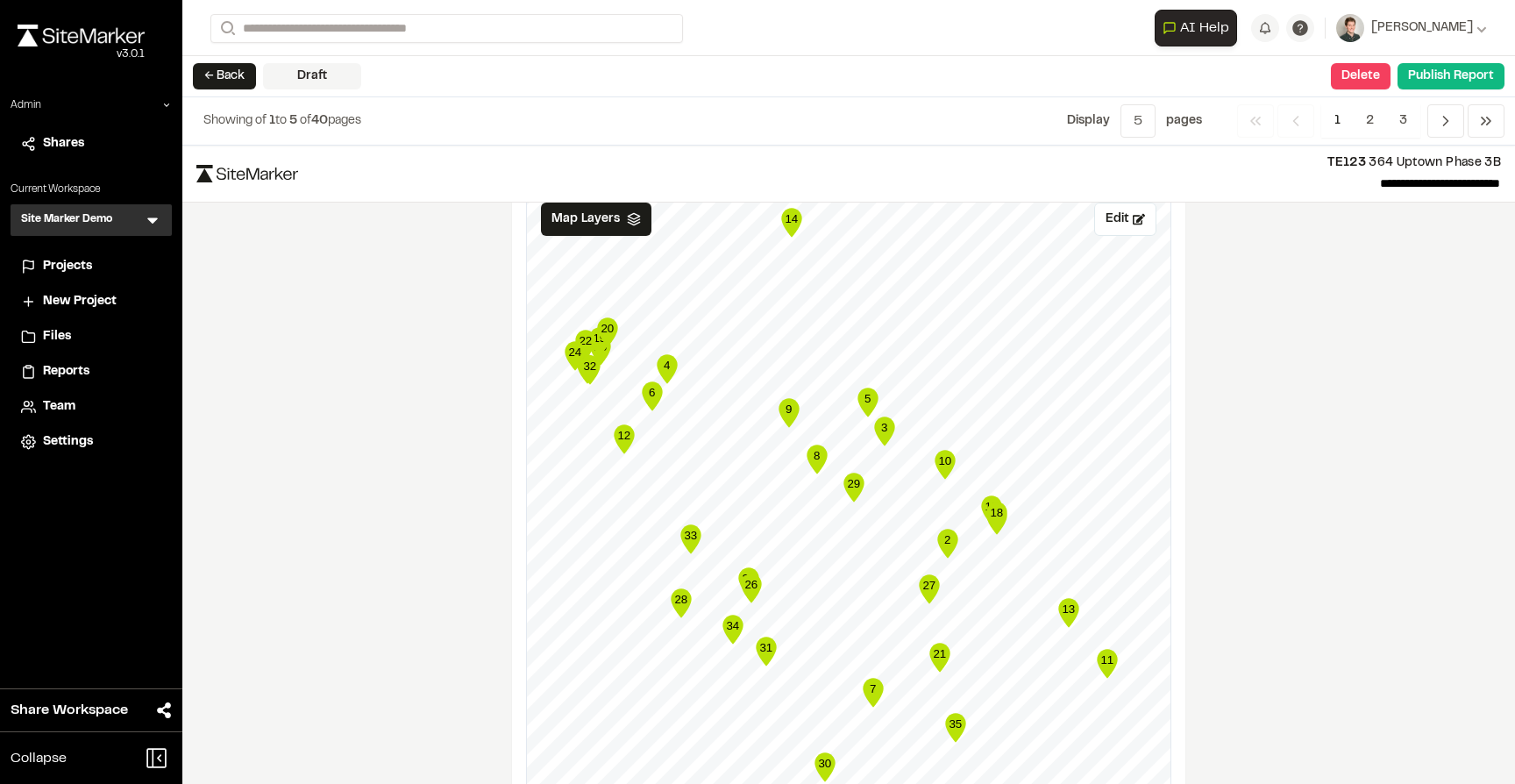
click at [1217, 326] on div "**********" at bounding box center [849, 464] width 1333 height 638
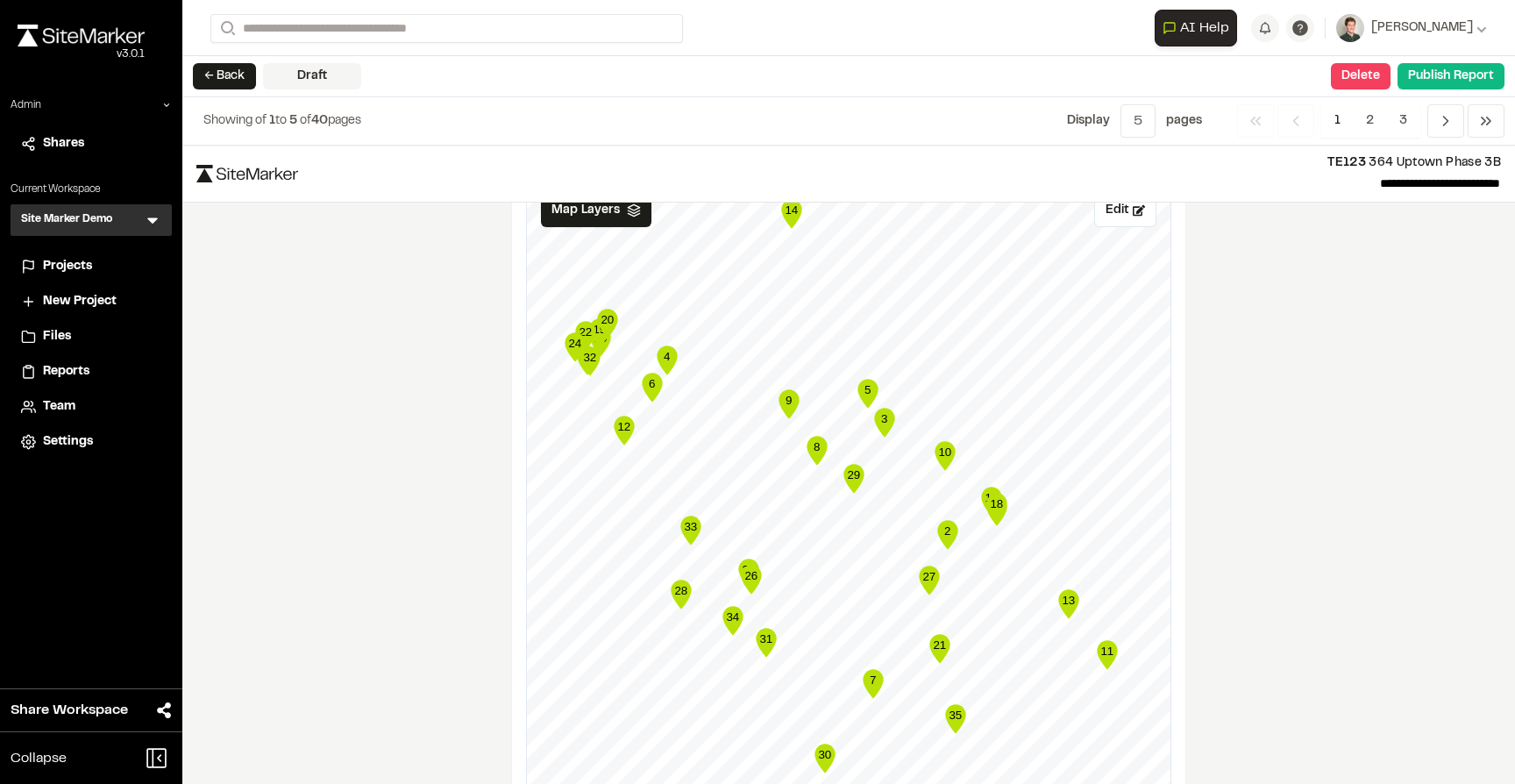
scroll to position [3028, 0]
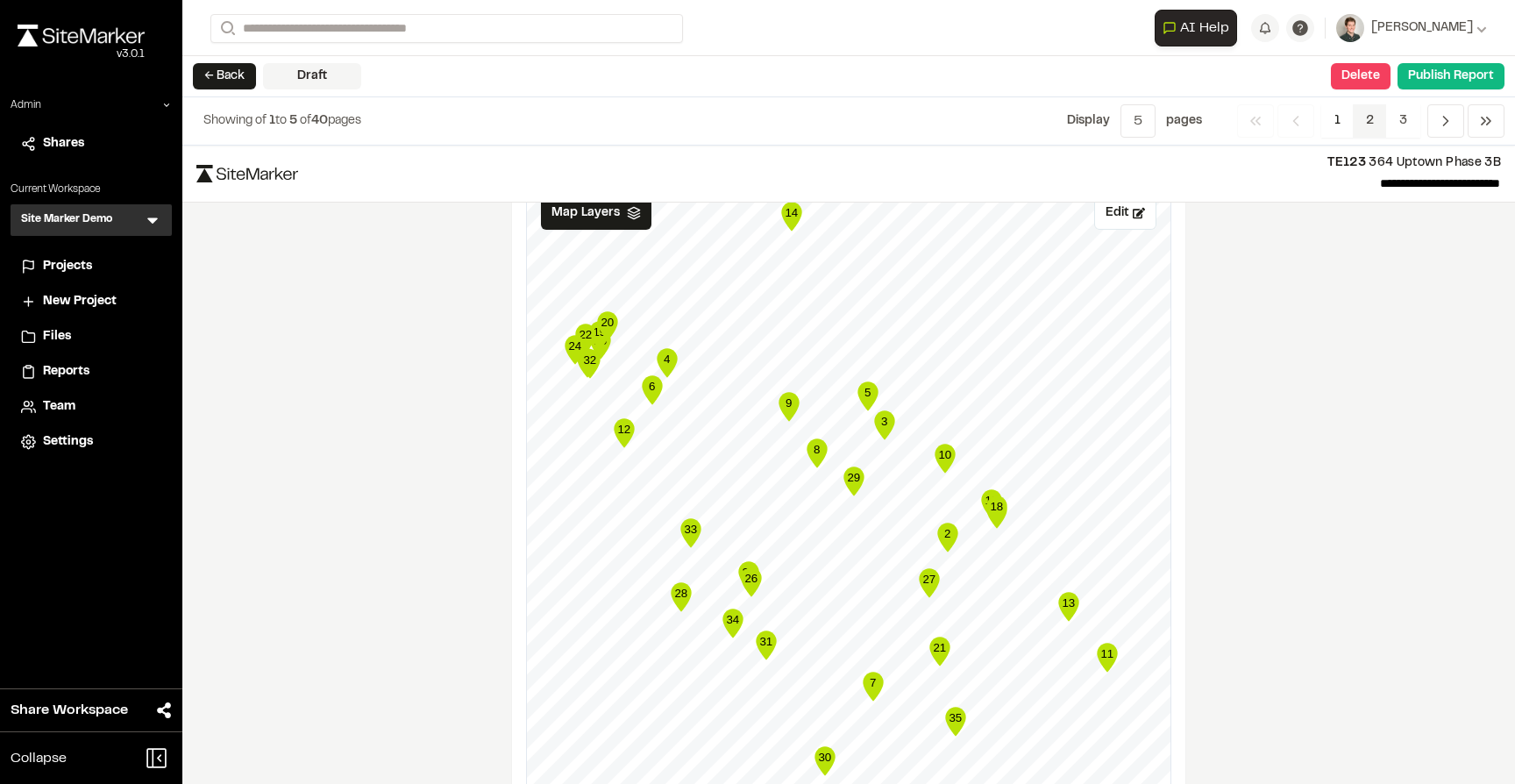
click at [1368, 122] on span "2" at bounding box center [1370, 121] width 34 height 33
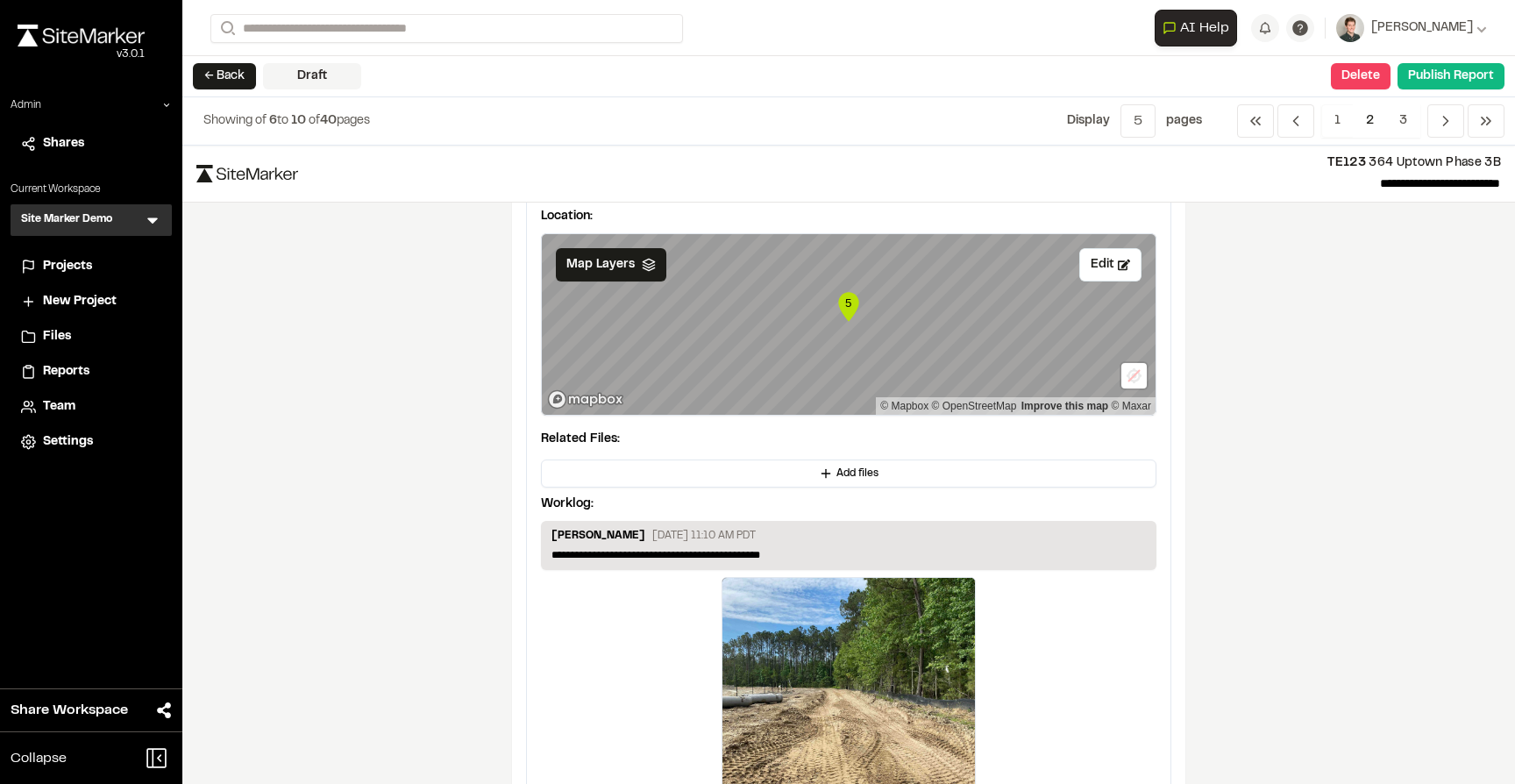
scroll to position [3298, 0]
click at [205, 77] on button "← Back" at bounding box center [224, 76] width 63 height 26
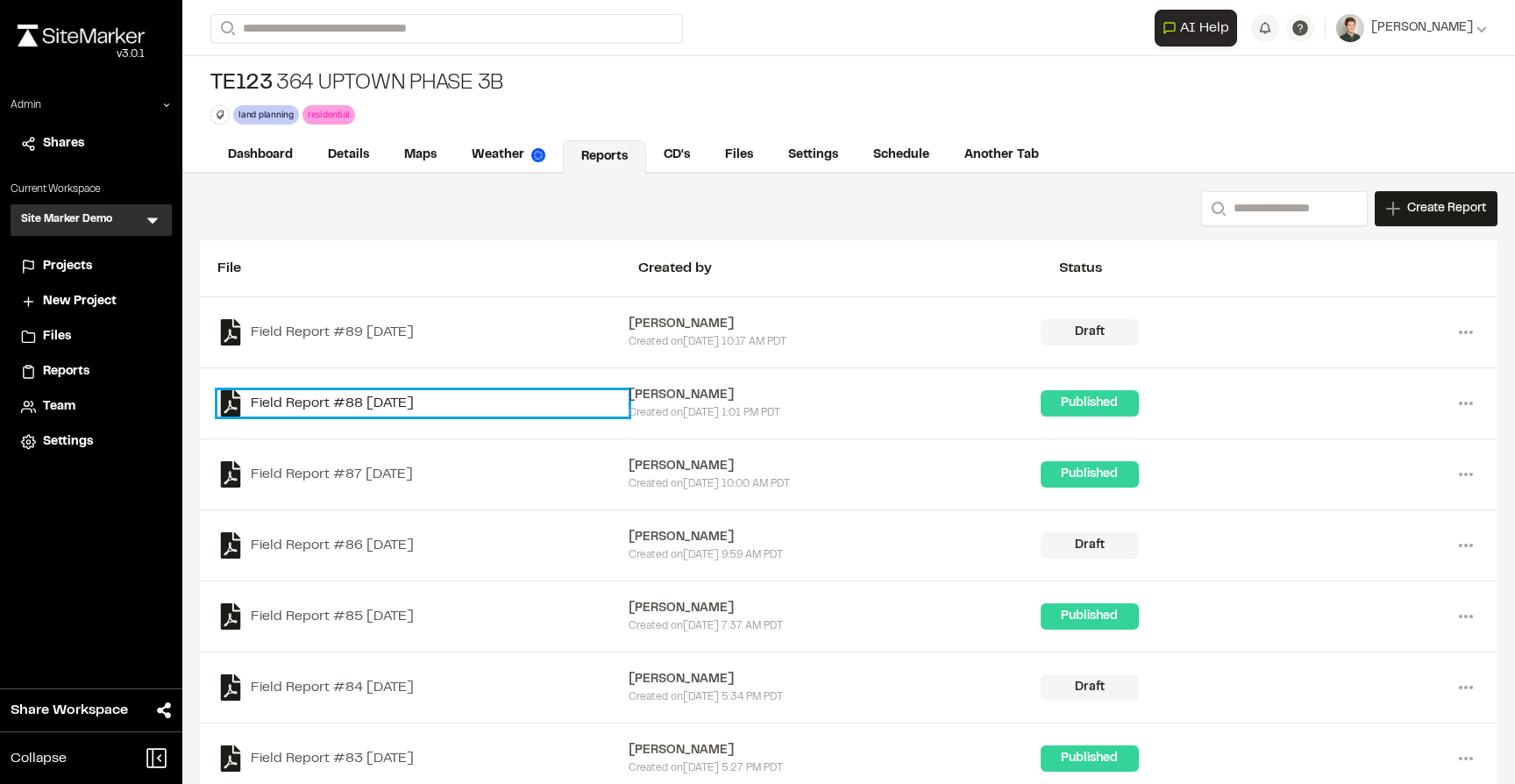
click at [294, 409] on link "Field Report #88 2025-08-20" at bounding box center [423, 403] width 412 height 26
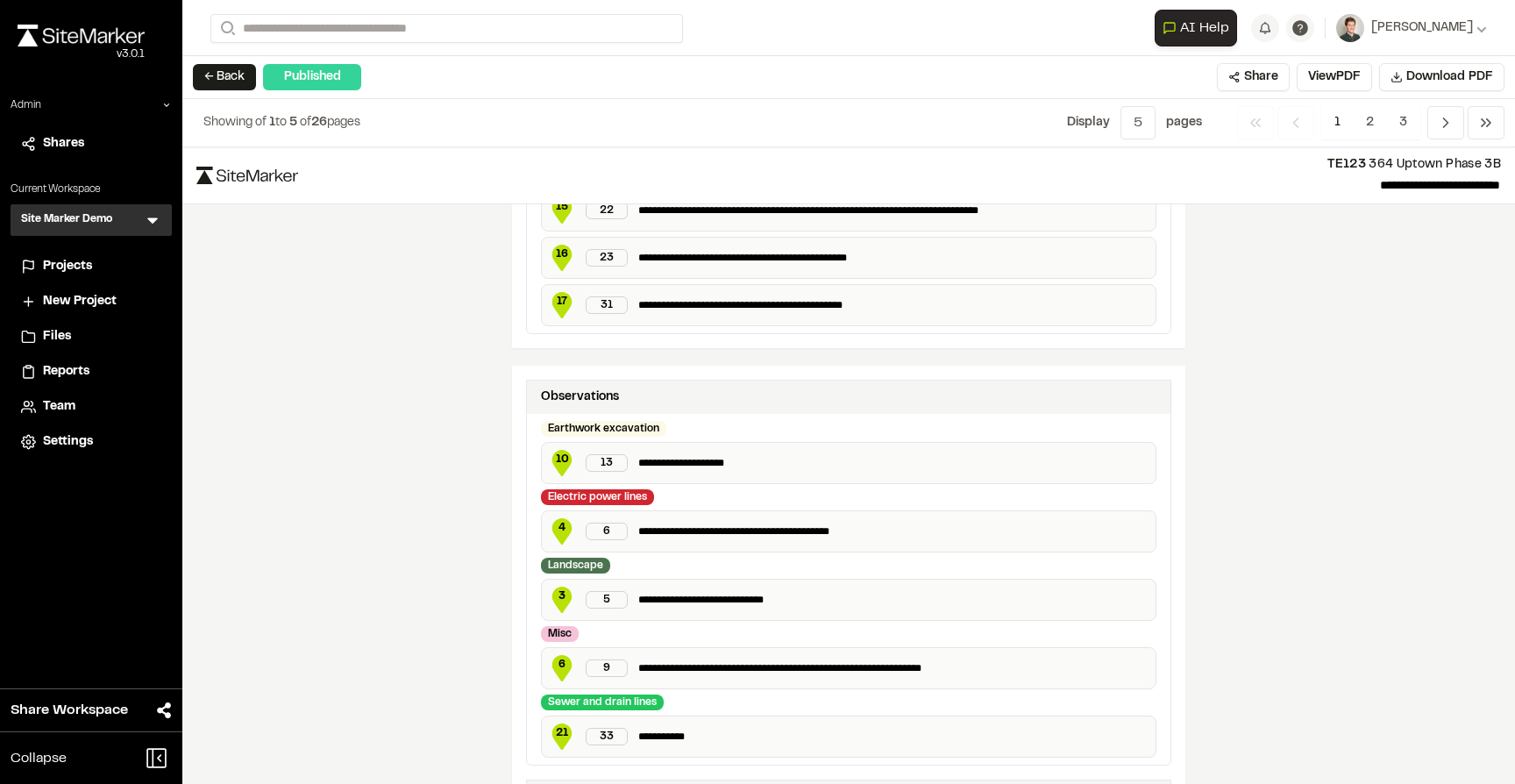
scroll to position [639, 0]
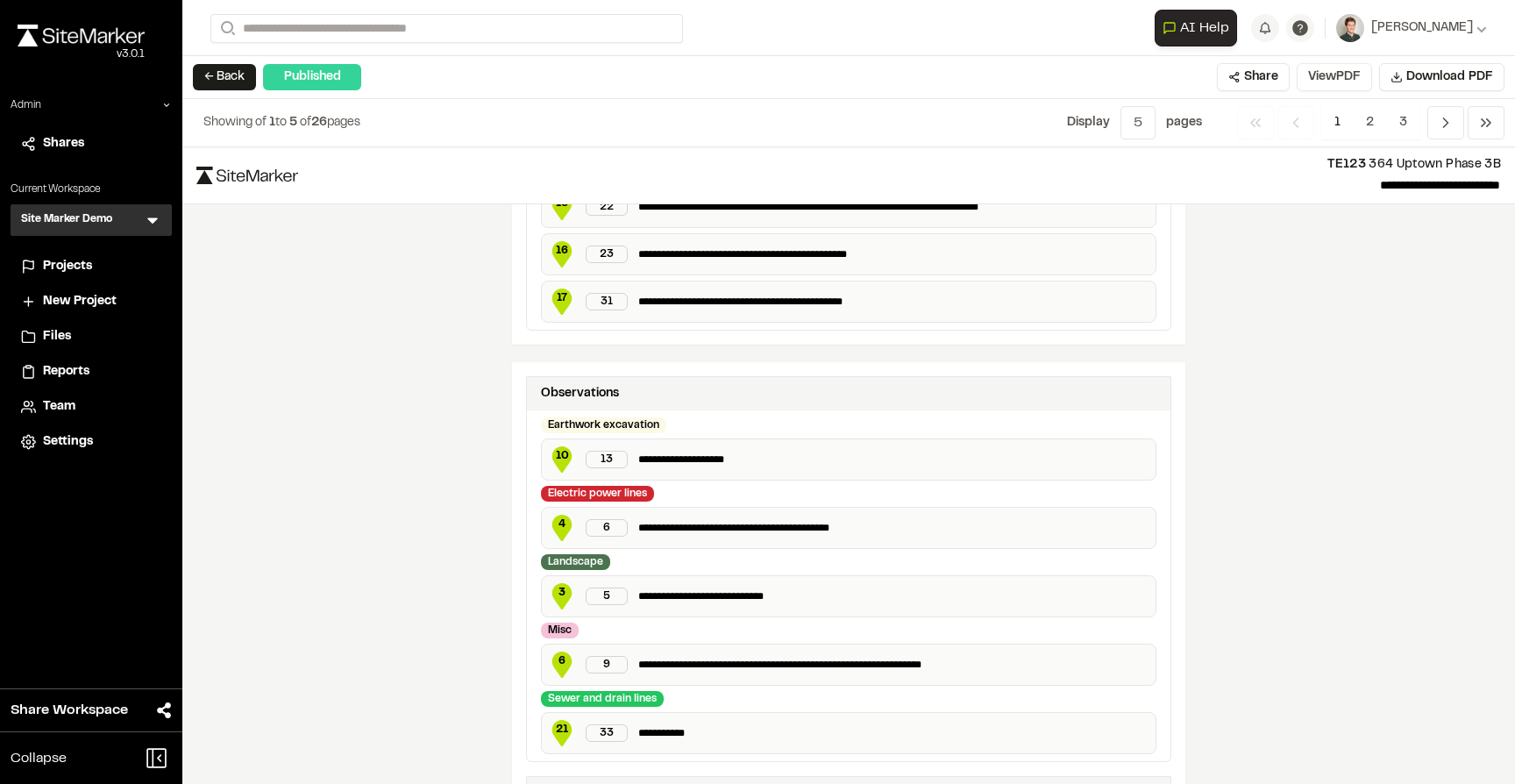
click at [1321, 73] on button "View PDF" at bounding box center [1335, 77] width 76 height 28
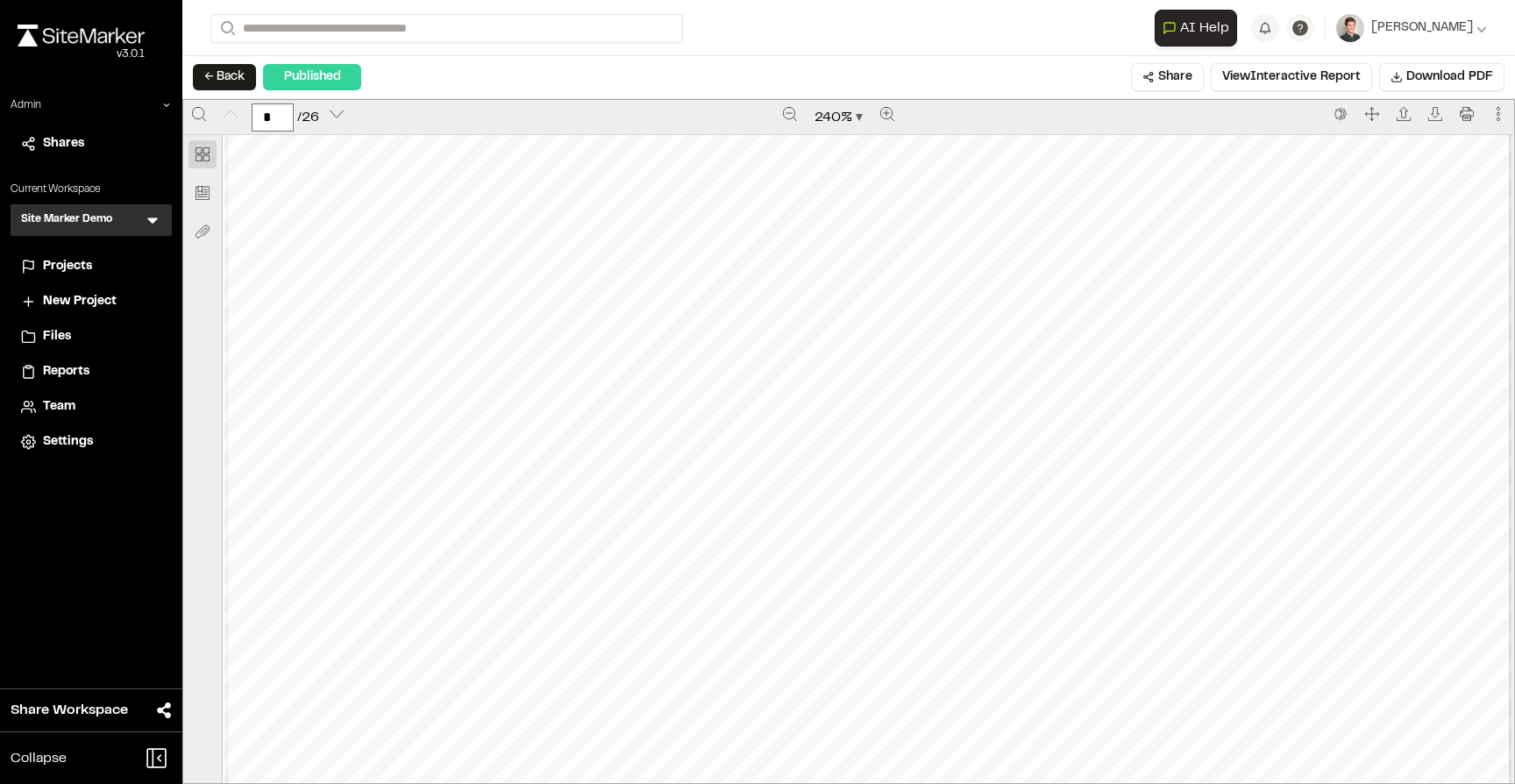
scroll to position [104, 0]
click at [839, 105] on button "240 %" at bounding box center [839, 118] width 62 height 28
click at [831, 181] on div "Page fit" at bounding box center [844, 189] width 101 height 21
type input "*"
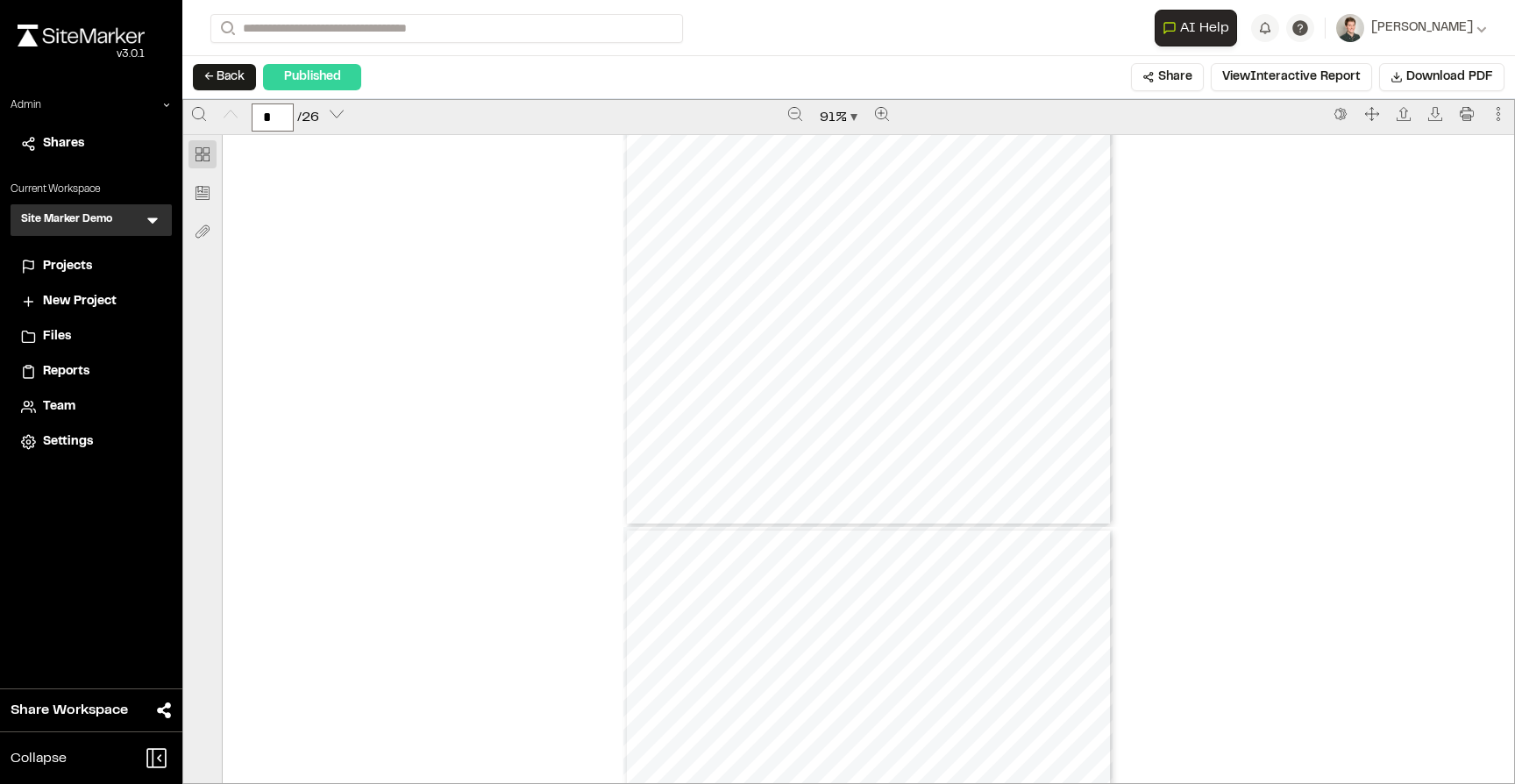
scroll to position [0, 0]
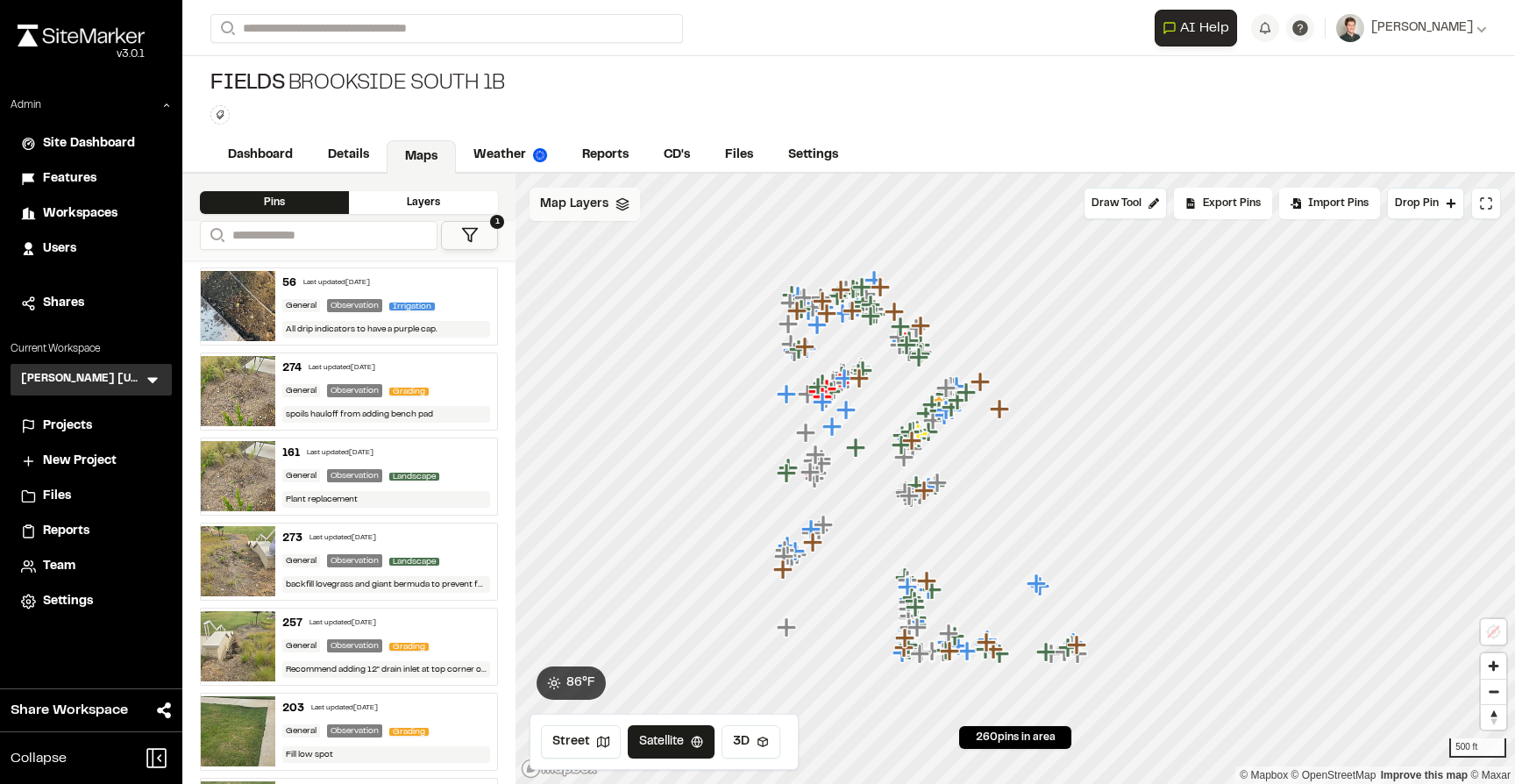
click at [551, 203] on span "Map Layers" at bounding box center [574, 204] width 68 height 19
click at [564, 204] on span "Map Layers" at bounding box center [574, 207] width 68 height 19
click at [564, 204] on span "Map Layers" at bounding box center [574, 204] width 68 height 19
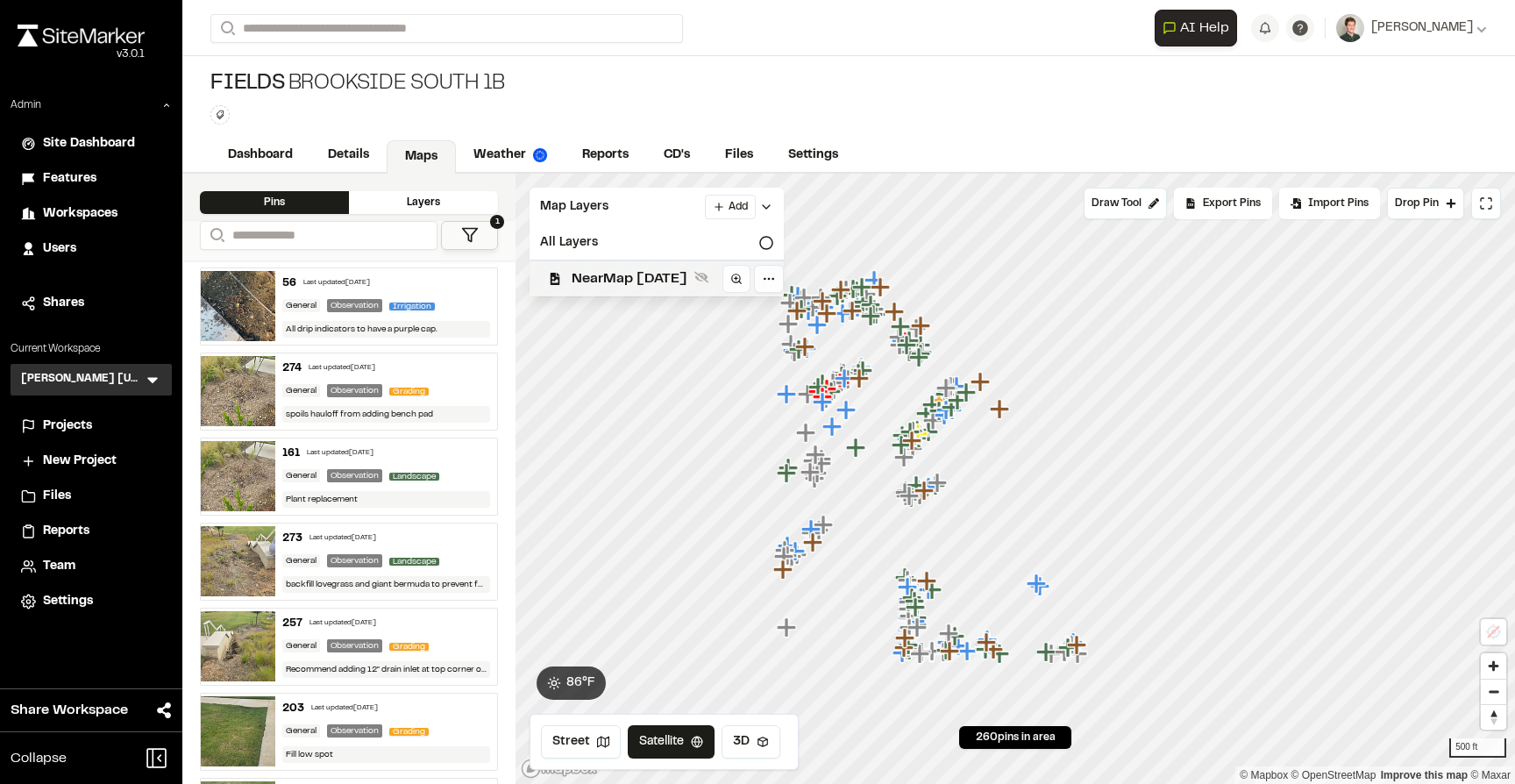
click at [578, 275] on span "NearMap [DATE]" at bounding box center [630, 278] width 116 height 21
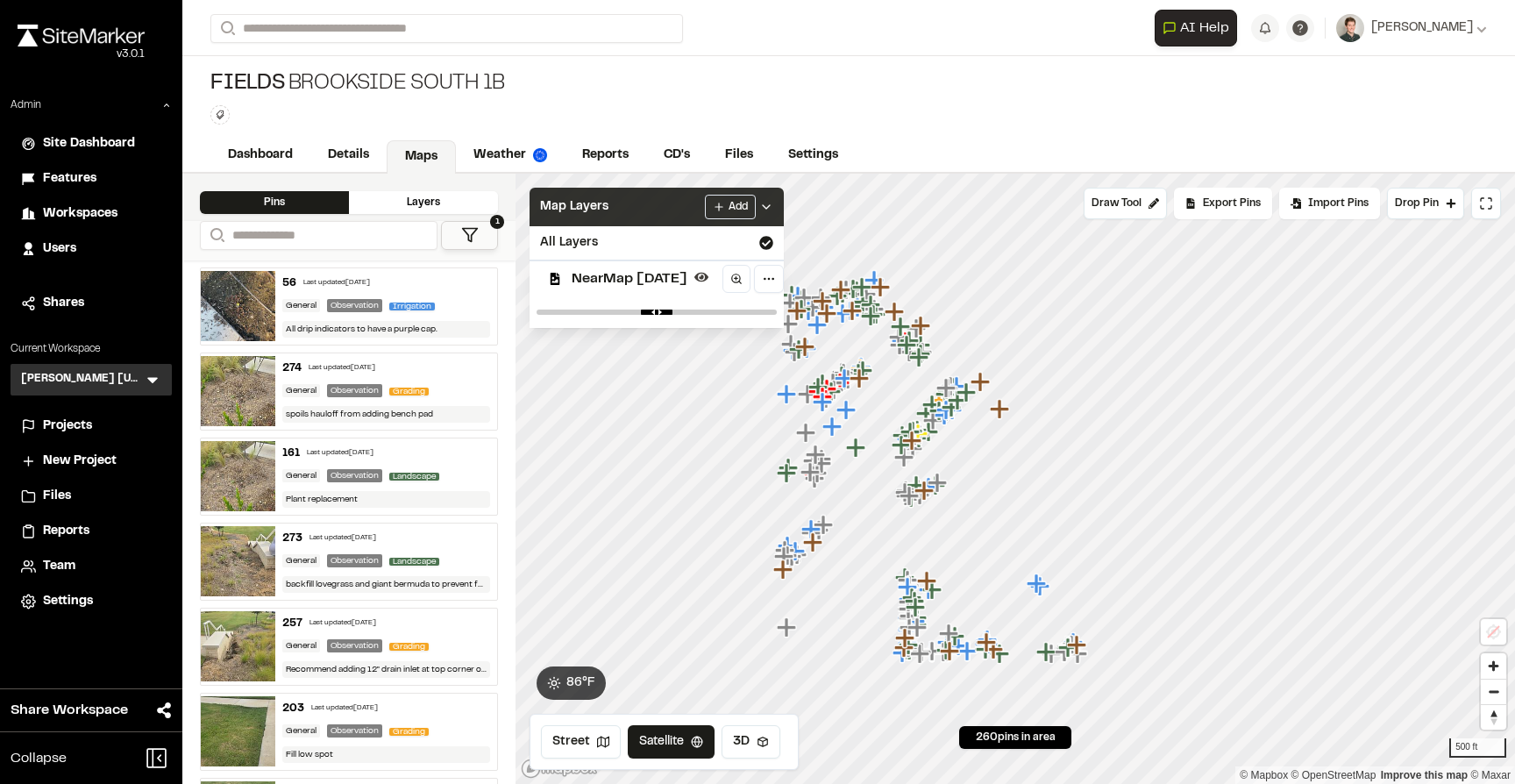
click at [604, 194] on div "Map Layers Add" at bounding box center [656, 207] width 254 height 39
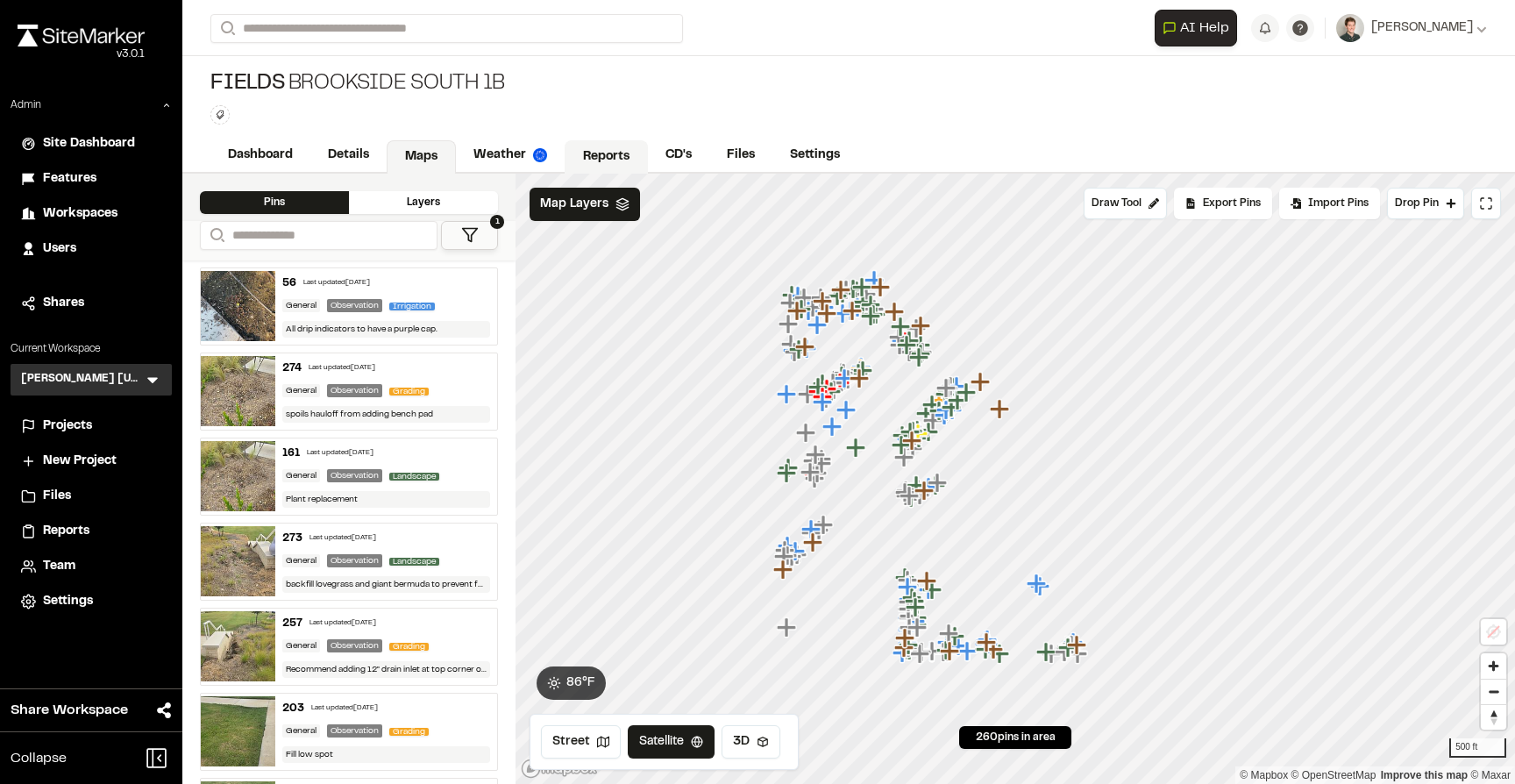
click at [610, 144] on link "Reports" at bounding box center [606, 157] width 83 height 33
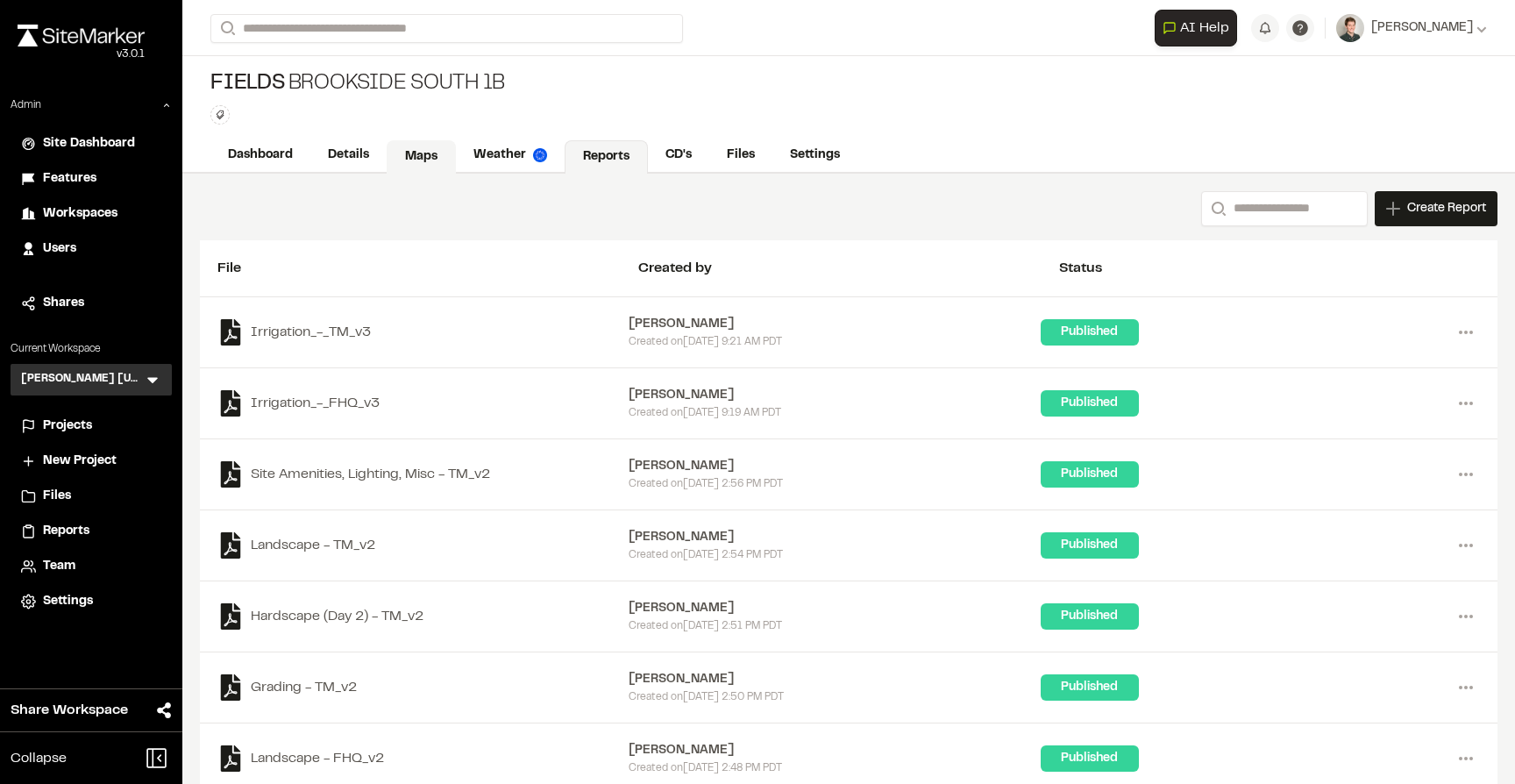
click at [389, 157] on link "Maps" at bounding box center [421, 157] width 69 height 33
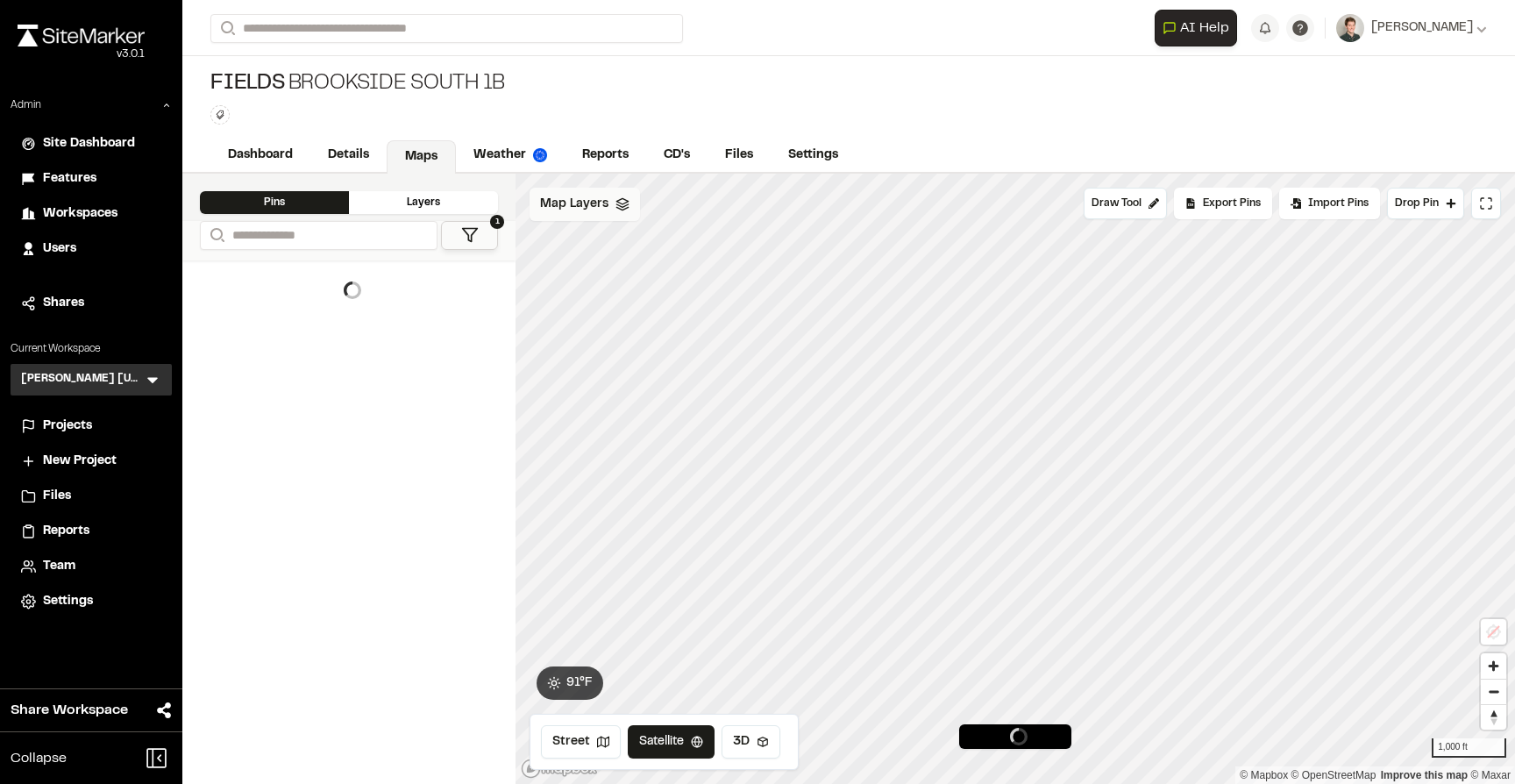
click at [626, 204] on icon at bounding box center [622, 204] width 14 height 14
click at [625, 278] on span "NearMap [DATE]" at bounding box center [630, 278] width 116 height 21
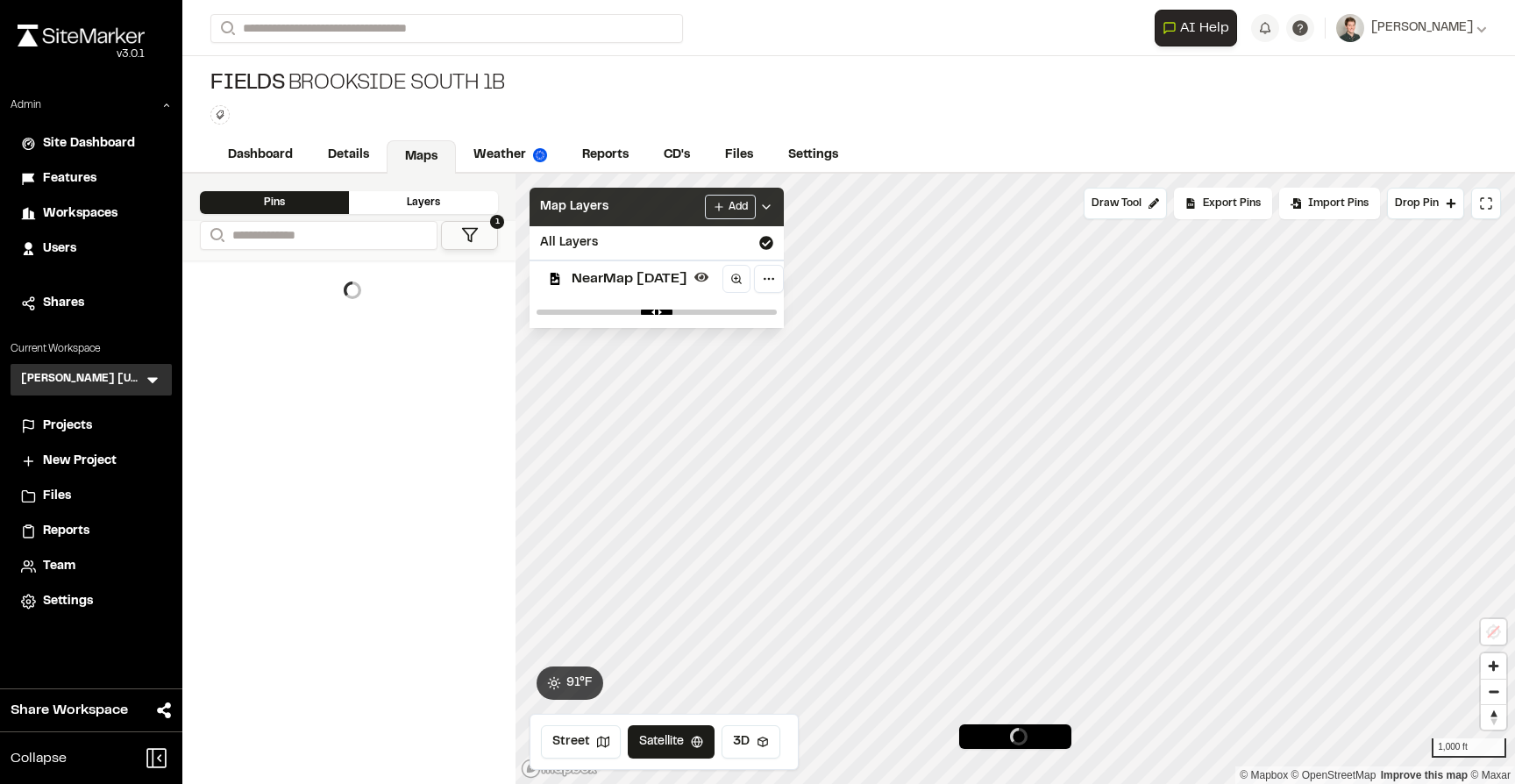
click at [624, 208] on div "Map Layers Add" at bounding box center [656, 207] width 254 height 39
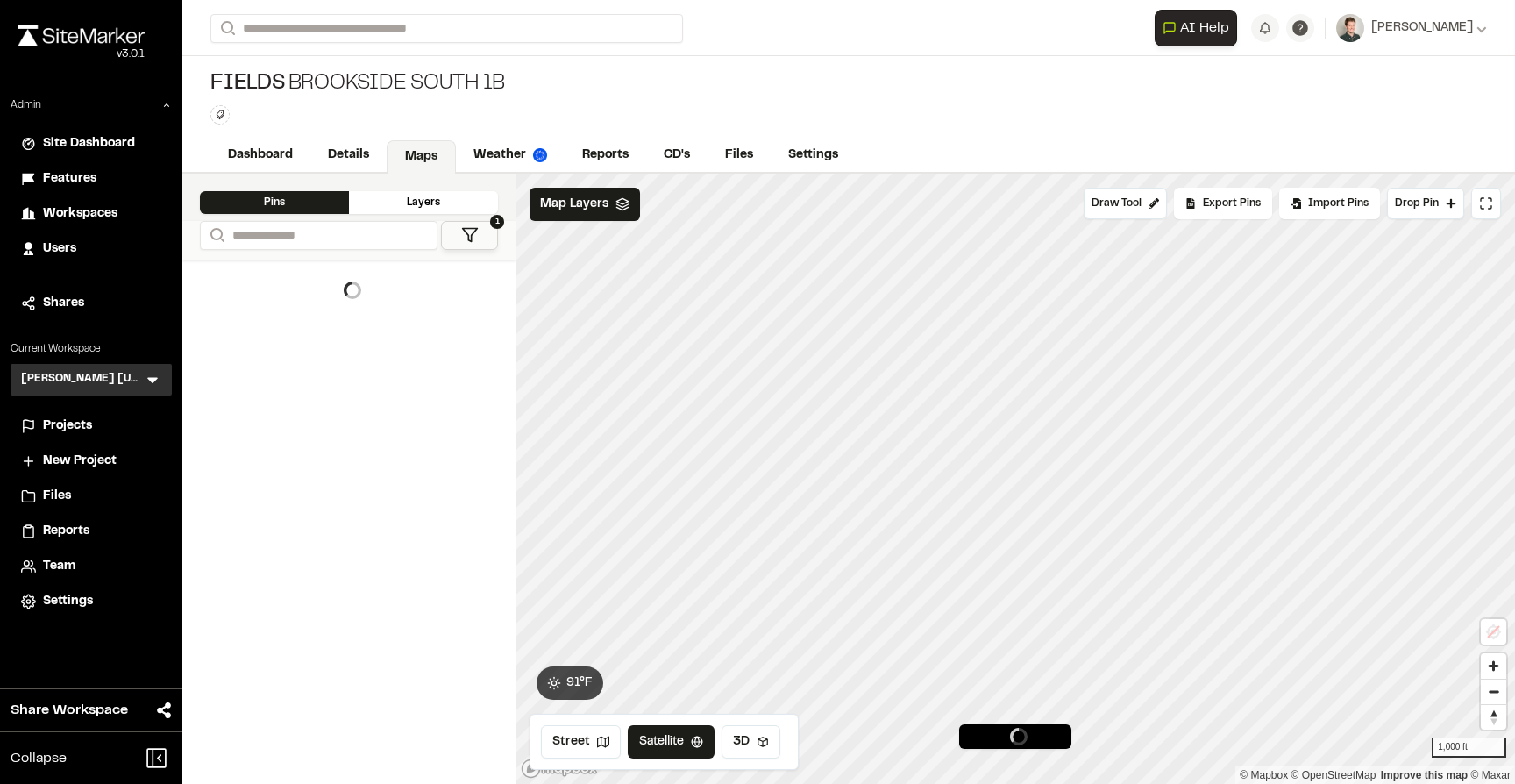
click at [778, 99] on div "Fields Brookside South 1B Type Enter or comma to add tag." at bounding box center [849, 96] width 1333 height 82
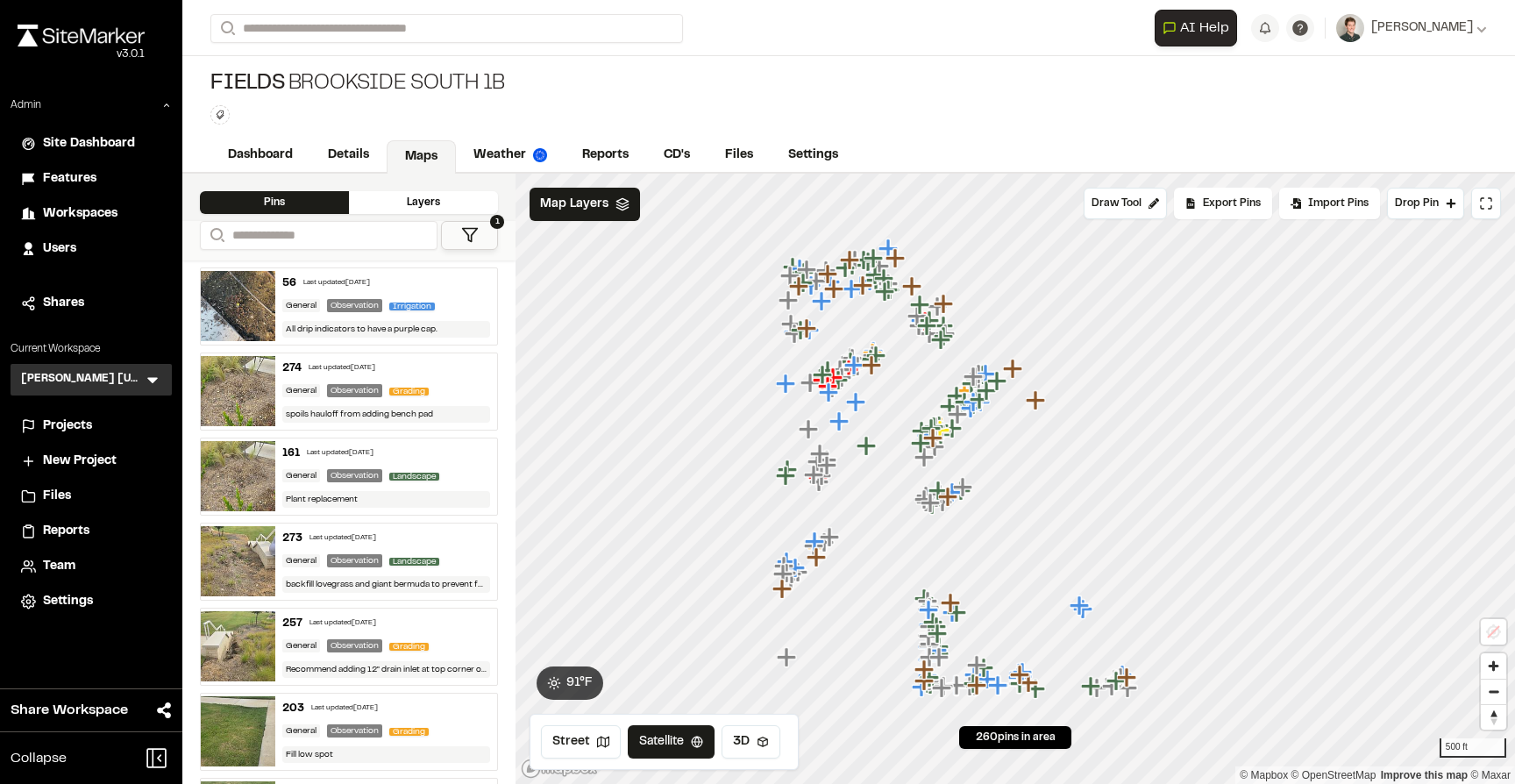
click at [995, 66] on div "Fields Brookside South 1B Type Enter or comma to add tag." at bounding box center [849, 96] width 1333 height 82
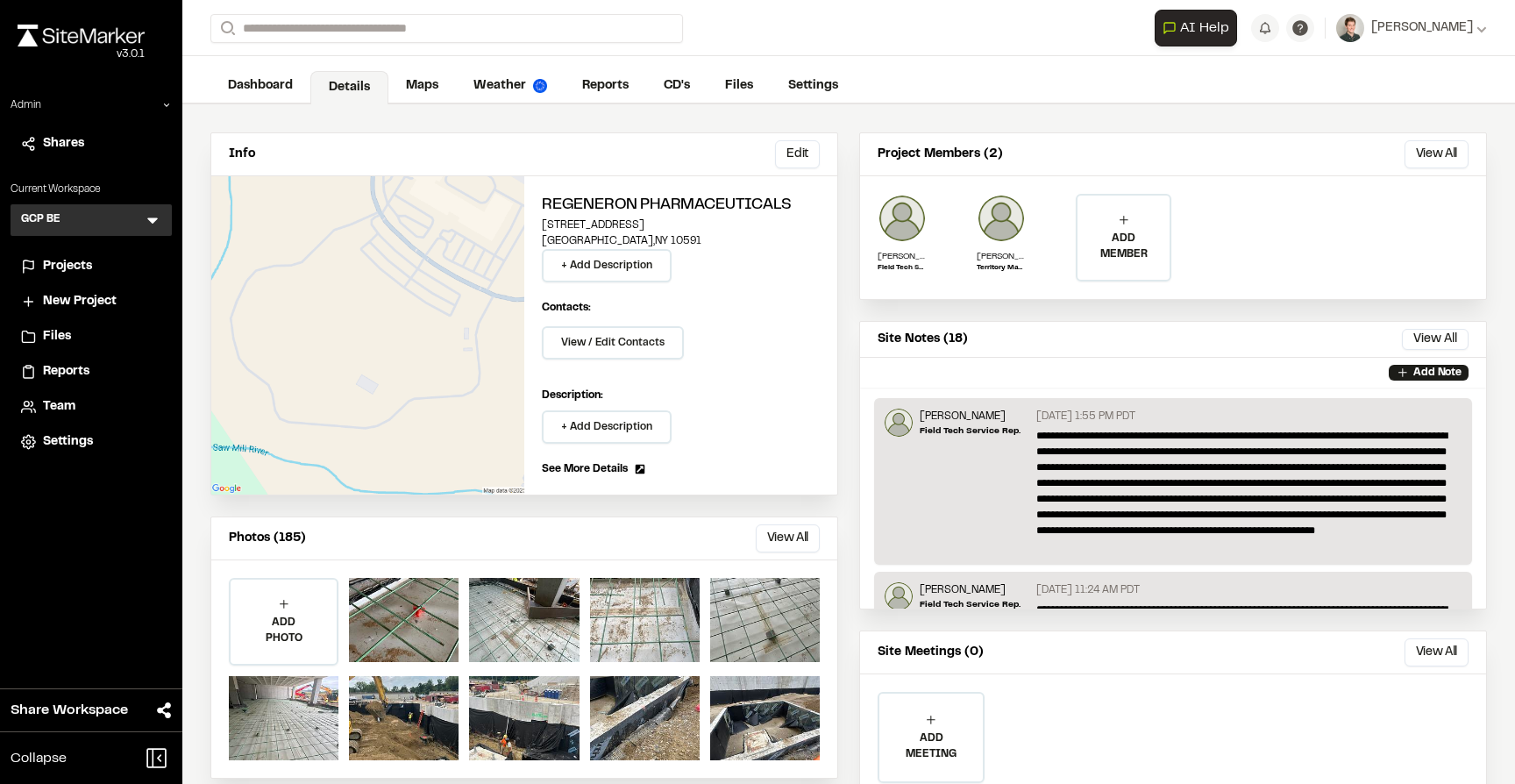
scroll to position [66, 0]
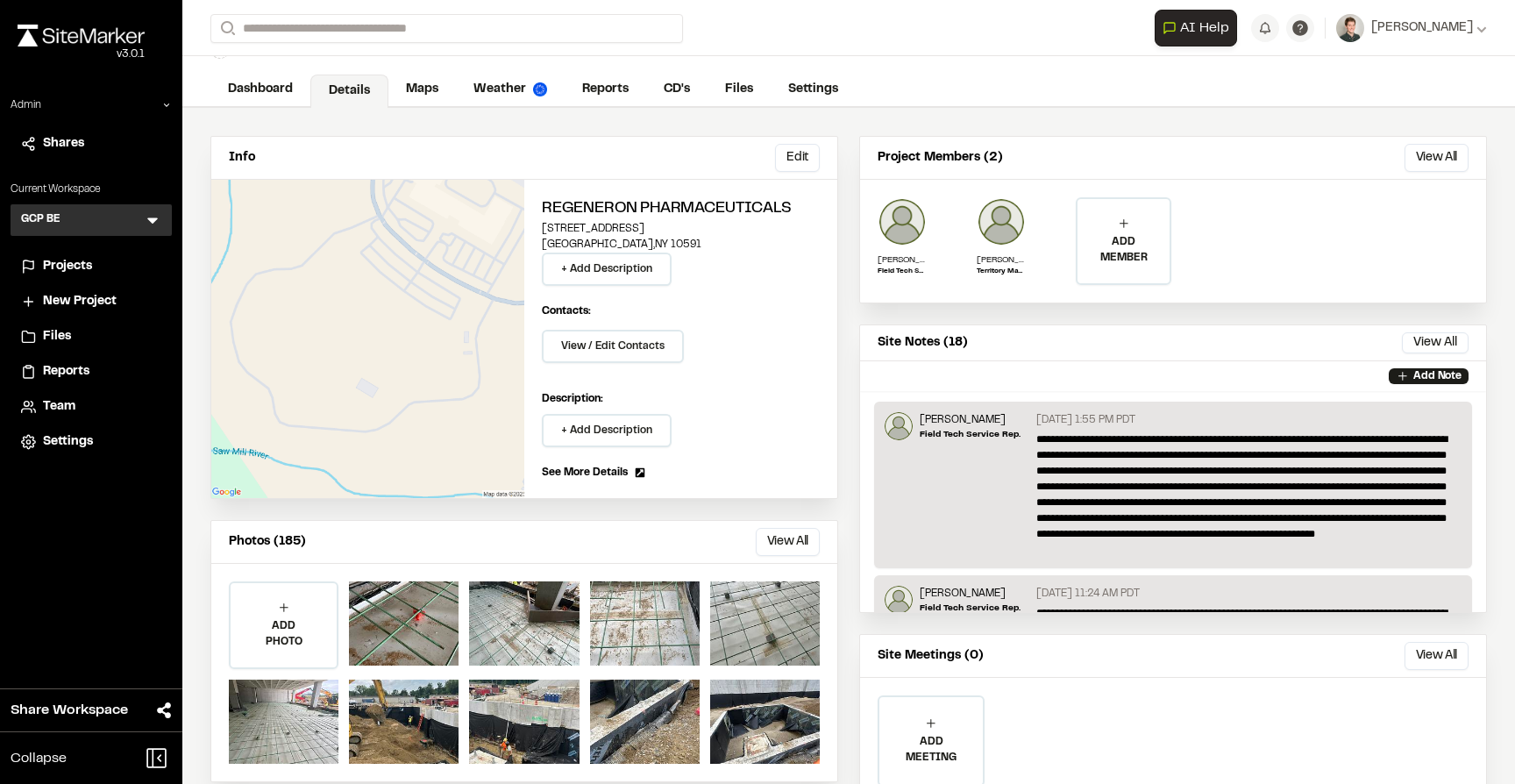
click at [431, 72] on div "Regeneron Pharmaceuticals Regeneron Pharmaceuticals Type Enter or comma to add …" at bounding box center [849, 49] width 1333 height 117
click at [429, 81] on link "Maps" at bounding box center [423, 91] width 69 height 33
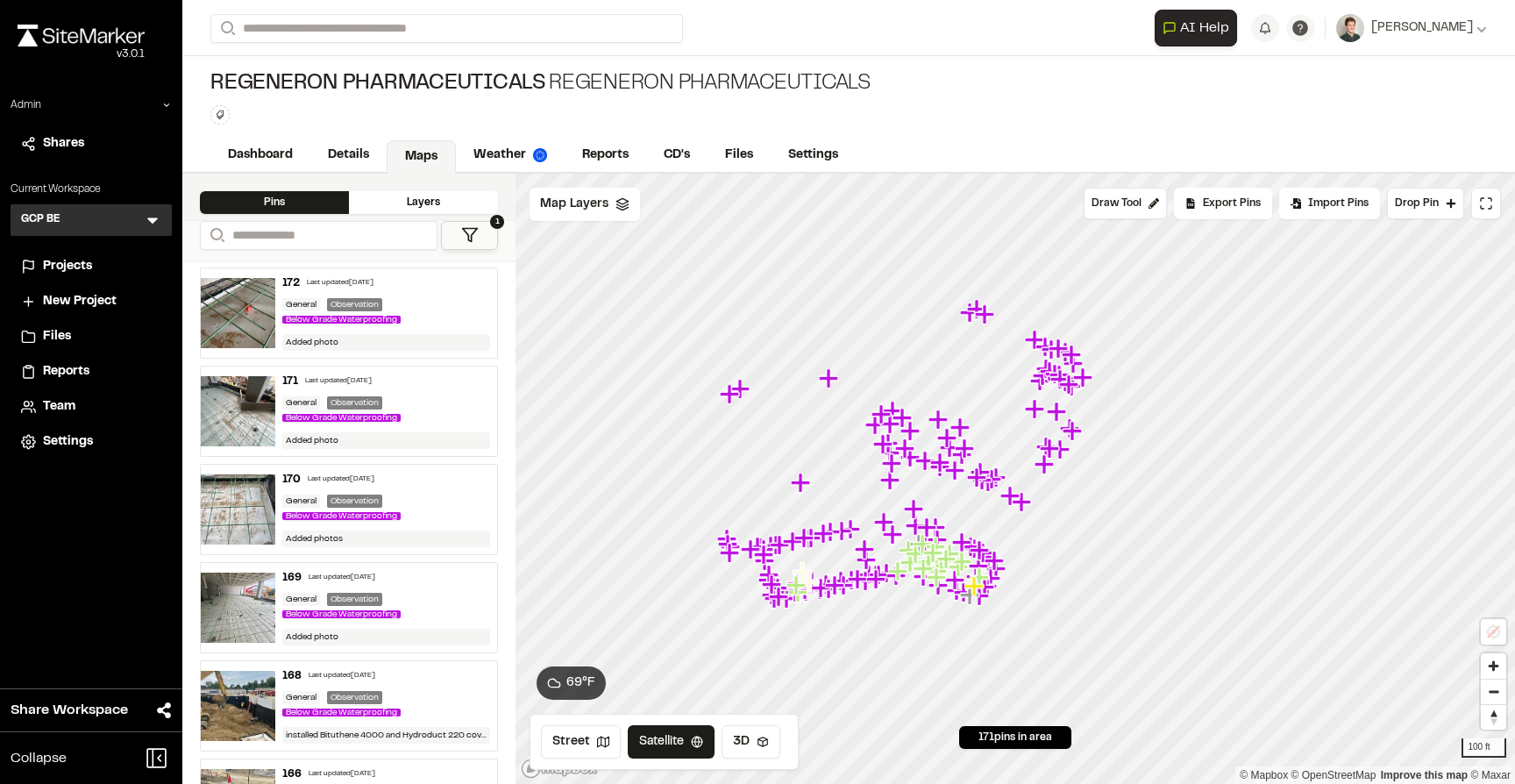
click at [828, 382] on icon "Map marker" at bounding box center [829, 377] width 19 height 19
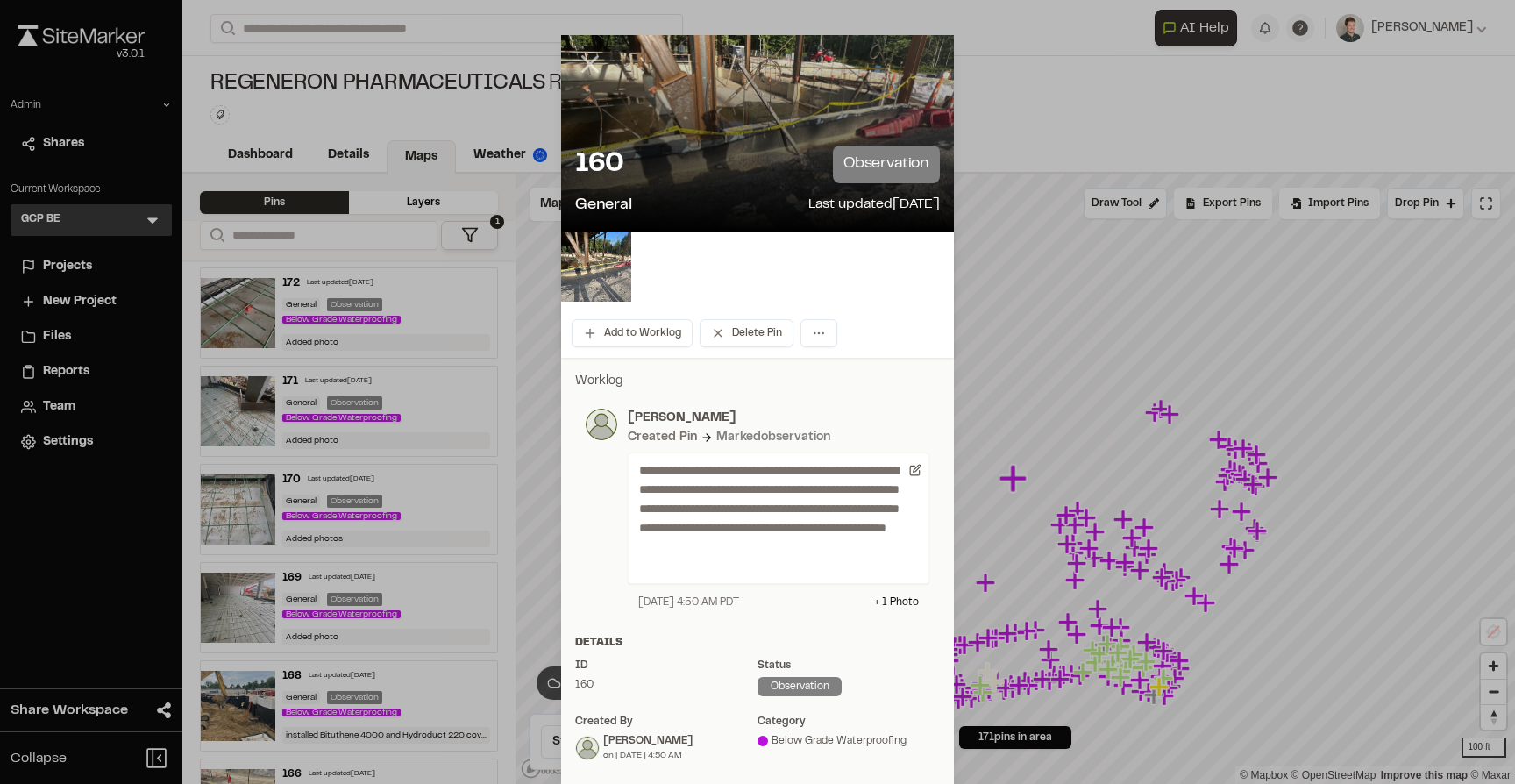
click at [592, 58] on icon at bounding box center [590, 64] width 30 height 30
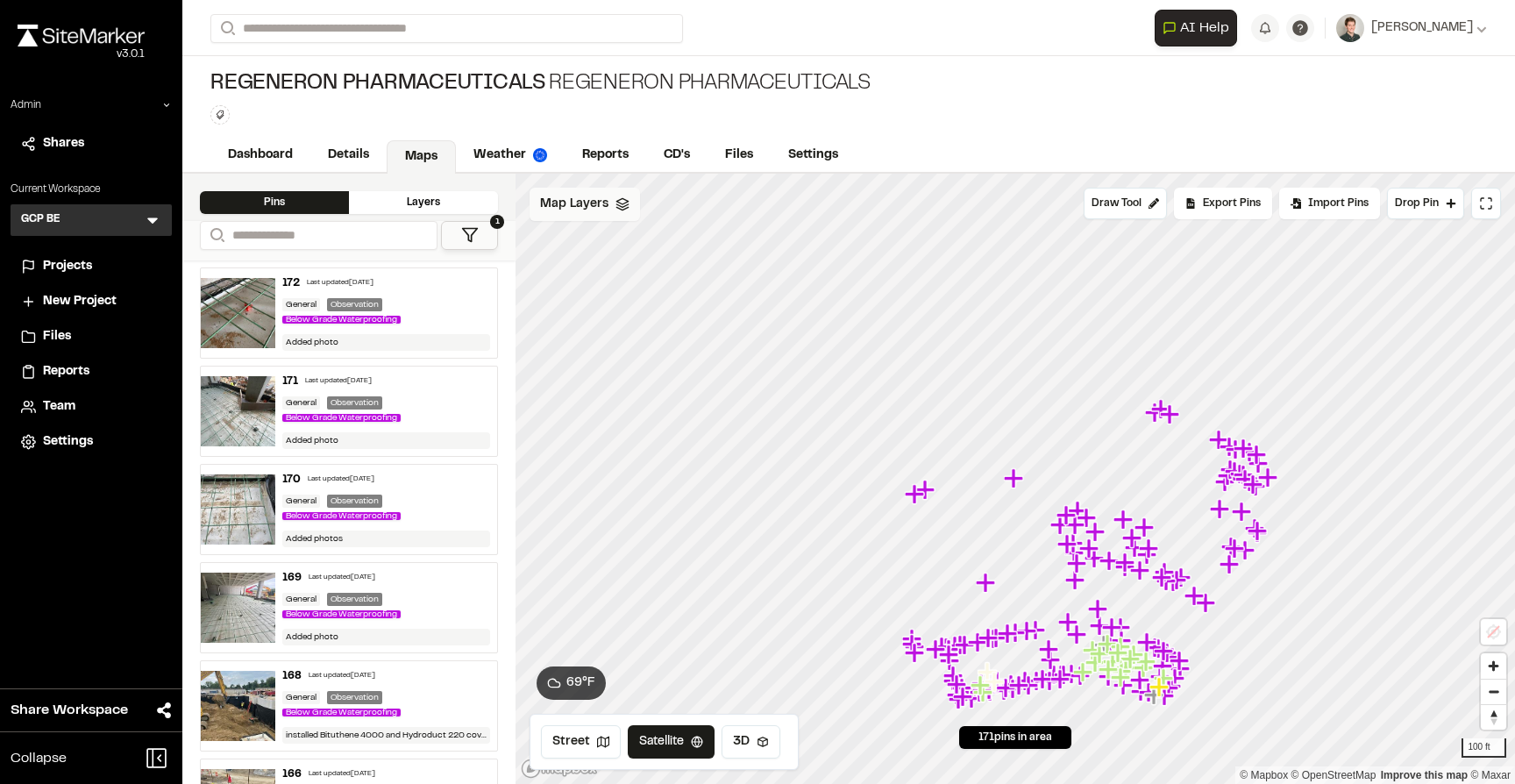
click at [615, 210] on icon at bounding box center [622, 204] width 14 height 14
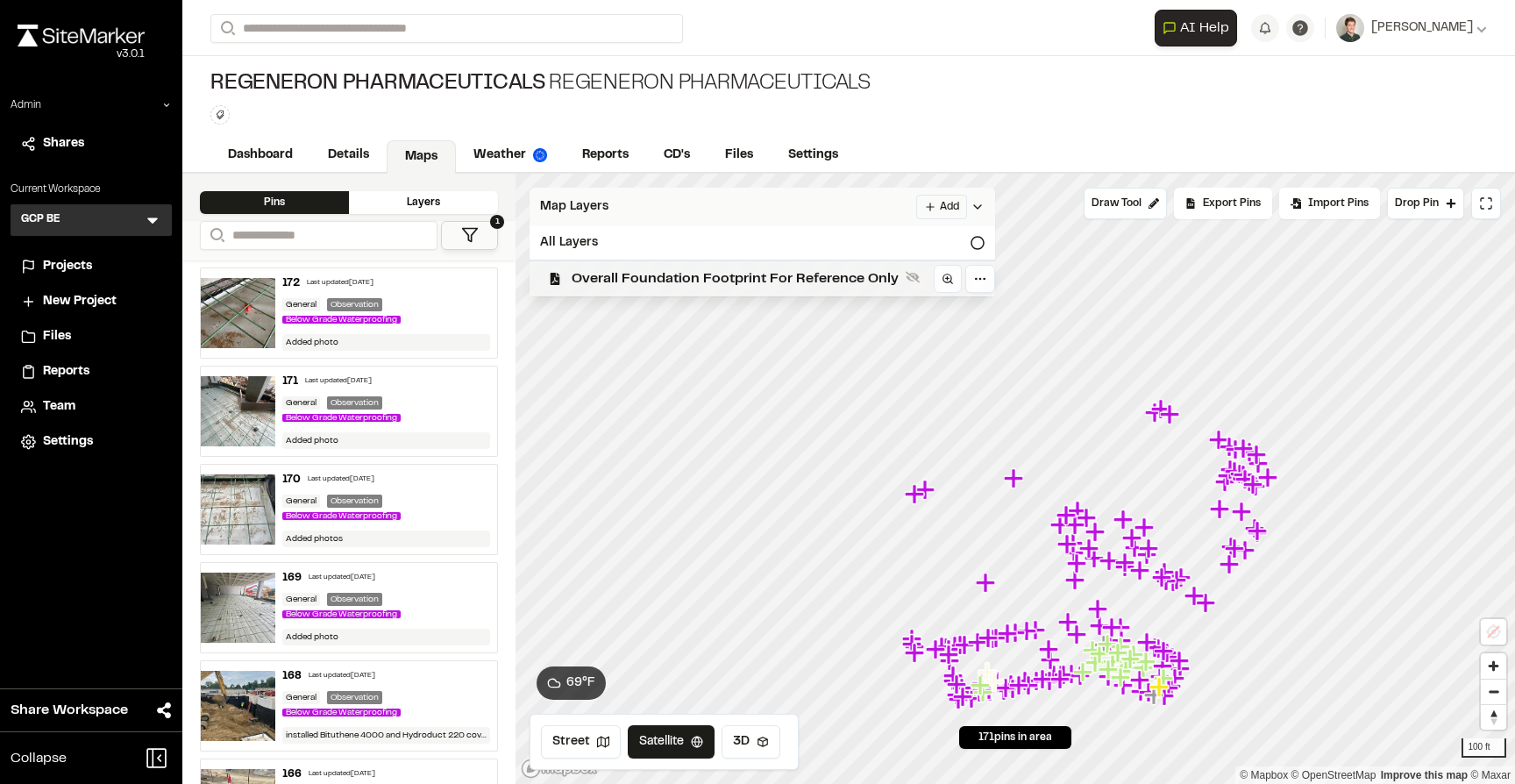
click at [621, 275] on span "Overall Foundation Footprint For Reference Only" at bounding box center [735, 278] width 328 height 21
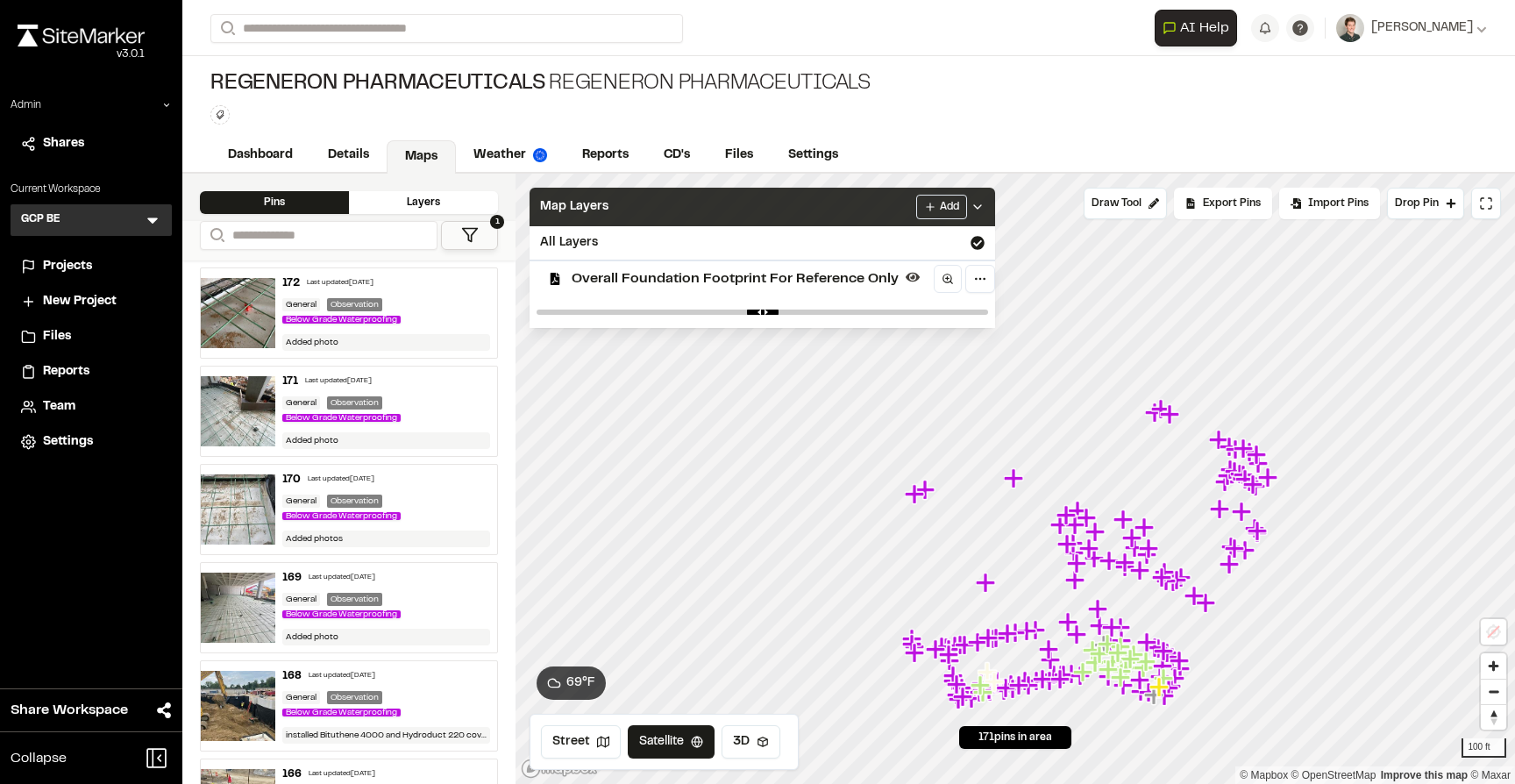
click at [640, 209] on div "Map Layers Add" at bounding box center [762, 207] width 465 height 39
